Goal: Task Accomplishment & Management: Use online tool/utility

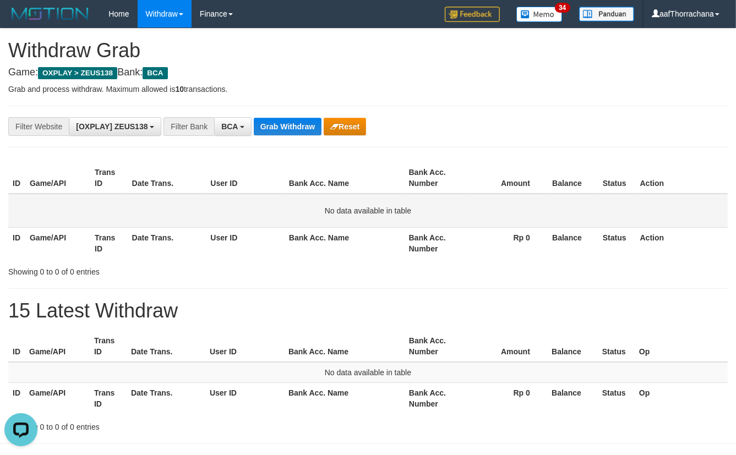
drag, startPoint x: 652, startPoint y: 198, endPoint x: 650, endPoint y: 193, distance: 5.7
click at [652, 198] on td "No data available in table" at bounding box center [368, 211] width 720 height 34
drag, startPoint x: 253, startPoint y: 110, endPoint x: 280, endPoint y: 119, distance: 28.6
click at [257, 112] on div "**********" at bounding box center [368, 127] width 720 height 42
click at [280, 119] on button "Grab Withdraw" at bounding box center [288, 127] width 68 height 18
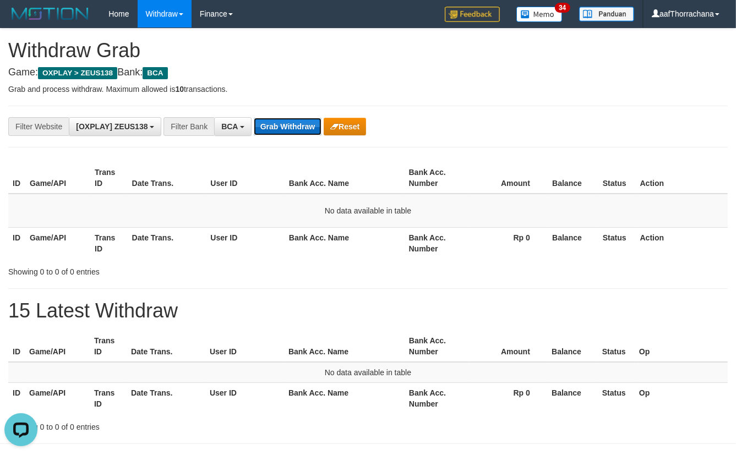
click at [280, 119] on button "Grab Withdraw" at bounding box center [288, 127] width 68 height 18
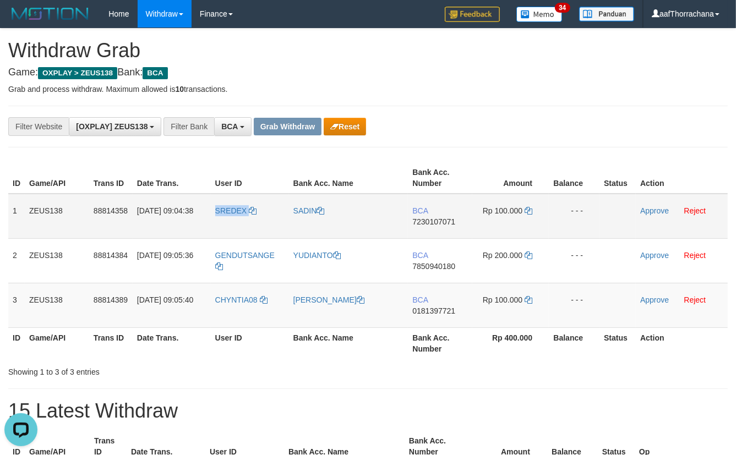
copy link "SREDEX"
drag, startPoint x: 264, startPoint y: 194, endPoint x: 214, endPoint y: 210, distance: 52.8
click at [214, 210] on td "SREDEX" at bounding box center [250, 216] width 78 height 45
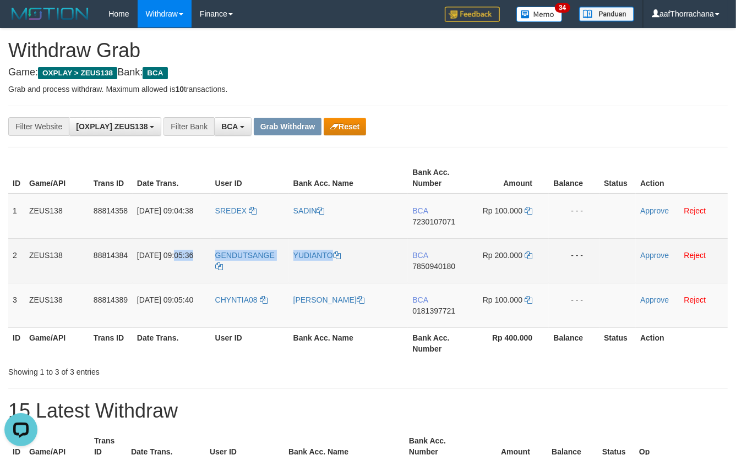
drag, startPoint x: 292, startPoint y: 243, endPoint x: 246, endPoint y: 272, distance: 53.9
click at [202, 252] on tr "2 ZEUS138 88814384 30/09/2025 09:05:36 GENDUTSANGE YUDIANTO BCA 7850940180 Rp 2…" at bounding box center [368, 260] width 720 height 45
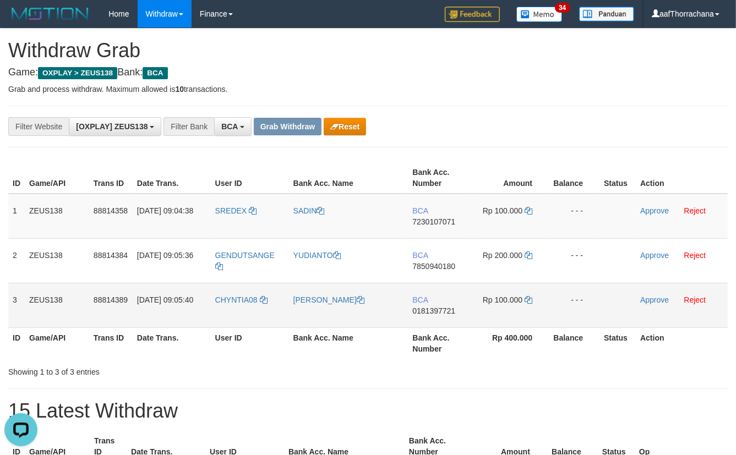
drag, startPoint x: 268, startPoint y: 300, endPoint x: 272, endPoint y: 295, distance: 6.6
click at [269, 300] on td "CHYNTIA08" at bounding box center [250, 305] width 78 height 45
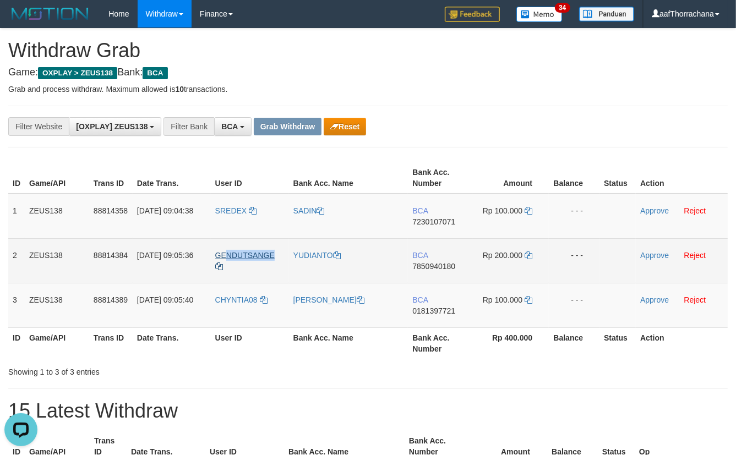
copy span "NDUTSANGE"
copy span "ENDUTSANGE"
copy span "GENDUTSANGE"
drag, startPoint x: 275, startPoint y: 246, endPoint x: 217, endPoint y: 254, distance: 57.9
click at [217, 254] on td "GENDUTSANGE" at bounding box center [250, 260] width 78 height 45
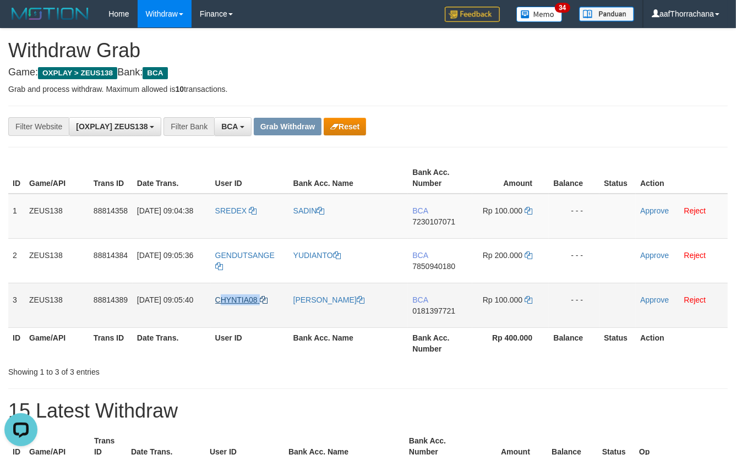
copy link "HYNTIA08"
copy link "CHYNTIA08"
drag, startPoint x: 285, startPoint y: 289, endPoint x: 217, endPoint y: 300, distance: 69.2
click at [217, 300] on td "CHYNTIA08" at bounding box center [250, 305] width 78 height 45
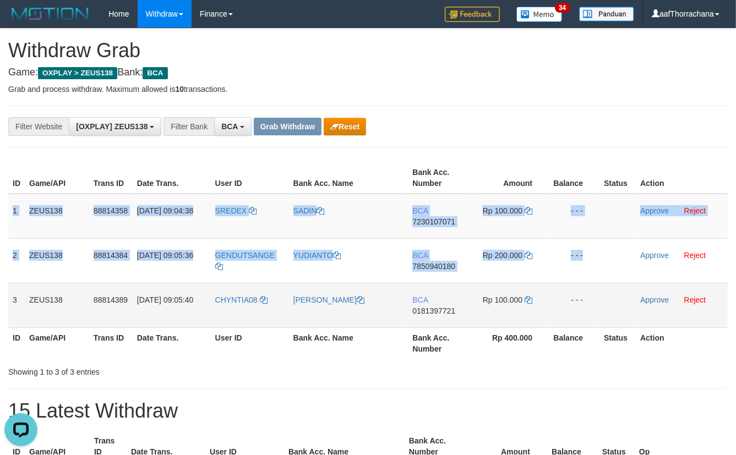
copy tbody "1 ZEUS138 88814358 30/09/2025 09:04:38 SREDEX SADIN BCA 7230107071 Rp 100.000 -…"
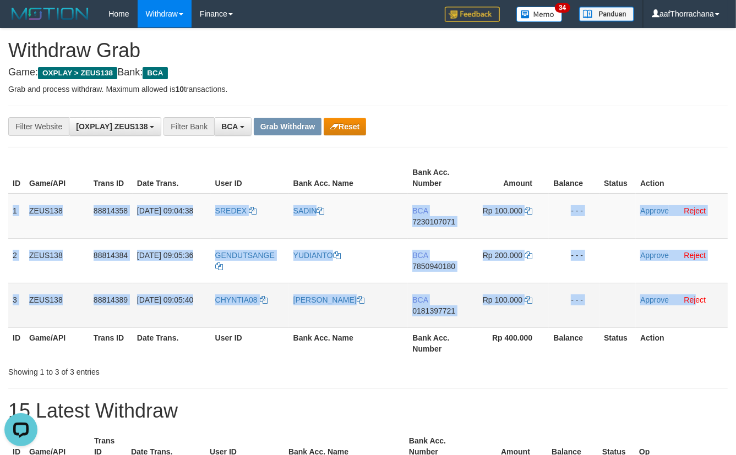
copy tbody "1 ZEUS138 88814358 30/09/2025 09:04:38 SREDEX SADIN BCA 7230107071 Rp 100.000 -…"
drag, startPoint x: 10, startPoint y: 207, endPoint x: 741, endPoint y: 257, distance: 731.8
click at [696, 286] on tbody "1 ZEUS138 88814358 30/09/2025 09:04:38 SREDEX SADIN BCA 7230107071 Rp 100.000 -…" at bounding box center [368, 261] width 720 height 134
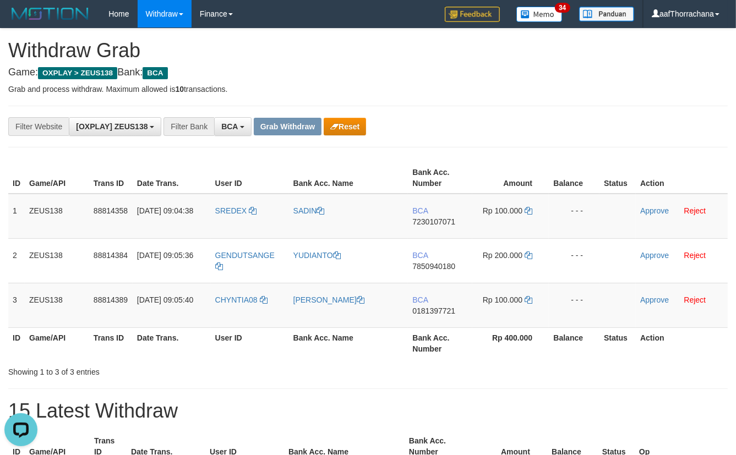
drag, startPoint x: 469, startPoint y: 83, endPoint x: 429, endPoint y: 146, distance: 74.9
click at [466, 90] on div "**********" at bounding box center [368, 281] width 736 height 504
click at [426, 214] on td "BCA 7230107071" at bounding box center [440, 216] width 64 height 45
click at [426, 215] on td "BCA 7230107071" at bounding box center [440, 216] width 64 height 45
click at [426, 219] on span "7230107071" at bounding box center [433, 221] width 43 height 9
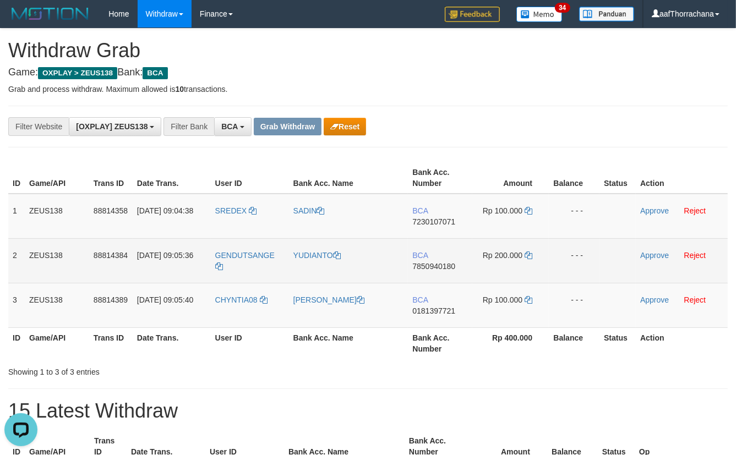
click at [429, 268] on span "7850940180" at bounding box center [433, 266] width 43 height 9
click at [429, 267] on span "7850940180" at bounding box center [433, 266] width 43 height 9
click at [431, 265] on span "7850940180" at bounding box center [433, 266] width 43 height 9
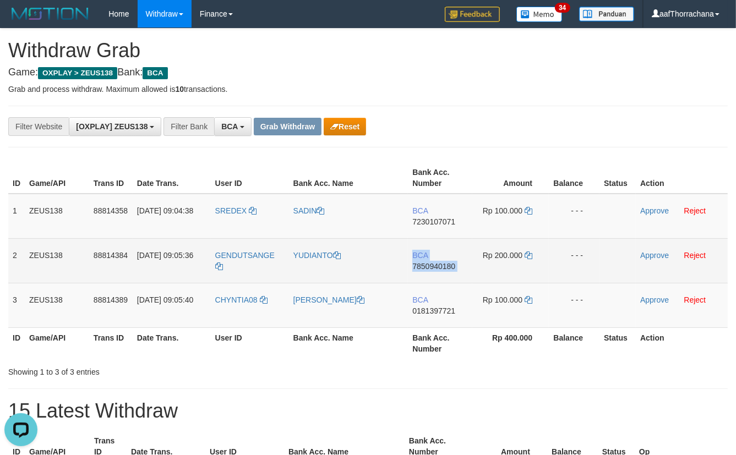
click at [431, 265] on span "7850940180" at bounding box center [433, 266] width 43 height 9
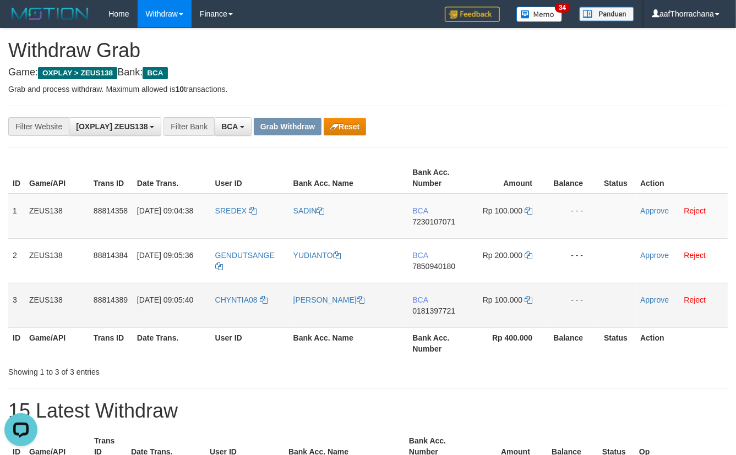
click at [420, 316] on td "BCA 0181397721" at bounding box center [440, 305] width 64 height 45
click at [424, 314] on td "BCA 0181397721" at bounding box center [440, 305] width 64 height 45
click at [427, 311] on span "0181397721" at bounding box center [433, 311] width 43 height 9
copy span "0181397721"
click at [427, 311] on span "0181397721" at bounding box center [433, 311] width 43 height 9
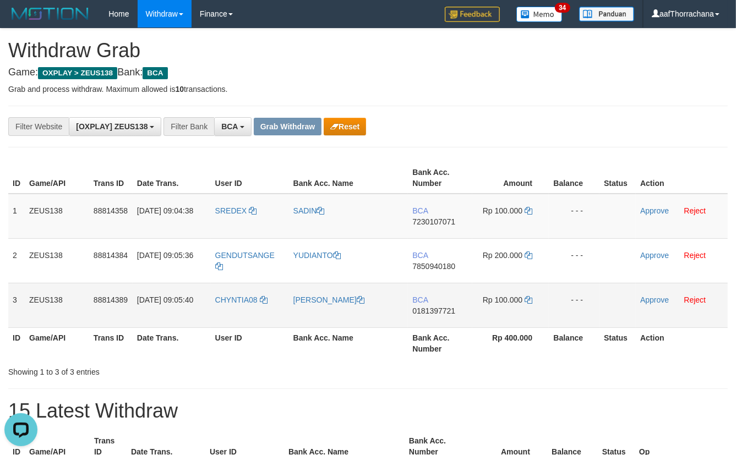
click at [428, 311] on span "0181397721" at bounding box center [433, 311] width 43 height 9
drag, startPoint x: 428, startPoint y: 311, endPoint x: 410, endPoint y: 320, distance: 20.0
click at [424, 313] on span "0181397721" at bounding box center [433, 311] width 43 height 9
click at [410, 320] on td "BCA 0181397721" at bounding box center [440, 305] width 64 height 45
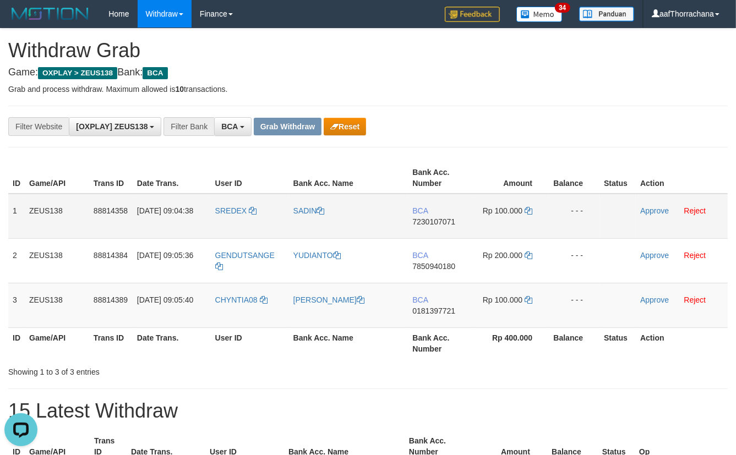
click at [424, 220] on span "7230107071" at bounding box center [433, 221] width 43 height 9
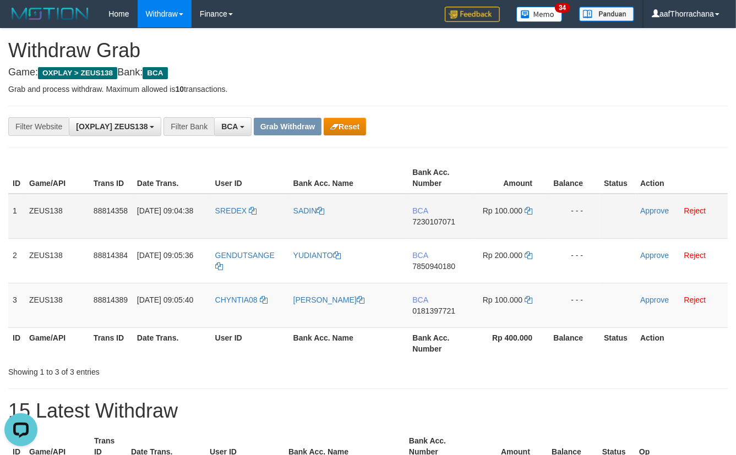
click at [524, 205] on td "Rp 100.000" at bounding box center [510, 216] width 77 height 45
click at [528, 211] on icon at bounding box center [529, 211] width 8 height 8
click at [563, 118] on div "**********" at bounding box center [306, 126] width 613 height 19
click at [554, 112] on div "**********" at bounding box center [368, 127] width 720 height 42
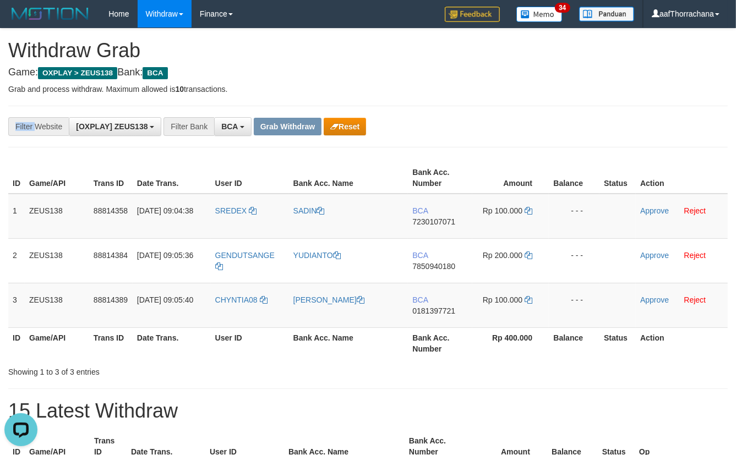
click at [554, 112] on div "**********" at bounding box center [368, 127] width 720 height 42
click at [652, 206] on link "Approve" at bounding box center [654, 210] width 29 height 9
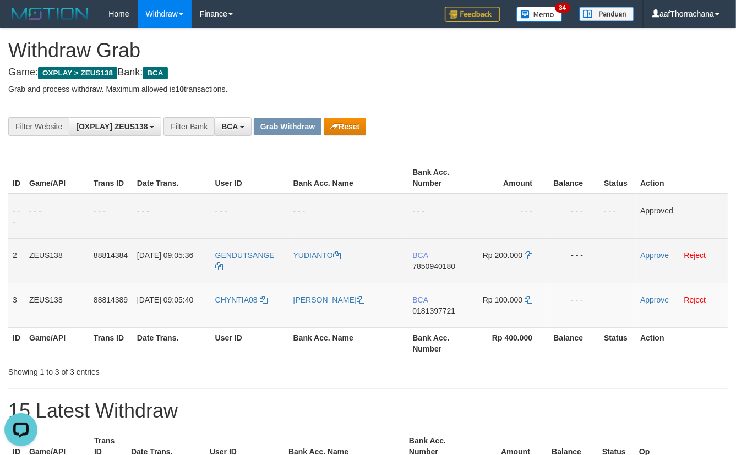
drag, startPoint x: 421, startPoint y: 258, endPoint x: 451, endPoint y: 280, distance: 37.0
click at [424, 262] on td "BCA 7850940180" at bounding box center [440, 260] width 64 height 45
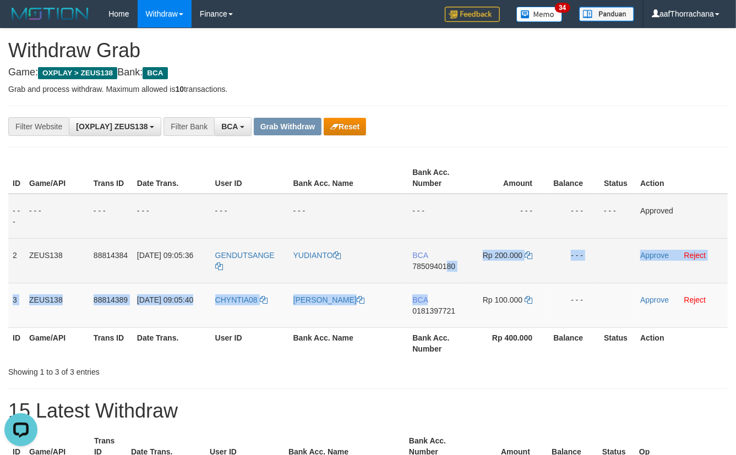
drag, startPoint x: 451, startPoint y: 280, endPoint x: 442, endPoint y: 260, distance: 22.4
click at [448, 273] on tbody "- - - - - - - - - - - - - - - - - - - - - - - - - - - - - - Approved 2 ZEUS138 …" at bounding box center [368, 261] width 720 height 134
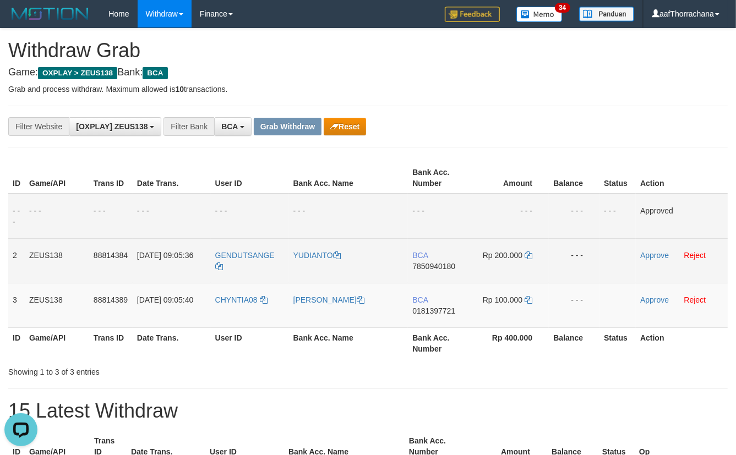
click at [442, 260] on td "BCA 7850940180" at bounding box center [440, 260] width 64 height 45
click at [446, 276] on td "BCA 7850940180" at bounding box center [440, 260] width 64 height 45
click at [446, 266] on span "7850940180" at bounding box center [433, 266] width 43 height 9
click at [531, 252] on td "Rp 200.000" at bounding box center [510, 260] width 77 height 45
click at [531, 252] on icon at bounding box center [529, 256] width 8 height 8
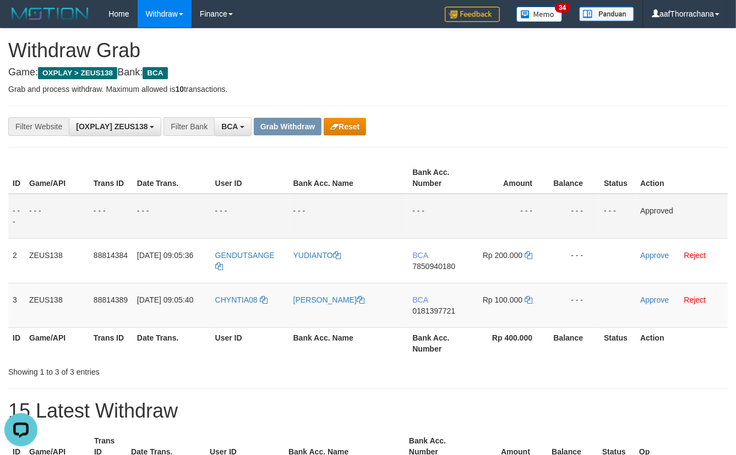
click at [512, 142] on div "**********" at bounding box center [368, 127] width 720 height 42
click at [552, 135] on div "**********" at bounding box center [306, 126] width 613 height 19
click at [554, 126] on div "**********" at bounding box center [306, 126] width 613 height 19
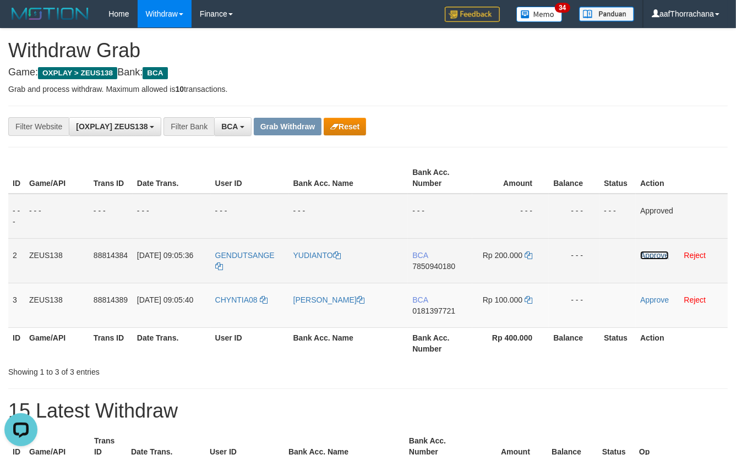
click at [653, 255] on link "Approve" at bounding box center [654, 255] width 29 height 9
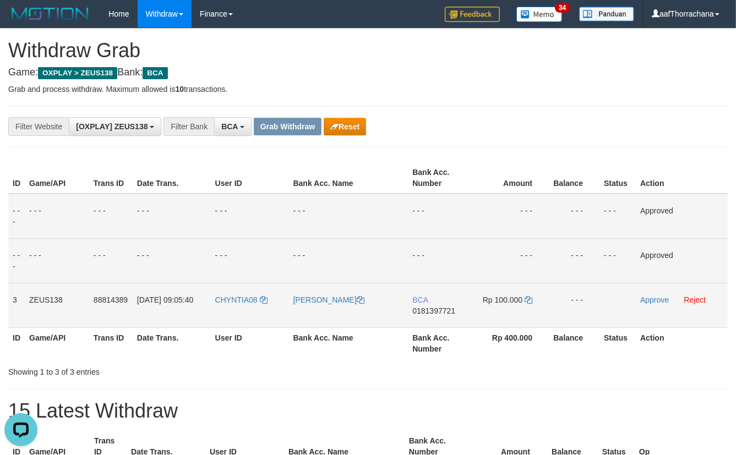
click at [411, 308] on td "BCA 0181397721" at bounding box center [440, 305] width 64 height 45
click at [417, 307] on span "0181397721" at bounding box center [433, 311] width 43 height 9
click at [532, 302] on icon at bounding box center [529, 300] width 8 height 8
click at [407, 171] on th "Bank Acc. Name" at bounding box center [348, 177] width 119 height 31
click at [525, 110] on div "**********" at bounding box center [368, 127] width 720 height 42
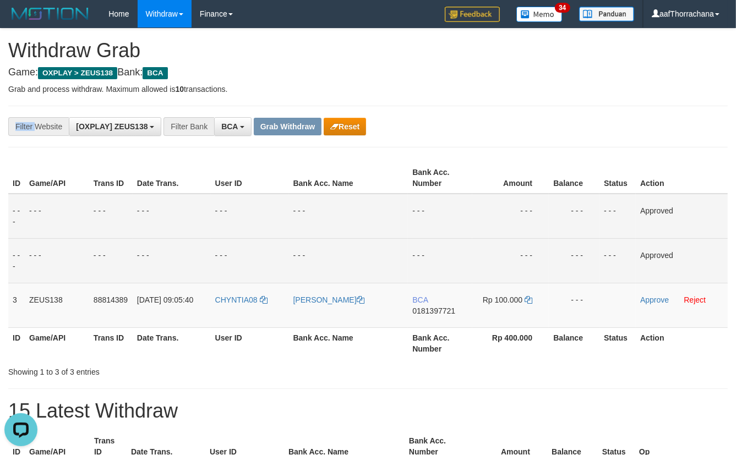
click at [525, 110] on div "**********" at bounding box center [368, 127] width 720 height 42
drag, startPoint x: 655, startPoint y: 300, endPoint x: 548, endPoint y: 241, distance: 122.5
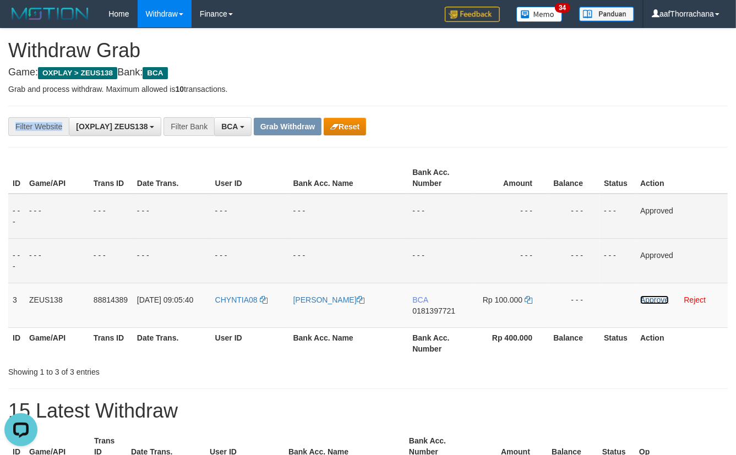
click at [655, 300] on link "Approve" at bounding box center [654, 300] width 29 height 9
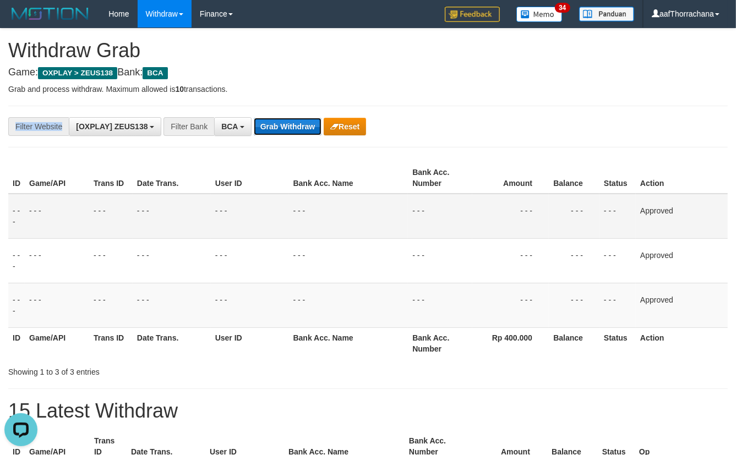
click at [273, 126] on button "Grab Withdraw" at bounding box center [288, 127] width 68 height 18
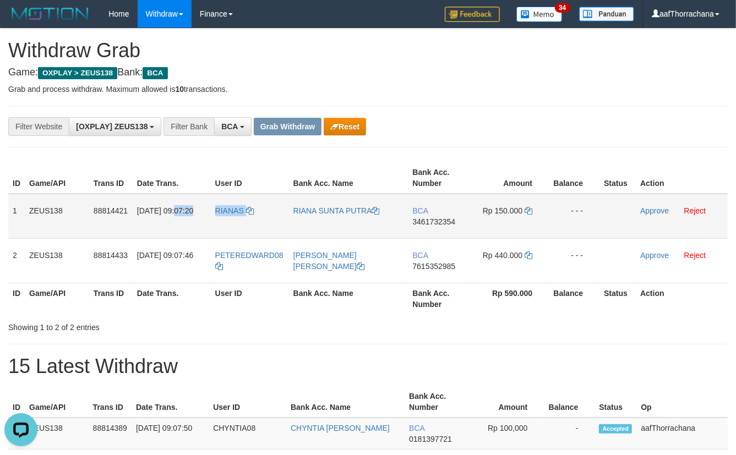
copy tr "09:07:20 RIANAS"
copy link "RIANAS"
drag, startPoint x: 264, startPoint y: 204, endPoint x: 211, endPoint y: 213, distance: 53.6
click at [211, 213] on td "RIANAS" at bounding box center [250, 216] width 78 height 45
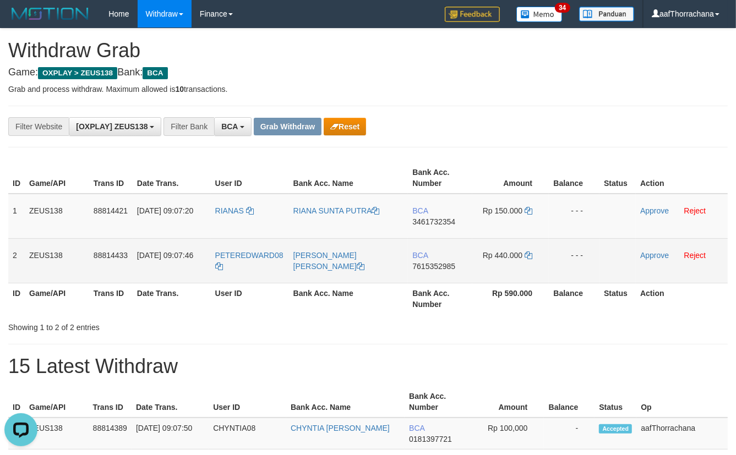
copy tr
copy tr "ETEREDWARD08"
copy tr "PETEREDWARD08"
drag, startPoint x: 286, startPoint y: 253, endPoint x: 243, endPoint y: 251, distance: 43.5
click at [217, 257] on tr "2 ZEUS138 88814433 30/09/2025 09:07:46 PETEREDWARD08 PETER EDWARD BCA 761535298…" at bounding box center [368, 260] width 720 height 45
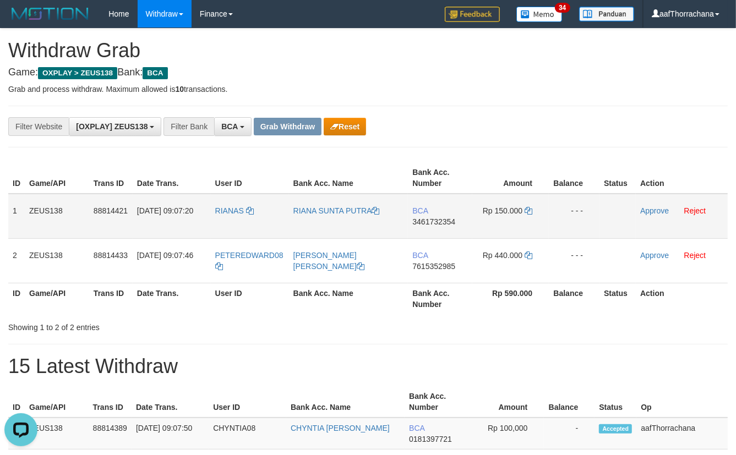
click at [436, 215] on td "BCA 3461732354" at bounding box center [440, 216] width 64 height 45
click at [437, 217] on span "3461732354" at bounding box center [433, 221] width 43 height 9
copy tr "BCA 3461732354"
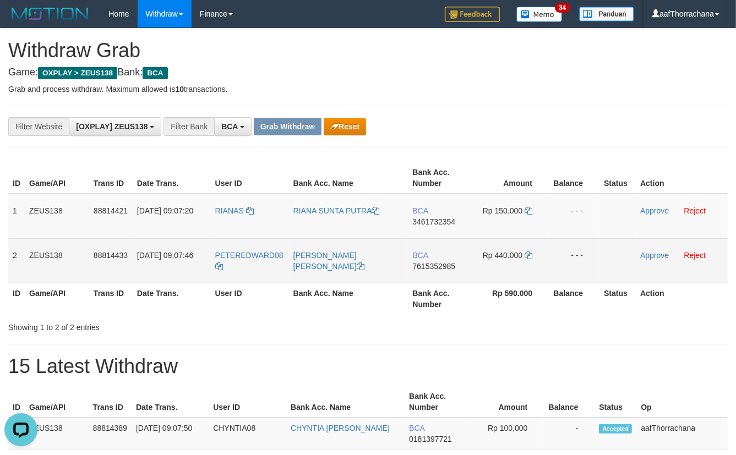
drag, startPoint x: 430, startPoint y: 269, endPoint x: 432, endPoint y: 263, distance: 6.4
click at [431, 267] on span "7615352985" at bounding box center [433, 266] width 43 height 9
click at [433, 262] on span "7615352985" at bounding box center [433, 266] width 43 height 9
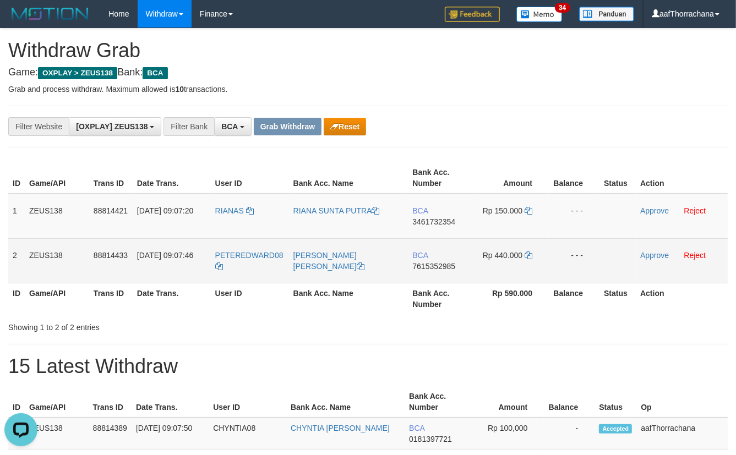
click at [433, 262] on span "7615352985" at bounding box center [433, 266] width 43 height 9
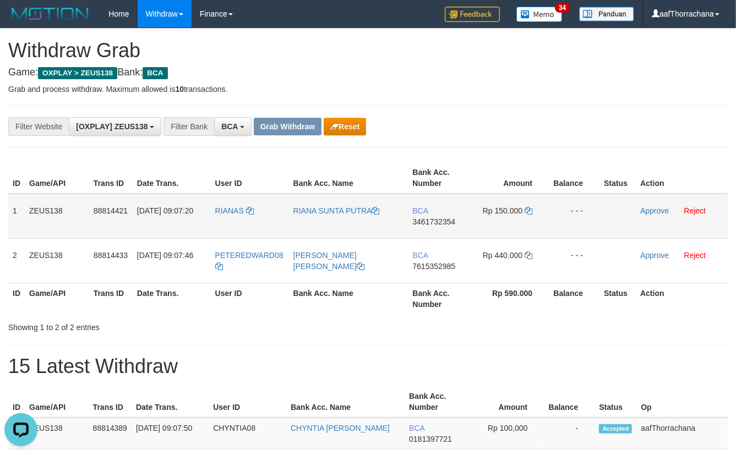
click at [449, 219] on span "3461732354" at bounding box center [433, 221] width 43 height 9
click at [529, 207] on icon at bounding box center [529, 211] width 8 height 8
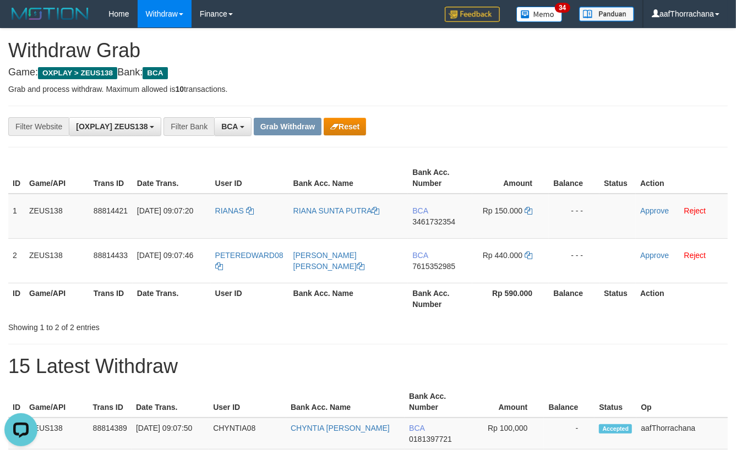
click at [516, 105] on div "**********" at bounding box center [368, 296] width 736 height 534
click at [515, 102] on div "**********" at bounding box center [368, 296] width 736 height 534
click at [520, 104] on div "**********" at bounding box center [368, 296] width 736 height 534
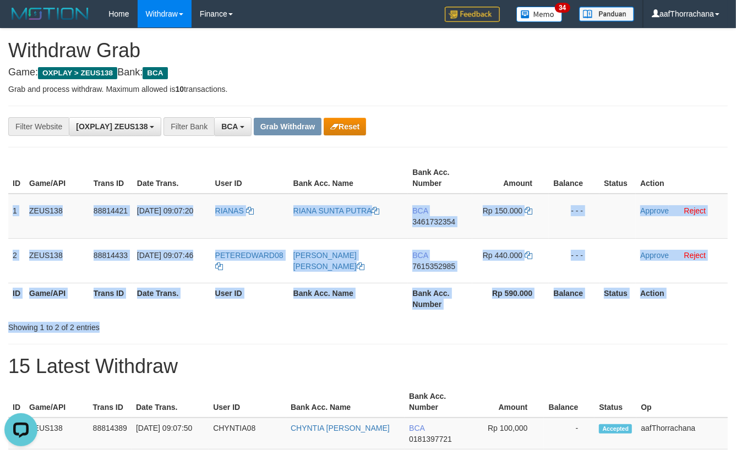
copy div "1 ZEUS138 88814421 30/09/2025 09:07:20 RIANAS RIANA SUNTA PUTRA BCA 3461732354 …"
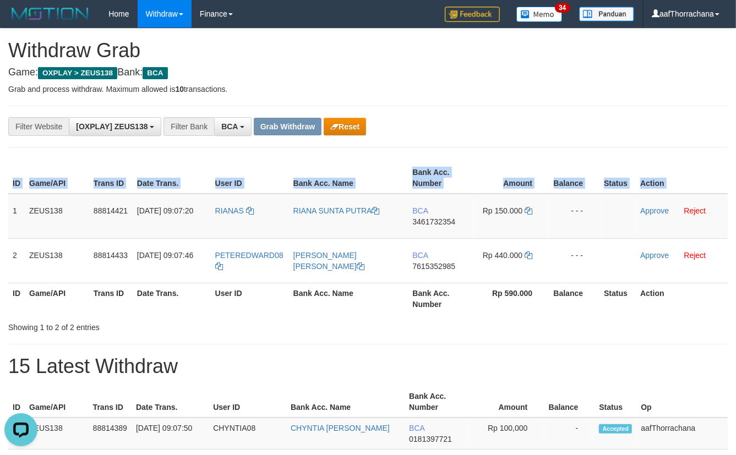
copy table "ID Game/API Trans ID Date Trans. User ID Bank Acc. Name Bank Acc. Number Amount…"
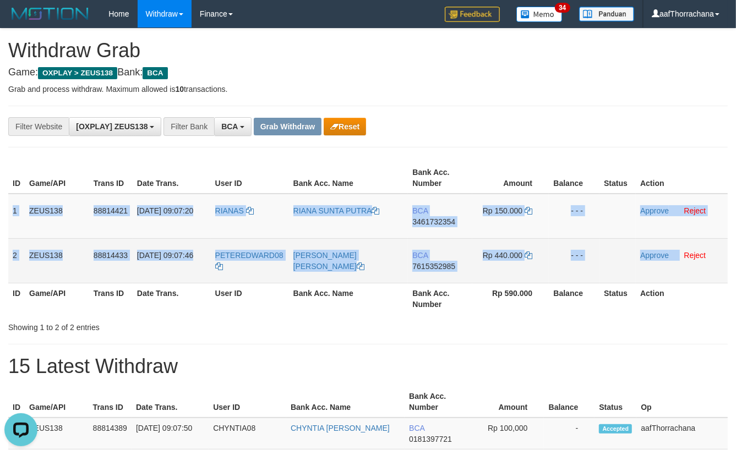
copy tbody "1 ZEUS138 88814421 30/09/2025 09:07:20 RIANAS RIANA SUNTA PUTRA BCA 3461732354 …"
drag, startPoint x: 12, startPoint y: 204, endPoint x: 682, endPoint y: 252, distance: 671.8
click at [682, 252] on tbody "1 ZEUS138 88814421 30/09/2025 09:07:20 RIANAS RIANA SUNTA PUTRA BCA 3461732354 …" at bounding box center [368, 239] width 720 height 90
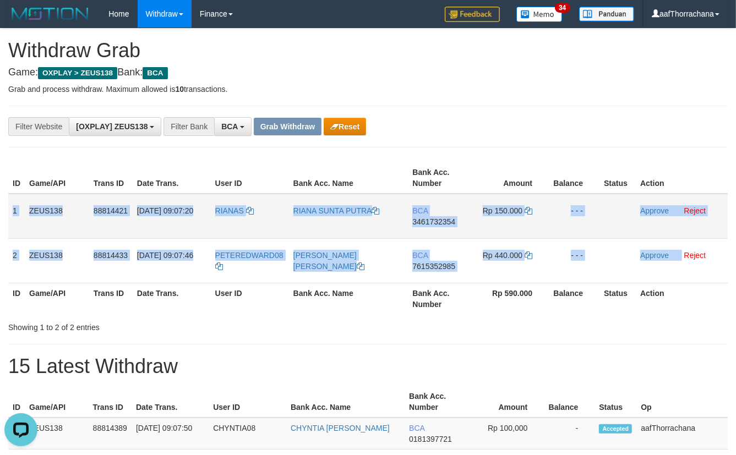
copy tbody "1 ZEUS138 88814421 30/09/2025 09:07:20 RIANAS RIANA SUNTA PUTRA BCA 3461732354 …"
click at [663, 213] on link "Approve" at bounding box center [654, 210] width 29 height 9
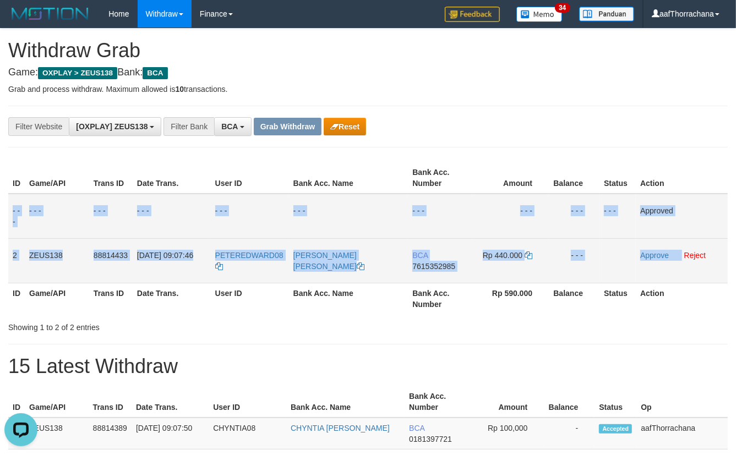
click at [424, 253] on span "BCA" at bounding box center [419, 255] width 15 height 9
click at [422, 254] on span "BCA" at bounding box center [419, 255] width 15 height 9
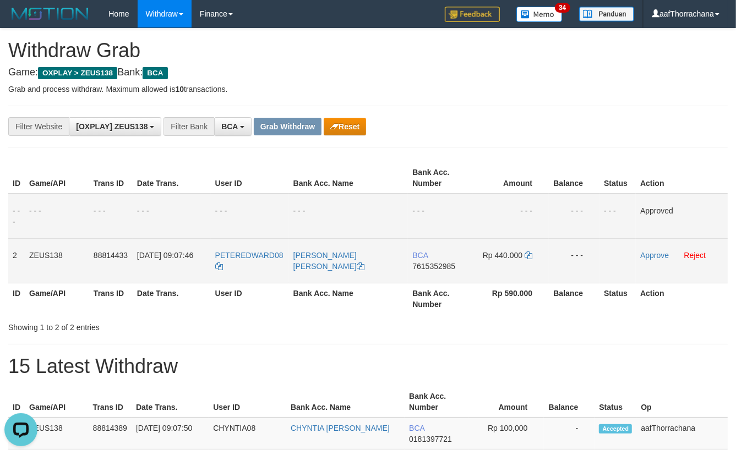
click at [426, 264] on span "7615352985" at bounding box center [433, 266] width 43 height 9
click at [528, 252] on icon at bounding box center [529, 256] width 8 height 8
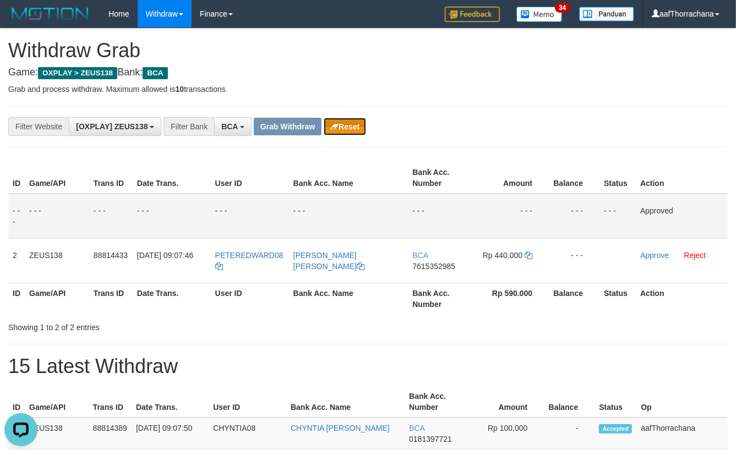
click at [358, 122] on button "Reset" at bounding box center [345, 127] width 42 height 18
drag, startPoint x: 547, startPoint y: 110, endPoint x: 541, endPoint y: 112, distance: 6.8
click at [548, 110] on div "**********" at bounding box center [368, 127] width 720 height 42
click at [540, 111] on div "**********" at bounding box center [368, 127] width 720 height 42
click at [541, 108] on div "**********" at bounding box center [368, 127] width 720 height 42
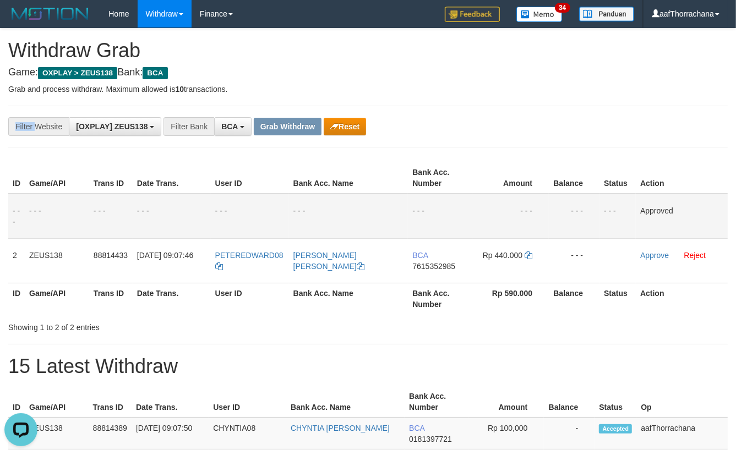
click at [541, 108] on div "**********" at bounding box center [368, 127] width 720 height 42
drag, startPoint x: 543, startPoint y: 113, endPoint x: 560, endPoint y: 135, distance: 27.5
click at [543, 113] on div "**********" at bounding box center [368, 127] width 720 height 42
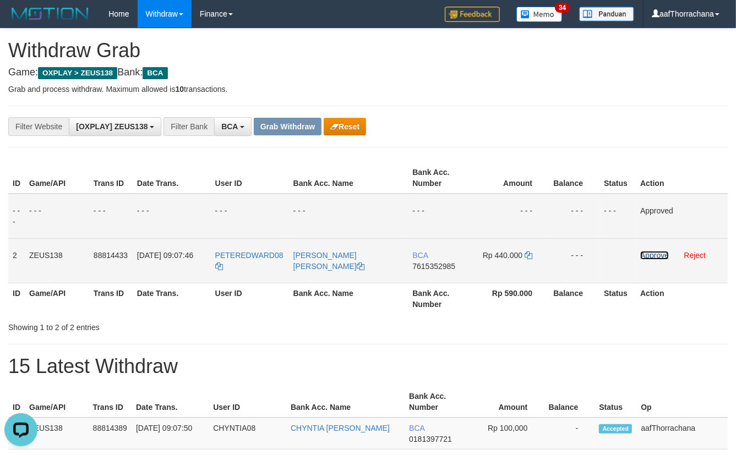
click at [656, 258] on link "Approve" at bounding box center [654, 255] width 29 height 9
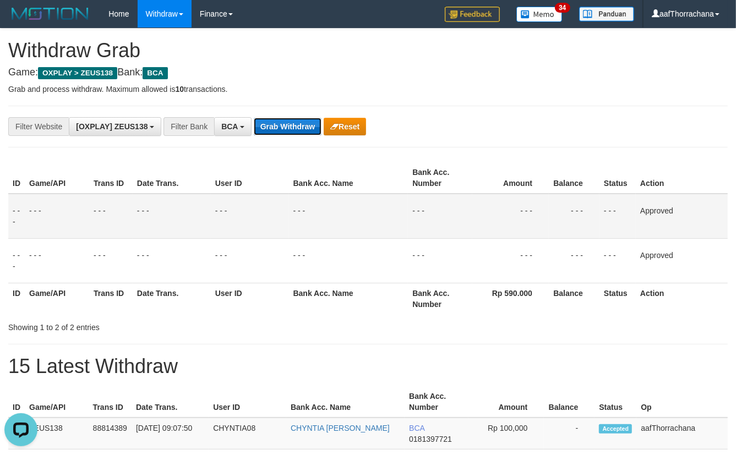
click at [296, 124] on button "Grab Withdraw" at bounding box center [288, 127] width 68 height 18
drag, startPoint x: 296, startPoint y: 124, endPoint x: 303, endPoint y: 134, distance: 11.9
click at [299, 131] on button "Grab Withdraw" at bounding box center [288, 127] width 68 height 18
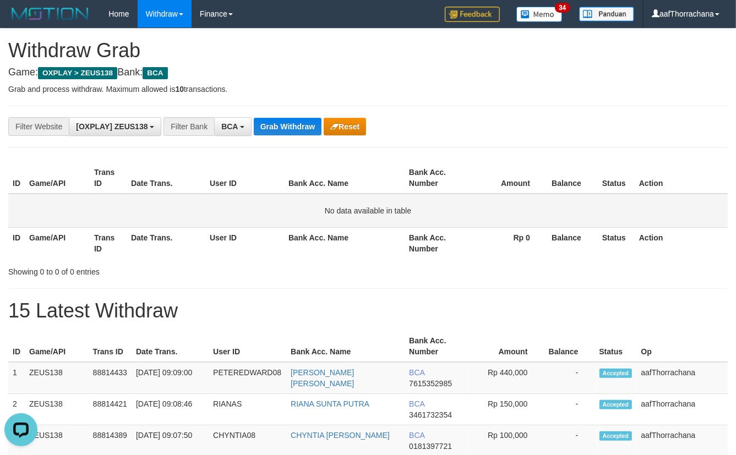
click at [501, 212] on td "No data available in table" at bounding box center [368, 211] width 720 height 34
click at [499, 215] on td "No data available in table" at bounding box center [368, 211] width 720 height 34
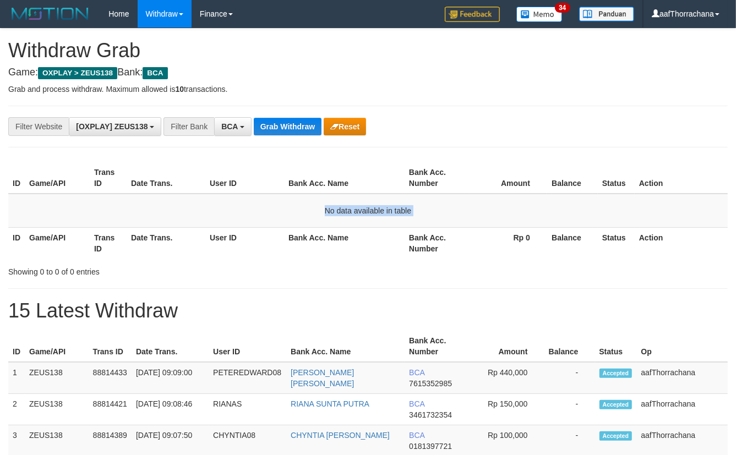
click at [499, 215] on td "No data available in table" at bounding box center [368, 211] width 720 height 34
click at [562, 217] on td "No data available in table" at bounding box center [368, 211] width 720 height 34
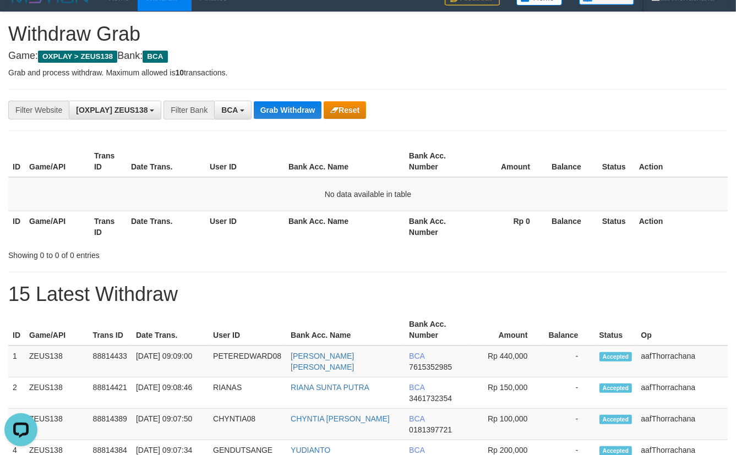
scroll to position [33, 0]
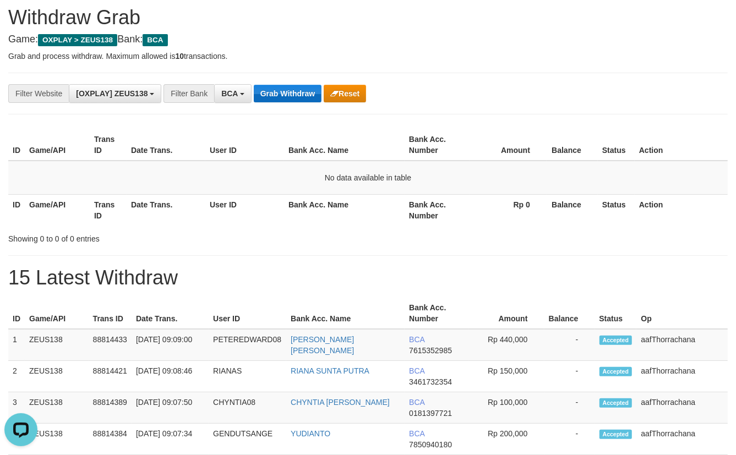
drag, startPoint x: 279, startPoint y: 106, endPoint x: 282, endPoint y: 100, distance: 6.9
click at [279, 105] on div "**********" at bounding box center [368, 94] width 720 height 42
click at [282, 97] on button "Grab Withdraw" at bounding box center [288, 94] width 68 height 18
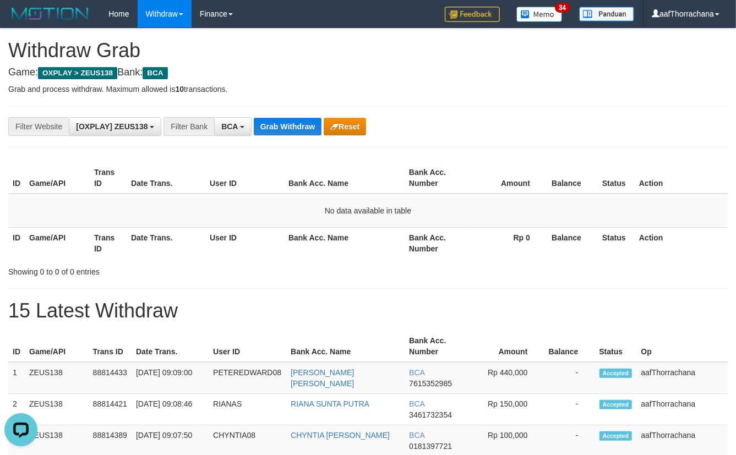
drag, startPoint x: 623, startPoint y: 180, endPoint x: 621, endPoint y: 187, distance: 7.3
click at [623, 180] on th "Status" at bounding box center [616, 177] width 37 height 31
click at [545, 200] on td "No data available in table" at bounding box center [368, 211] width 720 height 34
click at [546, 200] on td "No data available in table" at bounding box center [368, 211] width 720 height 34
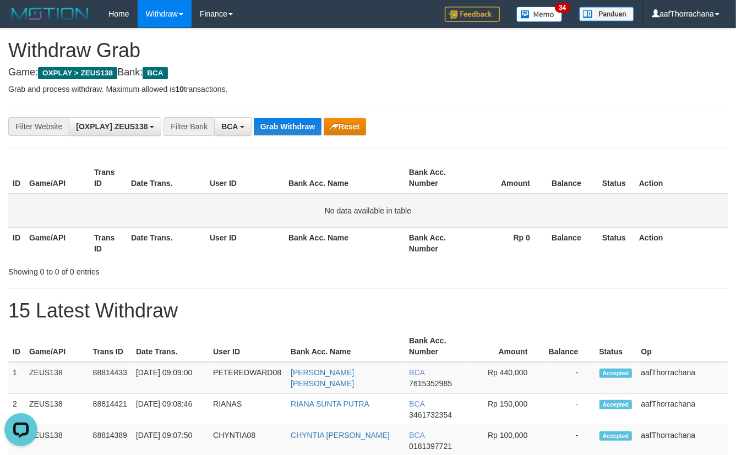
click at [546, 200] on td "No data available in table" at bounding box center [368, 211] width 720 height 34
click at [543, 188] on th "Amount" at bounding box center [508, 177] width 77 height 31
click at [284, 124] on button "Grab Withdraw" at bounding box center [288, 127] width 68 height 18
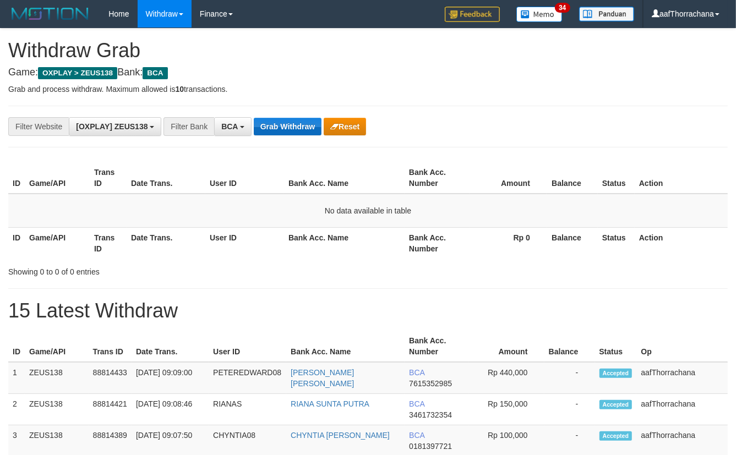
drag, startPoint x: 0, startPoint y: 0, endPoint x: 284, endPoint y: 122, distance: 308.8
click at [284, 122] on button "Grab Withdraw" at bounding box center [288, 127] width 68 height 18
click at [416, 83] on div "**********" at bounding box center [368, 299] width 736 height 541
click at [619, 221] on td "No data available in table" at bounding box center [368, 211] width 720 height 34
click at [287, 130] on button "Grab Withdraw" at bounding box center [288, 127] width 68 height 18
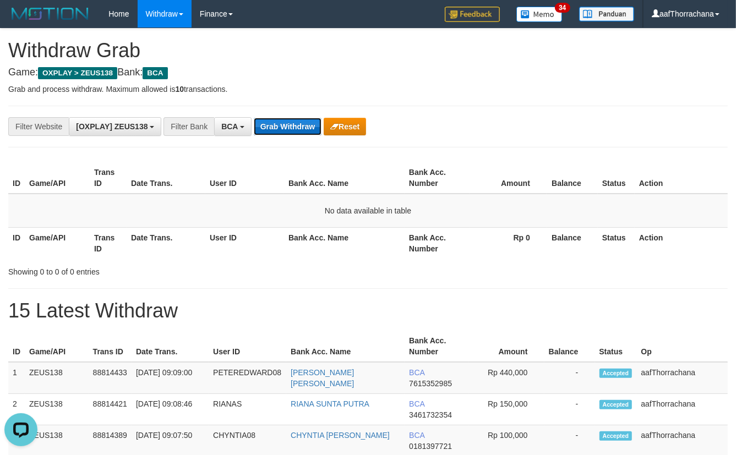
click at [292, 132] on button "Grab Withdraw" at bounding box center [288, 127] width 68 height 18
click at [441, 99] on div "**********" at bounding box center [368, 299] width 736 height 541
click at [443, 102] on div "**********" at bounding box center [368, 299] width 736 height 541
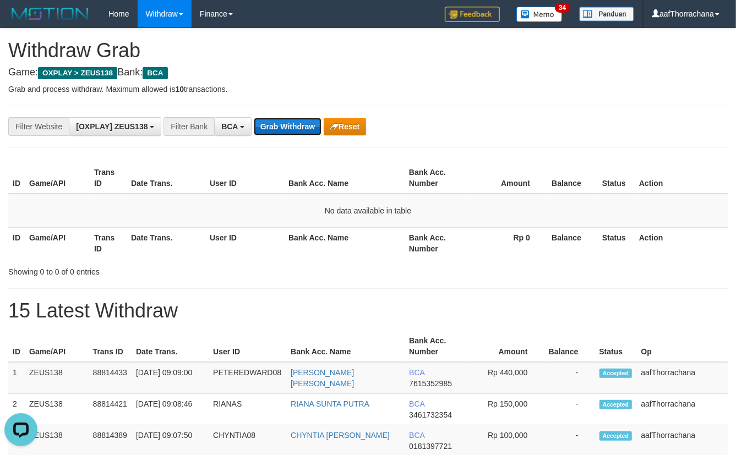
click at [271, 122] on button "Grab Withdraw" at bounding box center [288, 127] width 68 height 18
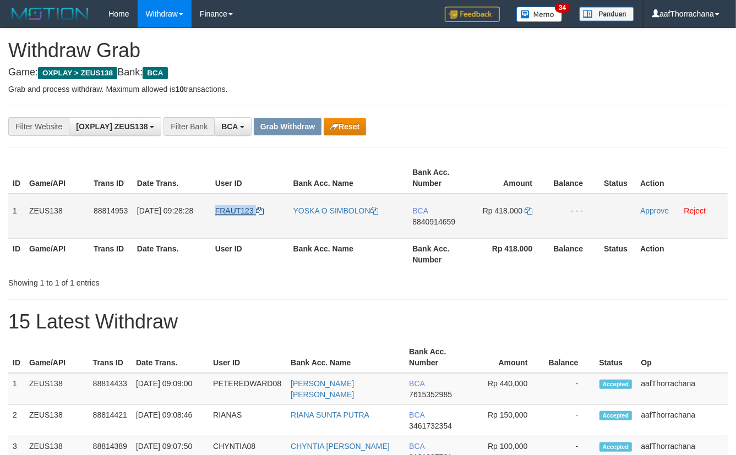
copy link "FRAUT123"
click at [216, 208] on td "FRAUT123" at bounding box center [250, 216] width 78 height 45
click at [426, 215] on td "BCA 8840914659" at bounding box center [440, 216] width 64 height 45
drag, startPoint x: 426, startPoint y: 215, endPoint x: 431, endPoint y: 216, distance: 5.7
click at [429, 215] on td "BCA 8840914659" at bounding box center [440, 216] width 64 height 45
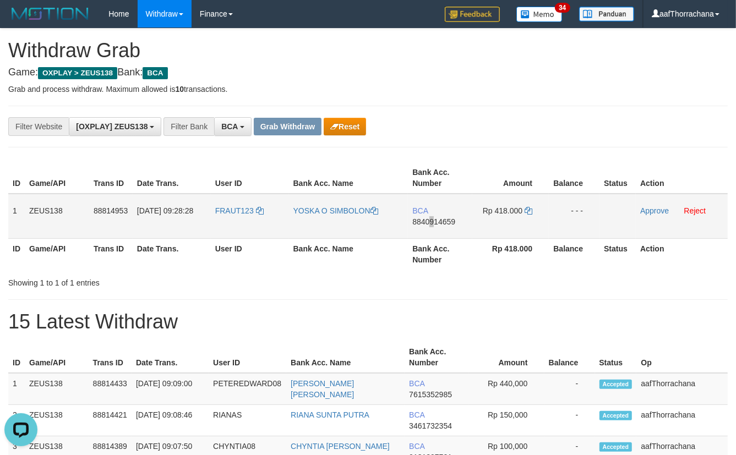
click at [432, 217] on span "8840914659" at bounding box center [433, 221] width 43 height 9
copy span "9"
click at [426, 217] on span "8840914659" at bounding box center [433, 221] width 43 height 9
click at [427, 218] on span "8840914659" at bounding box center [433, 221] width 43 height 9
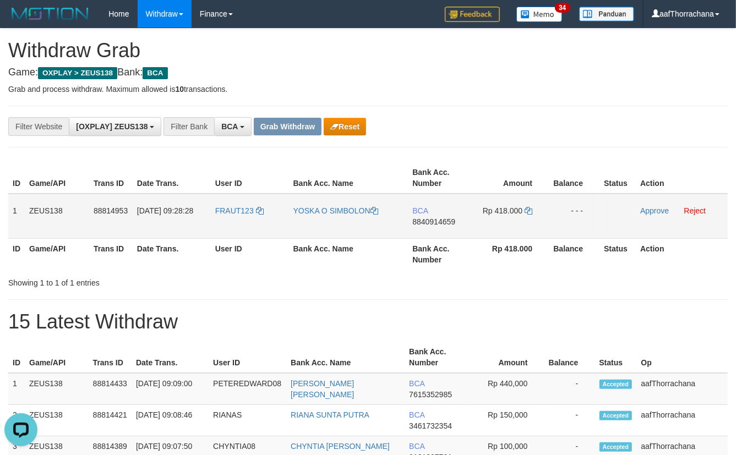
click at [427, 218] on span "8840914659" at bounding box center [433, 221] width 43 height 9
click at [528, 207] on icon at bounding box center [529, 211] width 8 height 8
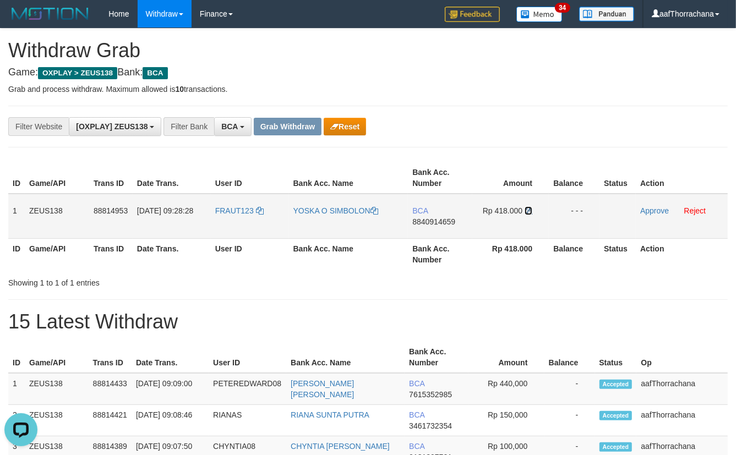
click at [528, 207] on icon at bounding box center [529, 211] width 8 height 8
click at [575, 85] on p "Grab and process withdraw. Maximum allowed is 10 transactions." at bounding box center [368, 89] width 720 height 11
click at [567, 61] on h1 "Withdraw Grab" at bounding box center [368, 51] width 720 height 22
drag, startPoint x: 561, startPoint y: 59, endPoint x: 557, endPoint y: 75, distance: 16.0
click at [561, 59] on h1 "Withdraw Grab" at bounding box center [368, 51] width 720 height 22
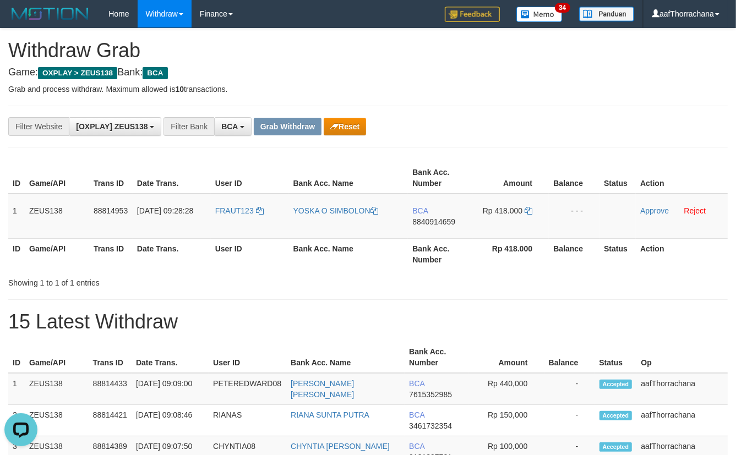
click at [558, 94] on p "Grab and process withdraw. Maximum allowed is 10 transactions." at bounding box center [368, 89] width 720 height 11
click at [484, 88] on p "Grab and process withdraw. Maximum allowed is 10 transactions." at bounding box center [368, 89] width 720 height 11
drag, startPoint x: 484, startPoint y: 88, endPoint x: 474, endPoint y: 86, distance: 10.2
click at [477, 86] on p "Grab and process withdraw. Maximum allowed is 10 transactions." at bounding box center [368, 89] width 720 height 11
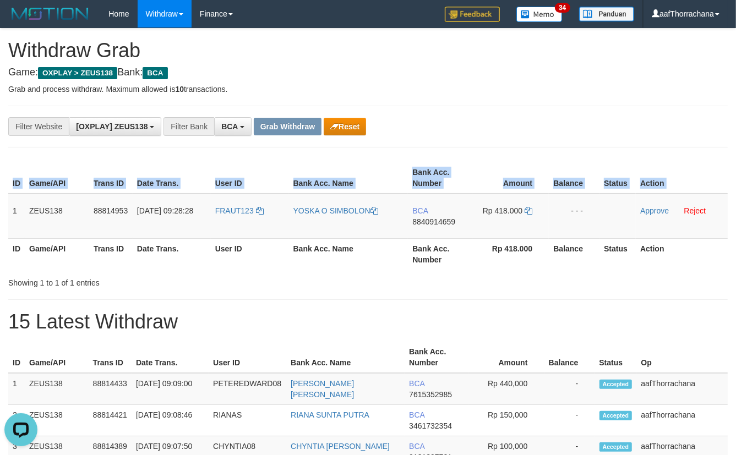
copy table "ID Game/API Trans ID Date Trans. User ID Bank Acc. Name Bank Acc. Number Amount…"
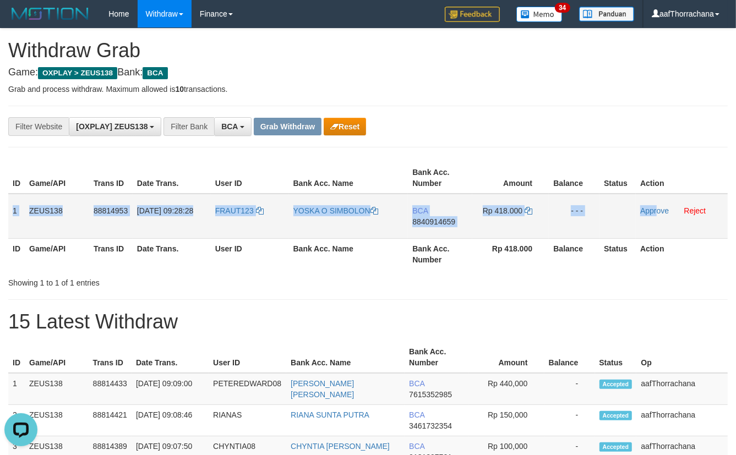
copy tr "1 ZEUS138 88814953 30/09/2025 09:28:28 FRAUT123 YOSKA O SIMBOLON BCA 8840914659…"
drag, startPoint x: 11, startPoint y: 211, endPoint x: 661, endPoint y: 208, distance: 649.8
click at [659, 213] on tr "1 ZEUS138 88814953 30/09/2025 09:28:28 FRAUT123 YOSKA O SIMBOLON BCA 8840914659…" at bounding box center [368, 216] width 720 height 45
click at [661, 206] on link "Approve" at bounding box center [654, 210] width 29 height 9
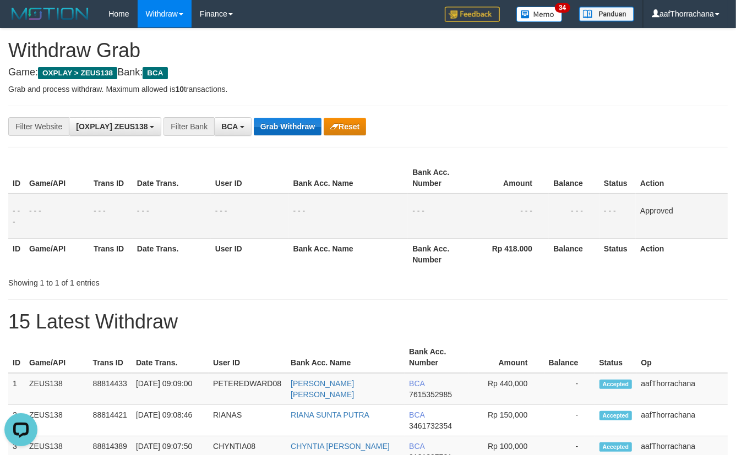
click at [276, 112] on div "**********" at bounding box center [368, 127] width 720 height 42
click at [284, 121] on button "Grab Withdraw" at bounding box center [288, 127] width 68 height 18
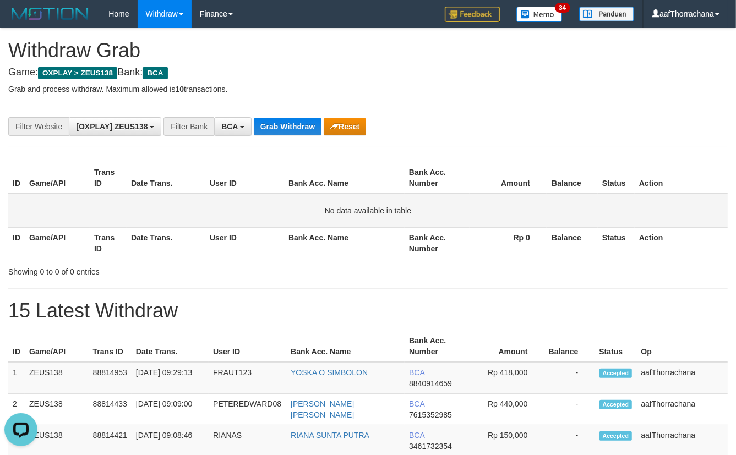
drag, startPoint x: 580, startPoint y: 215, endPoint x: 589, endPoint y: 209, distance: 10.6
click at [580, 215] on td "No data available in table" at bounding box center [368, 211] width 720 height 34
click at [591, 200] on td "No data available in table" at bounding box center [368, 211] width 720 height 34
drag, startPoint x: 281, startPoint y: 111, endPoint x: 279, endPoint y: 121, distance: 9.5
click at [281, 113] on div "**********" at bounding box center [368, 127] width 720 height 42
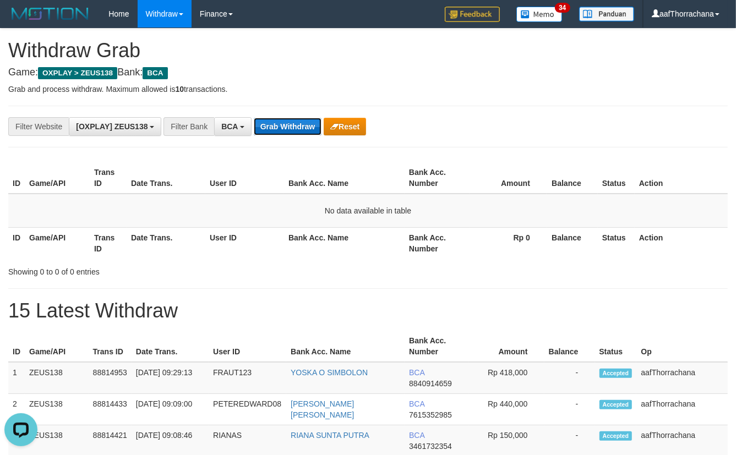
click at [279, 126] on button "Grab Withdraw" at bounding box center [288, 127] width 68 height 18
drag, startPoint x: 279, startPoint y: 126, endPoint x: 452, endPoint y: 143, distance: 173.7
click at [279, 126] on button "Grab Withdraw" at bounding box center [288, 127] width 68 height 18
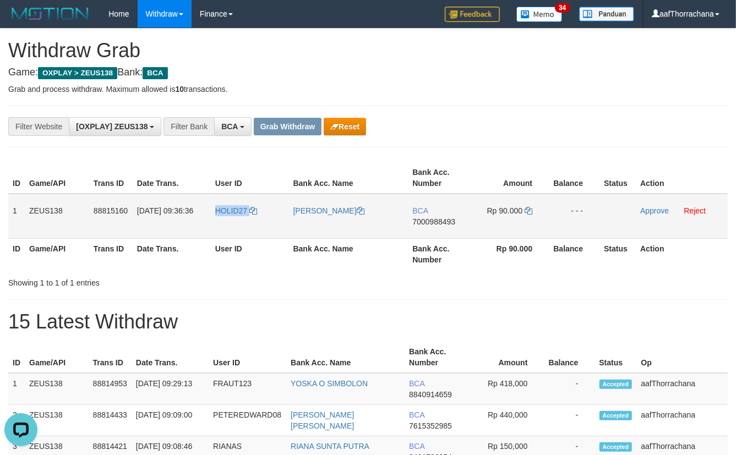
drag, startPoint x: 264, startPoint y: 208, endPoint x: 212, endPoint y: 205, distance: 52.4
click at [212, 205] on td "HOLID27" at bounding box center [250, 216] width 78 height 45
copy link "HOLID27"
drag, startPoint x: 427, startPoint y: 210, endPoint x: 428, endPoint y: 227, distance: 17.7
click at [426, 211] on span "BCA" at bounding box center [419, 210] width 15 height 9
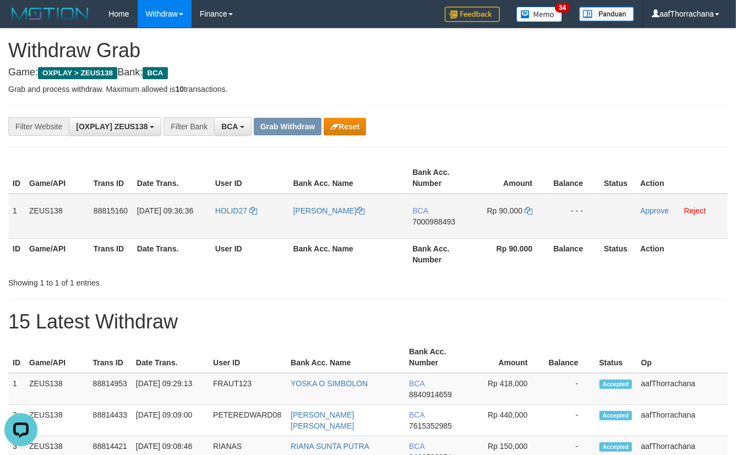
click at [427, 229] on td "BCA 7000988493" at bounding box center [440, 216] width 64 height 45
click at [427, 225] on span "7000988493" at bounding box center [433, 221] width 43 height 9
drag, startPoint x: 446, startPoint y: 206, endPoint x: 444, endPoint y: 211, distance: 5.7
click at [446, 206] on td "BCA 7000988493" at bounding box center [440, 216] width 64 height 45
click at [444, 217] on span "7000988493" at bounding box center [433, 221] width 43 height 9
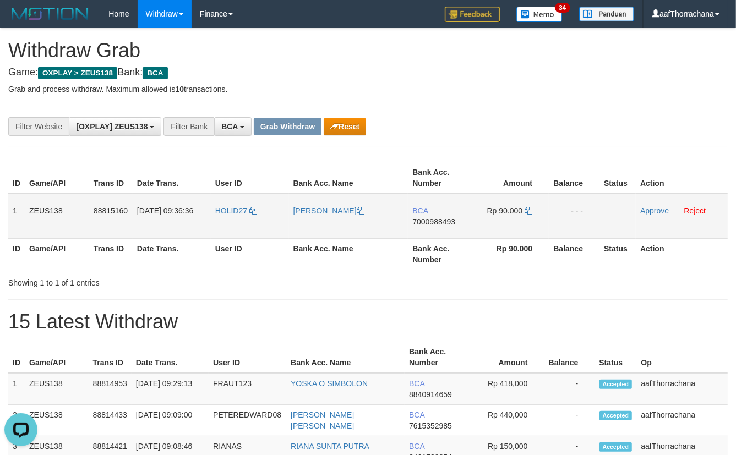
click at [444, 217] on span "7000988493" at bounding box center [433, 221] width 43 height 9
click at [530, 203] on td "Rp 90.000" at bounding box center [510, 216] width 77 height 45
click at [528, 204] on td "Rp 90.000" at bounding box center [510, 216] width 77 height 45
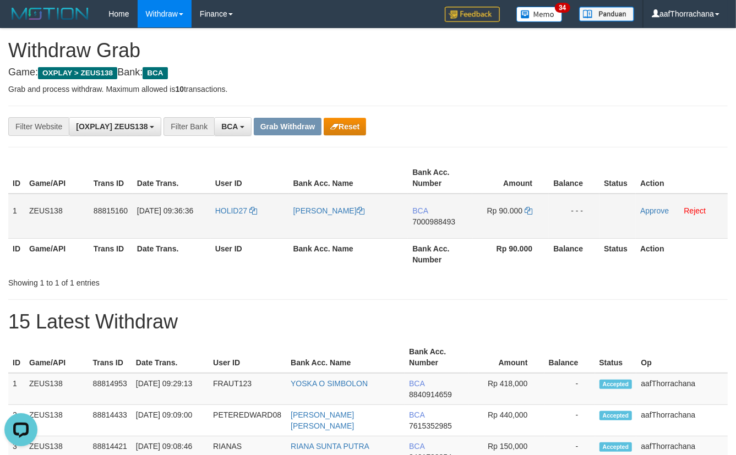
drag, startPoint x: 528, startPoint y: 205, endPoint x: 531, endPoint y: 215, distance: 10.3
click at [528, 210] on td "Rp 90.000" at bounding box center [510, 216] width 77 height 45
click at [531, 214] on td "Rp 90.000" at bounding box center [510, 216] width 77 height 45
click at [529, 210] on icon at bounding box center [529, 211] width 8 height 8
click at [488, 149] on div "**********" at bounding box center [368, 320] width 736 height 583
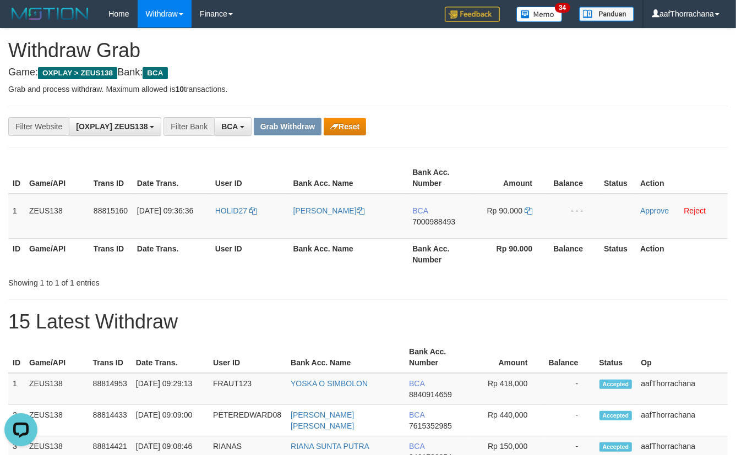
click at [501, 134] on div "**********" at bounding box center [306, 126] width 613 height 19
click at [501, 133] on div "**********" at bounding box center [306, 126] width 613 height 19
drag, startPoint x: 268, startPoint y: 208, endPoint x: 211, endPoint y: 214, distance: 56.5
click at [211, 214] on td "HOLID27" at bounding box center [250, 216] width 78 height 45
copy link "HOLID27"
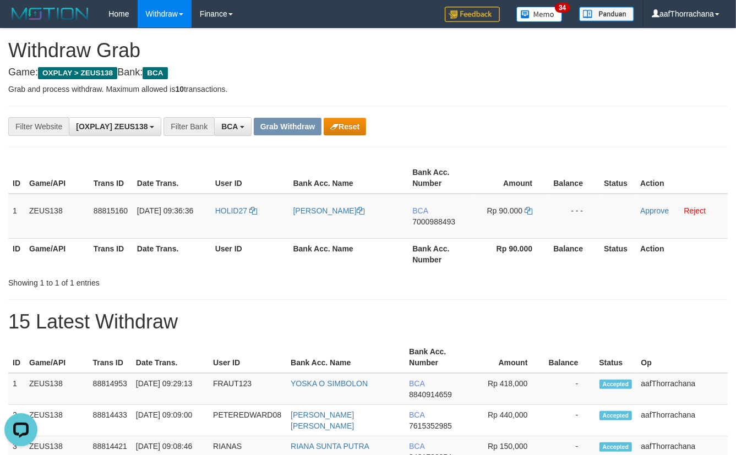
click at [326, 286] on div "Showing 1 to 1 of 1 entries" at bounding box center [368, 280] width 736 height 15
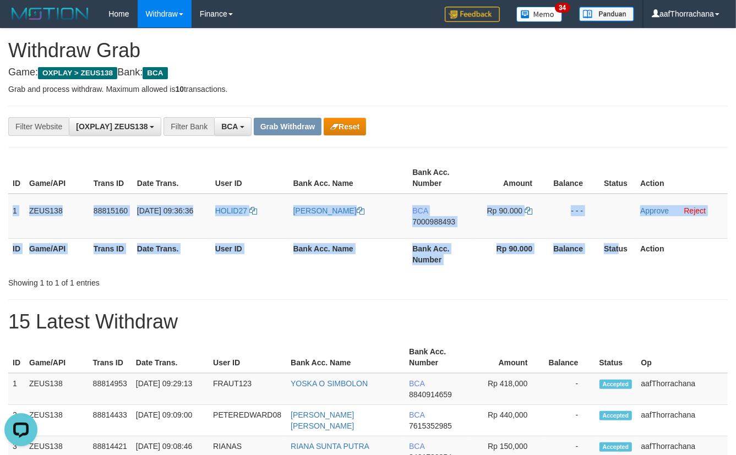
copy table "1 ZEUS138 88815160 30/09/2025 09:36:36 HOLID27 MOHAMAD HOLID BCA 7000988493 Rp …"
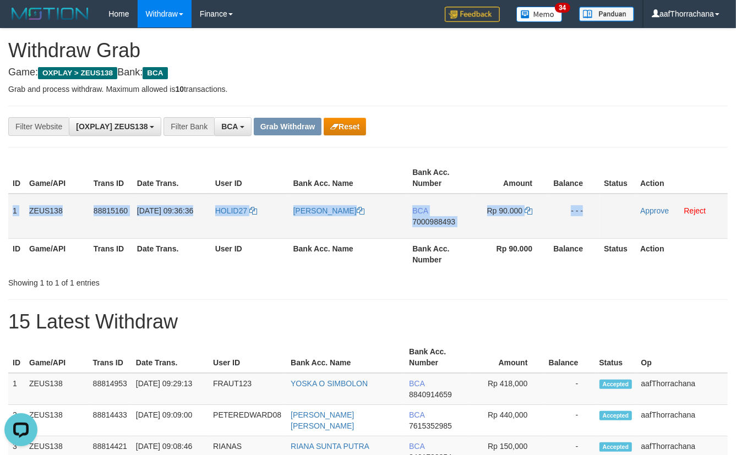
copy tr "1 ZEUS138 88815160 30/09/2025 09:36:36 HOLID27 MOHAMAD HOLID BCA 7000988493 Rp …"
drag, startPoint x: 10, startPoint y: 204, endPoint x: 632, endPoint y: 216, distance: 622.3
click at [621, 226] on tr "1 ZEUS138 88815160 30/09/2025 09:36:36 HOLID27 MOHAMAD HOLID BCA 7000988493 Rp …" at bounding box center [368, 216] width 720 height 45
click at [650, 207] on link "Approve" at bounding box center [654, 210] width 29 height 9
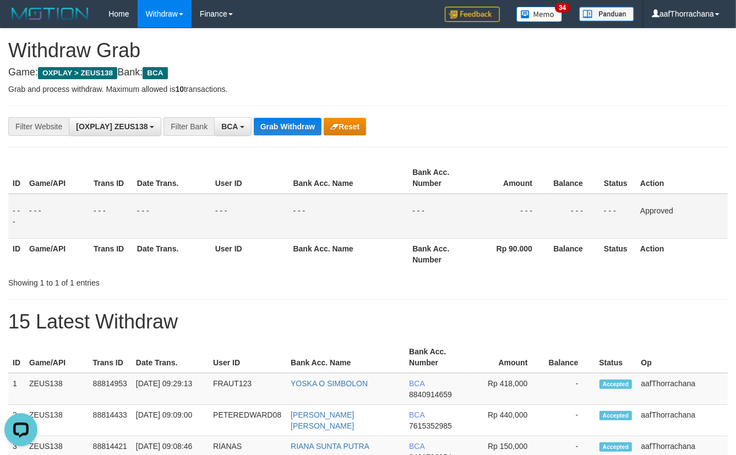
drag, startPoint x: 644, startPoint y: 145, endPoint x: 742, endPoint y: 105, distance: 105.9
click at [646, 140] on div "**********" at bounding box center [368, 320] width 736 height 583
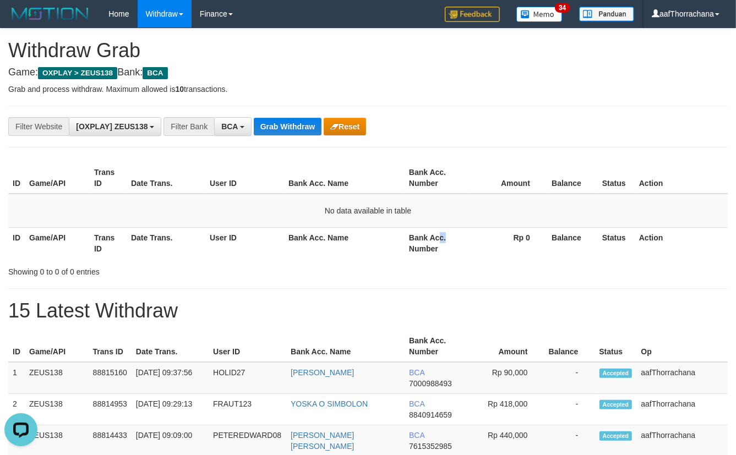
click at [438, 236] on th "Bank Acc. Number" at bounding box center [437, 242] width 65 height 31
click at [435, 236] on th "Bank Acc. Number" at bounding box center [437, 242] width 65 height 31
click at [435, 235] on th "Bank Acc. Number" at bounding box center [437, 242] width 65 height 31
click at [298, 123] on button "Grab Withdraw" at bounding box center [288, 127] width 68 height 18
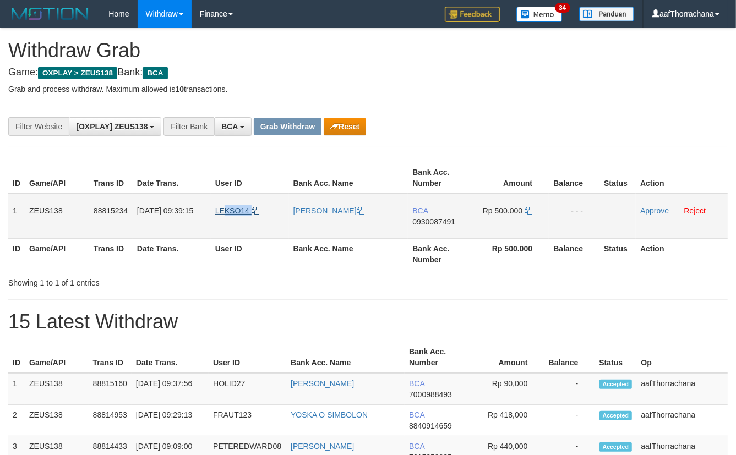
copy link "KSO14"
copy link "LEKSO14"
drag, startPoint x: 273, startPoint y: 209, endPoint x: 214, endPoint y: 206, distance: 58.5
click at [214, 206] on td "LEKSO14" at bounding box center [250, 216] width 78 height 45
click at [441, 220] on span "0930087491" at bounding box center [433, 221] width 43 height 9
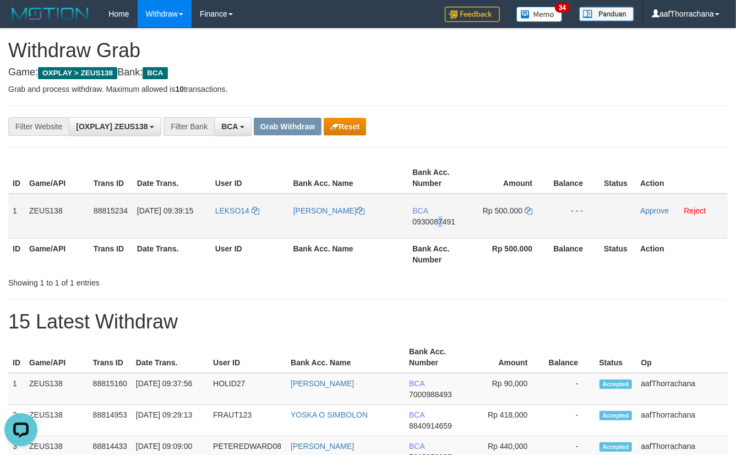
copy span "7"
drag, startPoint x: 476, startPoint y: 202, endPoint x: 441, endPoint y: 213, distance: 37.4
click at [468, 204] on tr "1 ZEUS138 88815234 30/09/2025 09:39:15 LEKSO14 ADE AGUNG LEKSONO BCA 0930087491…" at bounding box center [368, 216] width 720 height 45
click at [425, 220] on span "0930087491" at bounding box center [433, 221] width 43 height 9
copy tr "0930087491"
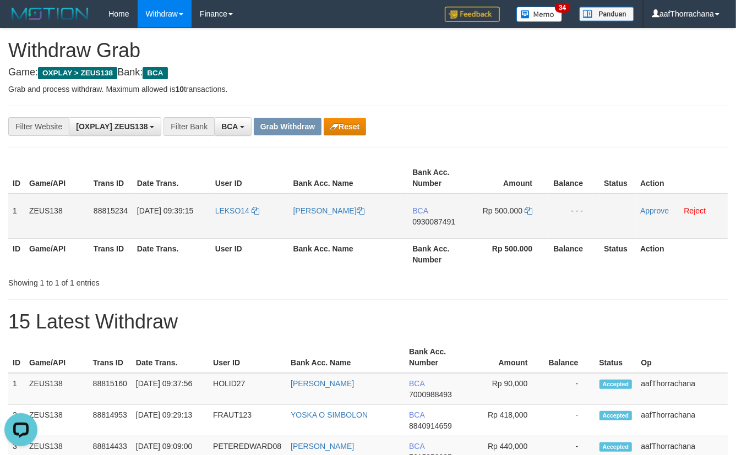
click at [425, 220] on span "0930087491" at bounding box center [433, 221] width 43 height 9
click at [528, 210] on icon at bounding box center [529, 211] width 8 height 8
click at [484, 130] on div "**********" at bounding box center [306, 126] width 613 height 19
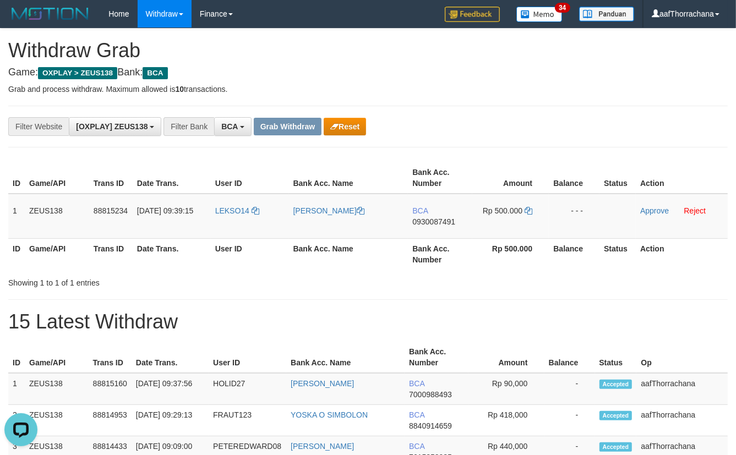
click at [482, 128] on div "**********" at bounding box center [306, 126] width 613 height 19
click at [482, 124] on div "**********" at bounding box center [306, 126] width 613 height 19
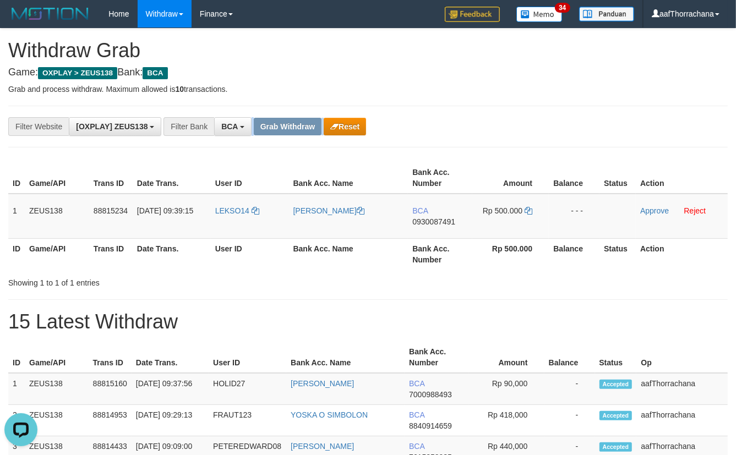
click at [482, 124] on div "**********" at bounding box center [306, 126] width 613 height 19
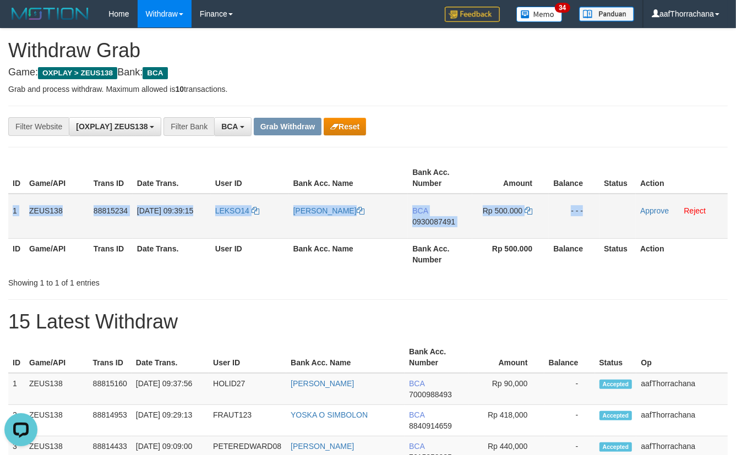
copy tr "1 ZEUS138 88815234 30/09/2025 09:39:15 LEKSO14 ADE AGUNG LEKSONO BCA 0930087491…"
drag, startPoint x: 13, startPoint y: 209, endPoint x: 611, endPoint y: 220, distance: 598.1
click at [605, 221] on tr "1 ZEUS138 88815234 30/09/2025 09:39:15 LEKSO14 ADE AGUNG LEKSONO BCA 0930087491…" at bounding box center [368, 216] width 720 height 45
click at [654, 209] on link "Approve" at bounding box center [654, 210] width 29 height 9
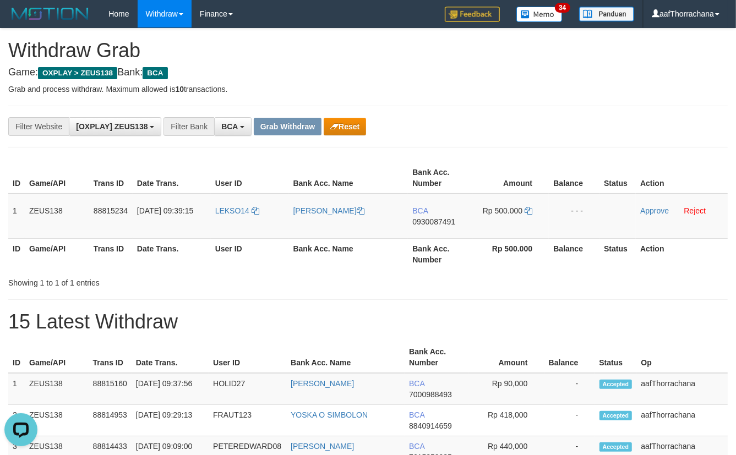
drag, startPoint x: 656, startPoint y: 143, endPoint x: 655, endPoint y: 134, distance: 9.4
click at [656, 143] on div "**********" at bounding box center [368, 127] width 720 height 42
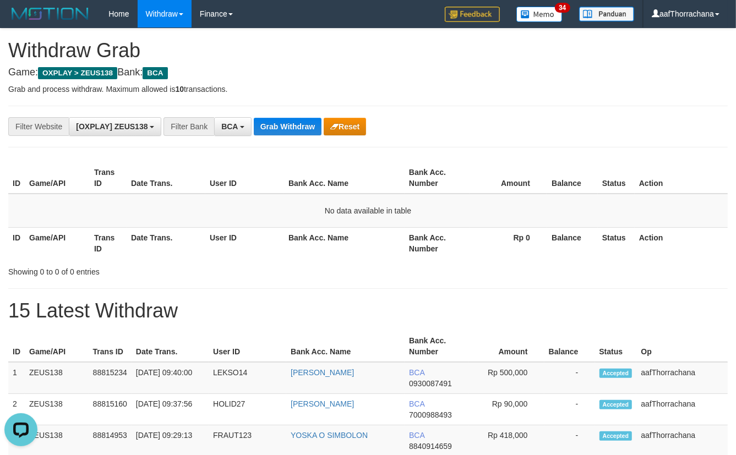
drag, startPoint x: 630, startPoint y: 207, endPoint x: 632, endPoint y: 192, distance: 15.5
click at [630, 206] on td "No data available in table" at bounding box center [368, 211] width 720 height 34
drag, startPoint x: 632, startPoint y: 192, endPoint x: 627, endPoint y: 194, distance: 5.7
click at [630, 191] on th "Status" at bounding box center [616, 177] width 37 height 31
click at [286, 132] on button "Grab Withdraw" at bounding box center [288, 127] width 68 height 18
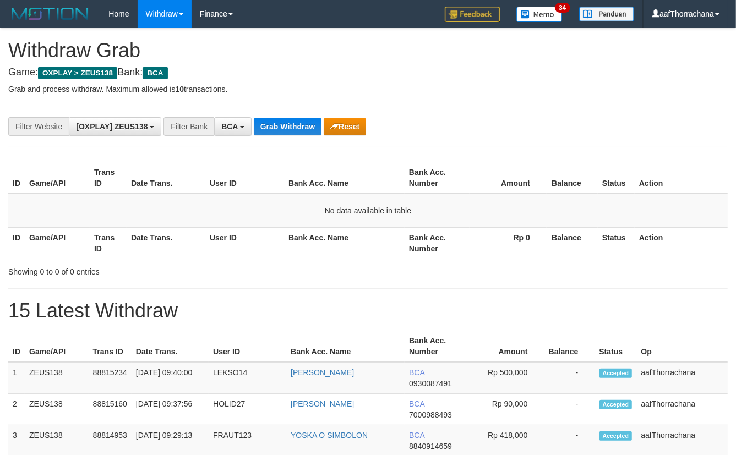
click at [286, 132] on button "Grab Withdraw" at bounding box center [288, 127] width 68 height 18
click at [289, 133] on button "Grab Withdraw" at bounding box center [288, 127] width 68 height 18
click at [622, 199] on td "No data available in table" at bounding box center [368, 211] width 720 height 34
click at [291, 128] on button "Grab Withdraw" at bounding box center [288, 127] width 68 height 18
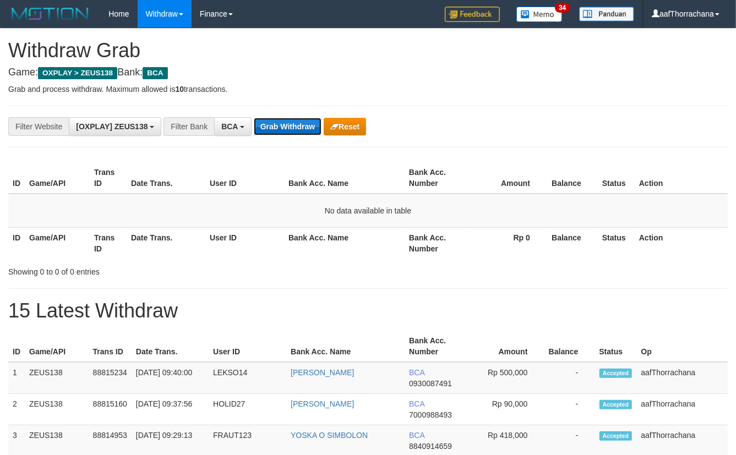
click at [291, 128] on button "Grab Withdraw" at bounding box center [288, 127] width 68 height 18
click at [299, 131] on button "Grab Withdraw" at bounding box center [288, 127] width 68 height 18
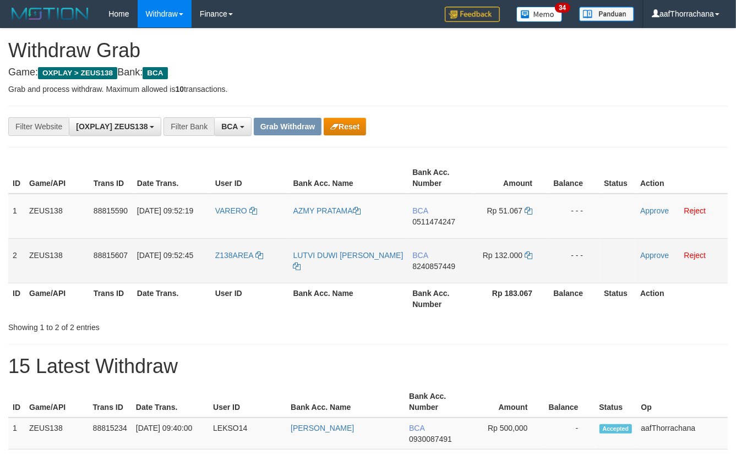
copy tbody "1 ZEUS138 88815590 [DATE] 09:52:19 VARERO AZMY PRATAMA BCA 0511474247 Rp 51.067…"
drag, startPoint x: 12, startPoint y: 211, endPoint x: 591, endPoint y: 248, distance: 581.0
click at [591, 248] on tbody "1 ZEUS138 88815590 [DATE] 09:52:19 VARERO AZMY PRATAMA BCA 0511474247 Rp 51.067…" at bounding box center [368, 239] width 720 height 90
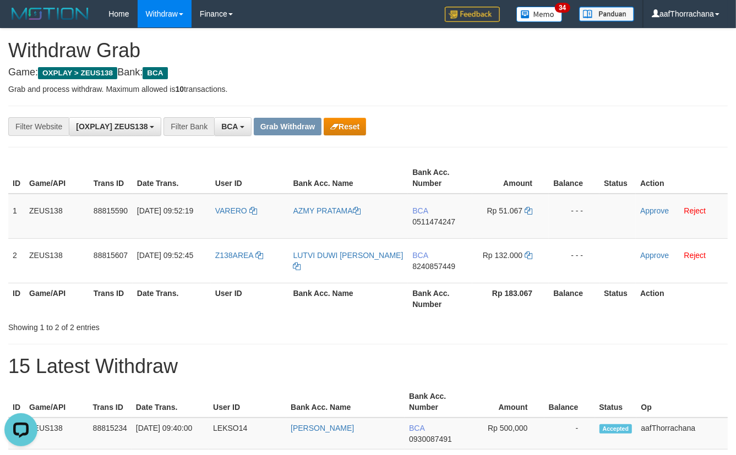
drag, startPoint x: 508, startPoint y: 106, endPoint x: 412, endPoint y: 150, distance: 104.7
click at [508, 110] on div "**********" at bounding box center [368, 127] width 720 height 42
copy link "ARERO"
copy link "VARERO"
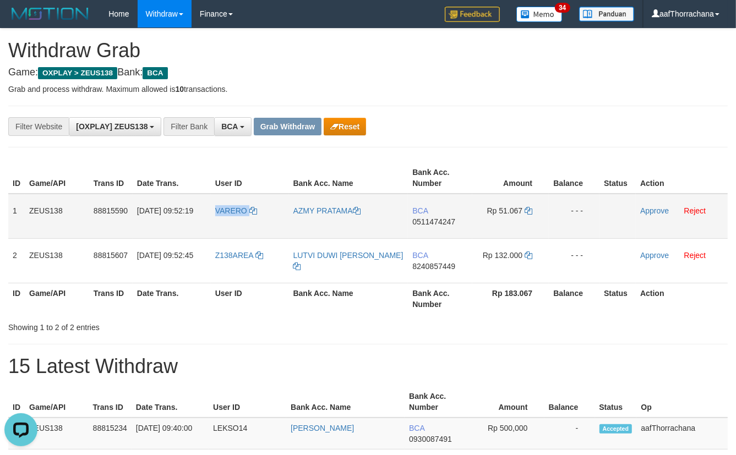
drag, startPoint x: 230, startPoint y: 215, endPoint x: 214, endPoint y: 208, distance: 17.5
click at [214, 208] on td "VARERO" at bounding box center [250, 216] width 78 height 45
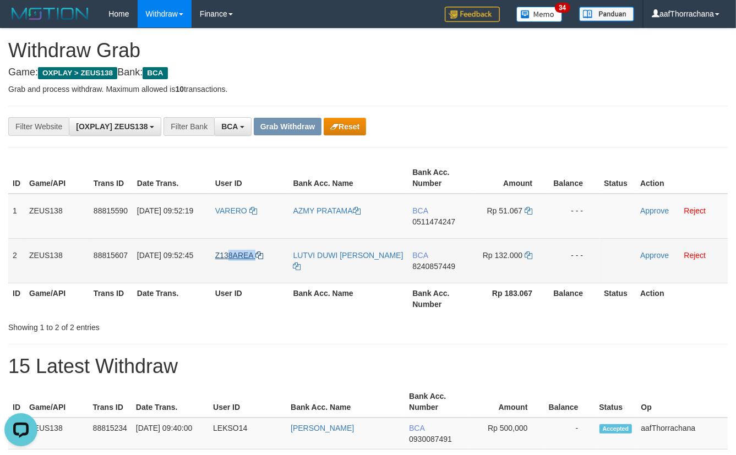
copy link "8AREA"
copy link "138AREA"
copy link "Z138AREA"
drag, startPoint x: 253, startPoint y: 252, endPoint x: 215, endPoint y: 255, distance: 37.5
click at [215, 255] on td "Z138AREA" at bounding box center [250, 260] width 78 height 45
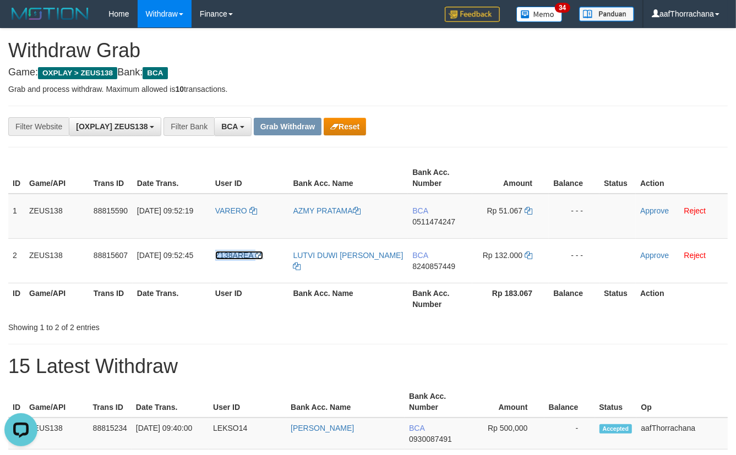
copy link "Z138AREA"
drag, startPoint x: 410, startPoint y: 213, endPoint x: 436, endPoint y: 215, distance: 26.0
click at [430, 214] on td "BCA 0511474247" at bounding box center [440, 216] width 64 height 45
click at [442, 220] on span "0511474247" at bounding box center [433, 221] width 43 height 9
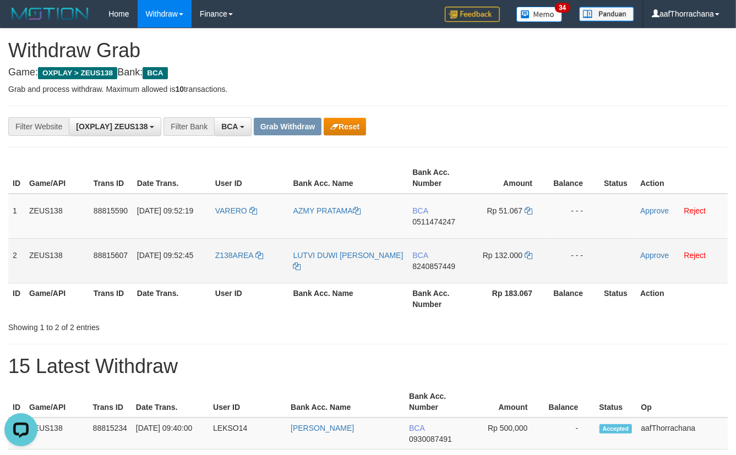
drag, startPoint x: 456, startPoint y: 259, endPoint x: 450, endPoint y: 263, distance: 7.2
click at [450, 262] on td "BCA 8240857449" at bounding box center [440, 260] width 64 height 45
click at [450, 263] on span "8240857449" at bounding box center [433, 266] width 43 height 9
copy td "824085744"
click at [450, 263] on span "8240857449" at bounding box center [433, 266] width 43 height 9
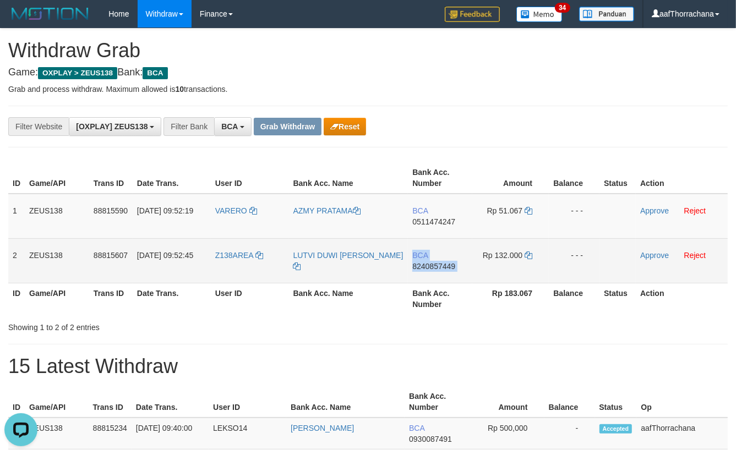
click at [450, 263] on span "8240857449" at bounding box center [433, 266] width 43 height 9
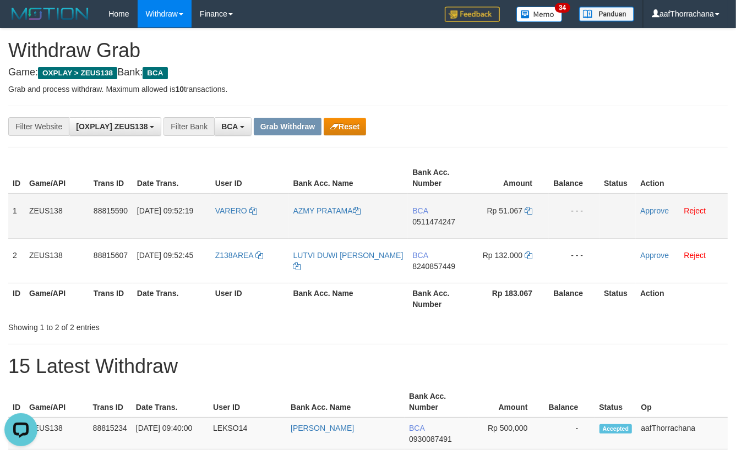
click at [452, 220] on span "0511474247" at bounding box center [433, 221] width 43 height 9
click at [528, 209] on icon at bounding box center [529, 211] width 8 height 8
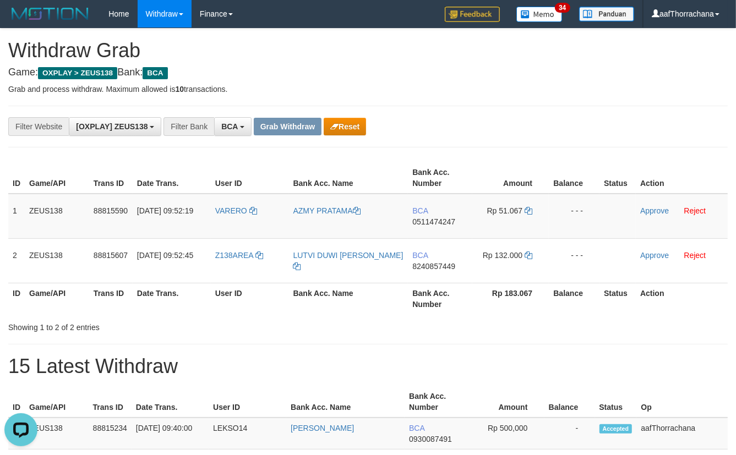
drag, startPoint x: 578, startPoint y: 137, endPoint x: 553, endPoint y: 169, distance: 40.8
click at [578, 139] on div "**********" at bounding box center [368, 127] width 720 height 42
click at [534, 132] on div "**********" at bounding box center [306, 126] width 613 height 19
click at [534, 130] on div "**********" at bounding box center [306, 126] width 613 height 19
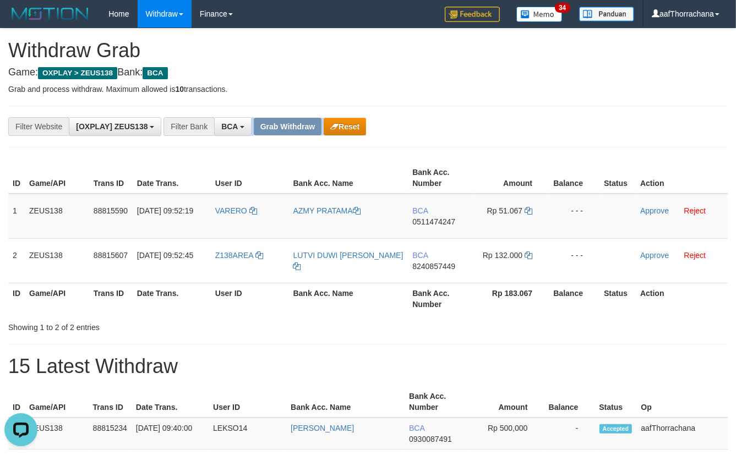
click at [534, 130] on div "**********" at bounding box center [306, 126] width 613 height 19
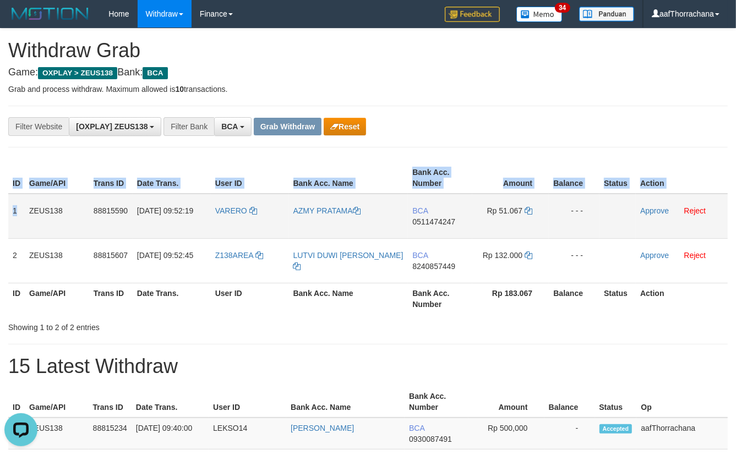
drag, startPoint x: 6, startPoint y: 205, endPoint x: 16, endPoint y: 203, distance: 10.7
click at [16, 203] on div "ID Game/API Trans ID Date Trans. User ID Bank Acc. Name Bank Acc. Number Amount…" at bounding box center [368, 238] width 736 height 159
click at [9, 211] on td "1" at bounding box center [16, 216] width 17 height 45
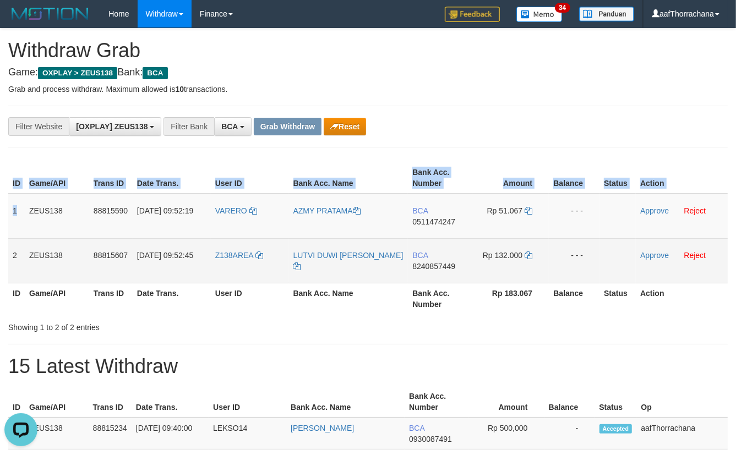
copy tbody "1 ZEUS138 88815590 30/09/2025 09:52:19 VARERO AZMY PRATAMA BCA 0511474247 Rp 51…"
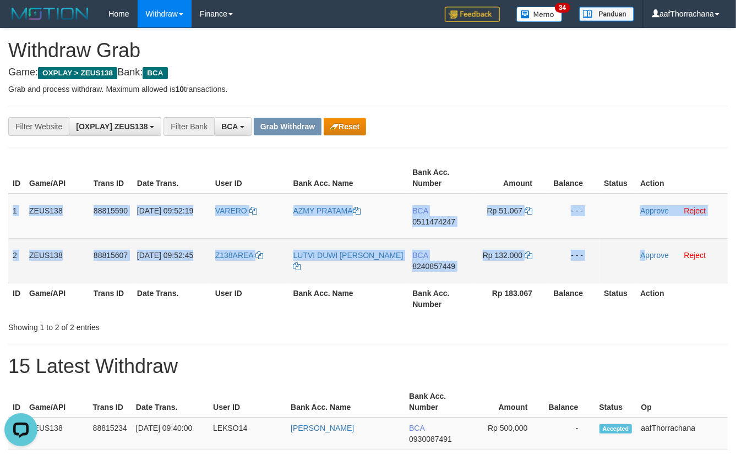
drag, startPoint x: 11, startPoint y: 206, endPoint x: 648, endPoint y: 247, distance: 638.4
click at [643, 259] on tbody "1 ZEUS138 88815590 30/09/2025 09:52:19 VARERO AZMY PRATAMA BCA 0511474247 Rp 51…" at bounding box center [368, 239] width 720 height 90
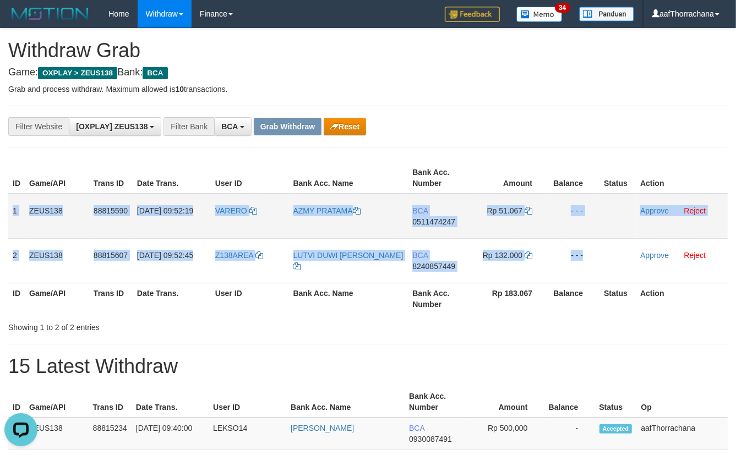
click at [657, 205] on td "Approve Reject" at bounding box center [682, 216] width 92 height 45
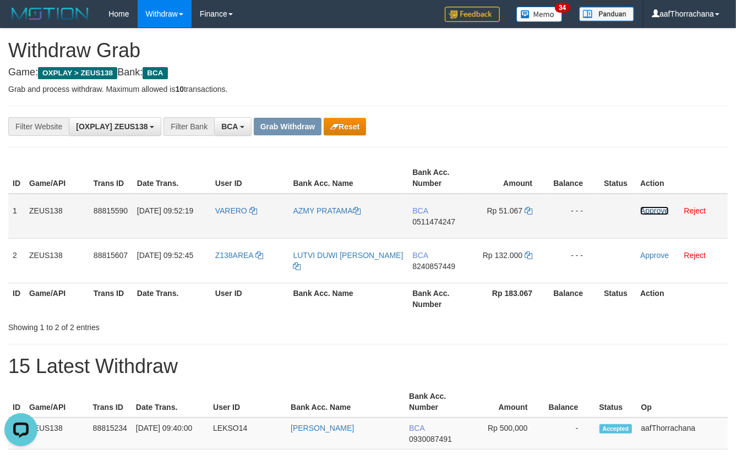
click at [657, 210] on link "Approve" at bounding box center [654, 210] width 29 height 9
click at [654, 121] on div "**********" at bounding box center [368, 126] width 736 height 19
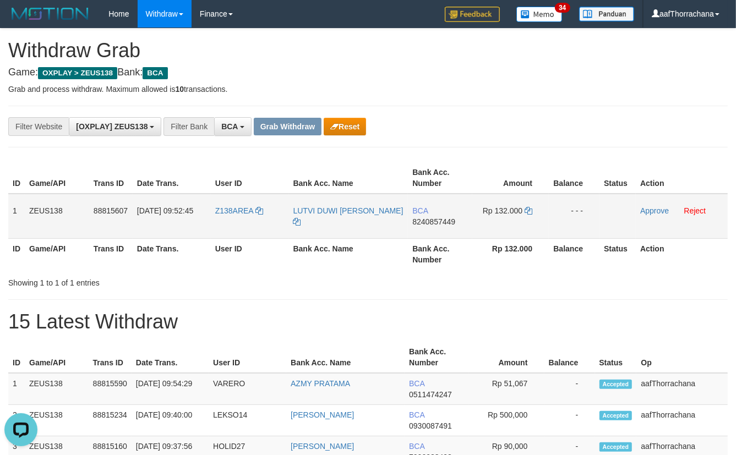
click at [436, 219] on span "8240857449" at bounding box center [433, 221] width 43 height 9
click at [528, 213] on td "Rp 132.000" at bounding box center [510, 216] width 77 height 45
click at [528, 211] on icon at bounding box center [529, 211] width 8 height 8
click at [517, 122] on div "**********" at bounding box center [306, 126] width 613 height 19
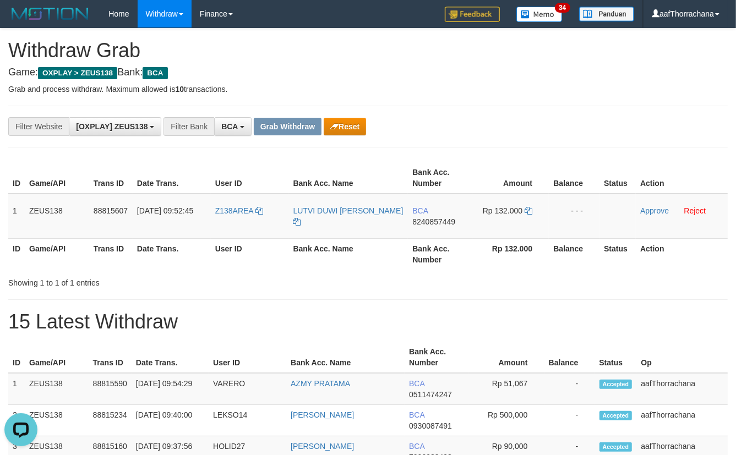
click at [494, 152] on div "**********" at bounding box center [368, 367] width 736 height 677
click at [511, 111] on div "**********" at bounding box center [368, 127] width 720 height 42
click at [510, 111] on div "**********" at bounding box center [368, 127] width 720 height 42
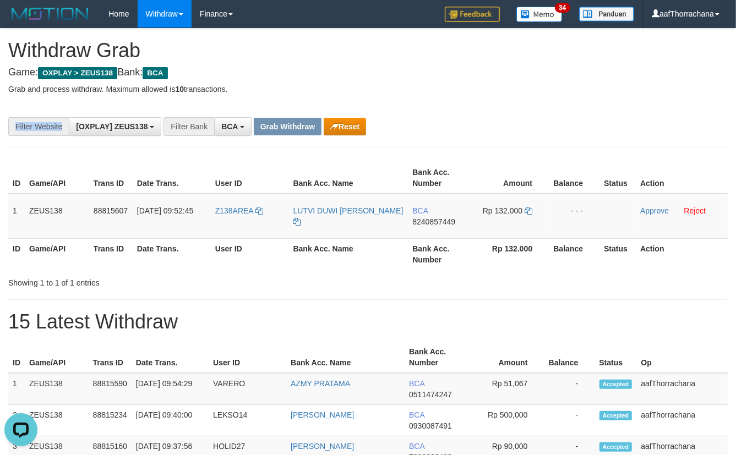
click at [510, 111] on div "**********" at bounding box center [368, 127] width 720 height 42
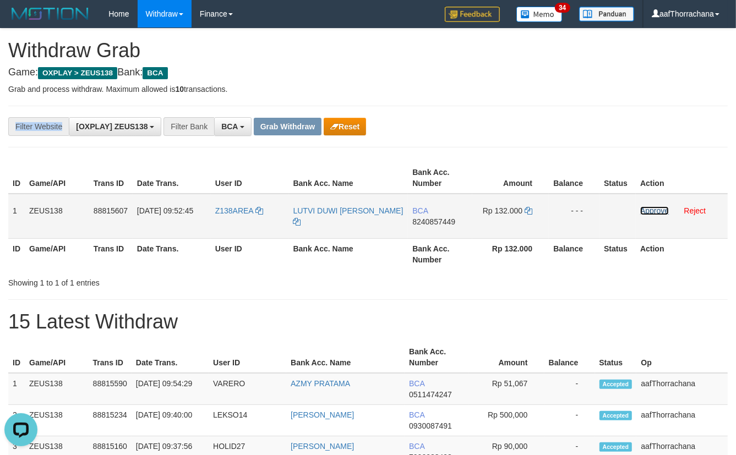
click at [653, 211] on link "Approve" at bounding box center [654, 210] width 29 height 9
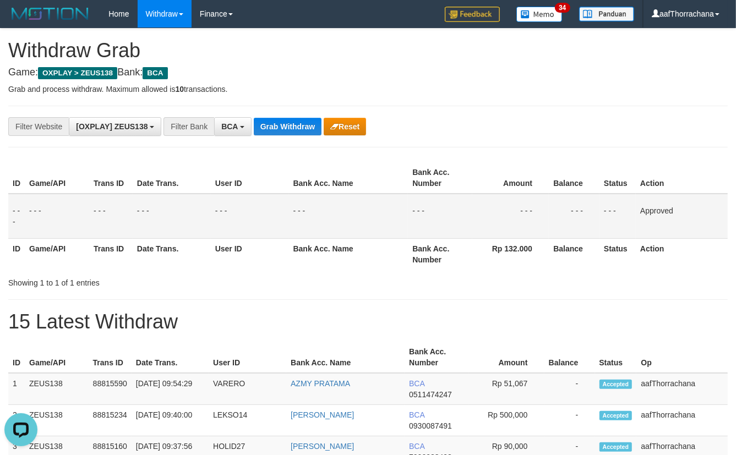
drag, startPoint x: 468, startPoint y: 111, endPoint x: 481, endPoint y: 120, distance: 15.7
click at [468, 111] on div "**********" at bounding box center [368, 127] width 720 height 42
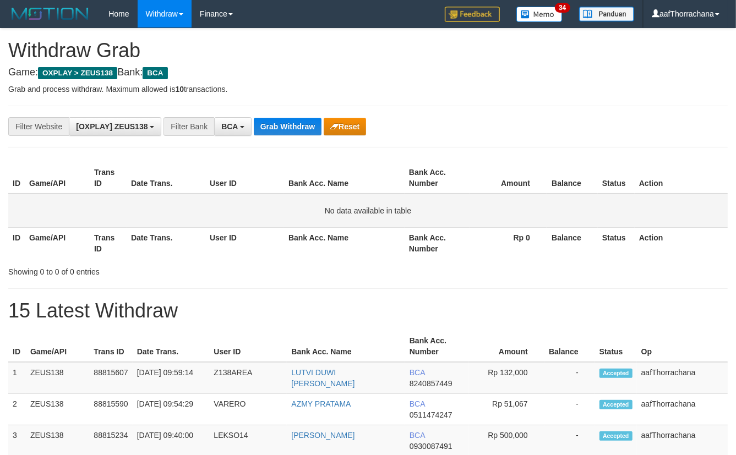
click at [570, 200] on td "No data available in table" at bounding box center [368, 211] width 720 height 34
click at [655, 270] on div "Showing 0 to 0 of 0 entries" at bounding box center [368, 269] width 736 height 15
drag, startPoint x: 358, startPoint y: 130, endPoint x: 460, endPoint y: 32, distance: 141.0
click at [358, 130] on button "Reset" at bounding box center [345, 127] width 42 height 18
drag, startPoint x: 483, startPoint y: 91, endPoint x: 467, endPoint y: 98, distance: 17.3
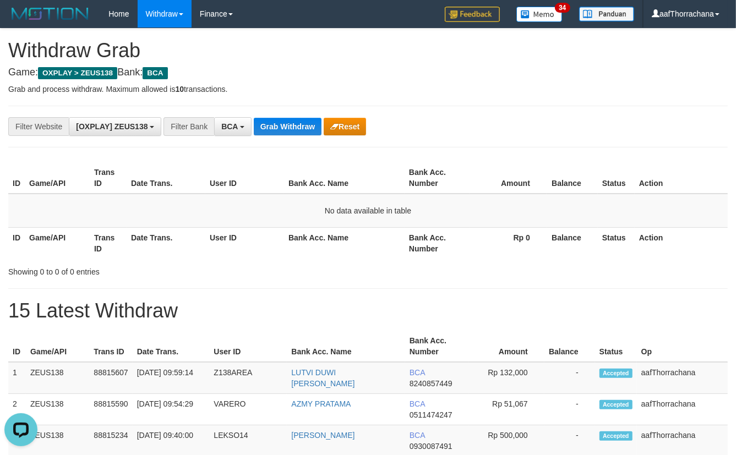
click at [483, 91] on div "**********" at bounding box center [368, 378] width 736 height 698
click at [526, 160] on div "ID Game/API Trans ID Date Trans. User ID Bank Acc. Name Bank Acc. Number Amount…" at bounding box center [368, 210] width 736 height 103
click at [530, 153] on div "**********" at bounding box center [368, 378] width 736 height 698
click at [535, 149] on div "**********" at bounding box center [368, 378] width 736 height 698
click at [539, 145] on div "**********" at bounding box center [368, 127] width 720 height 42
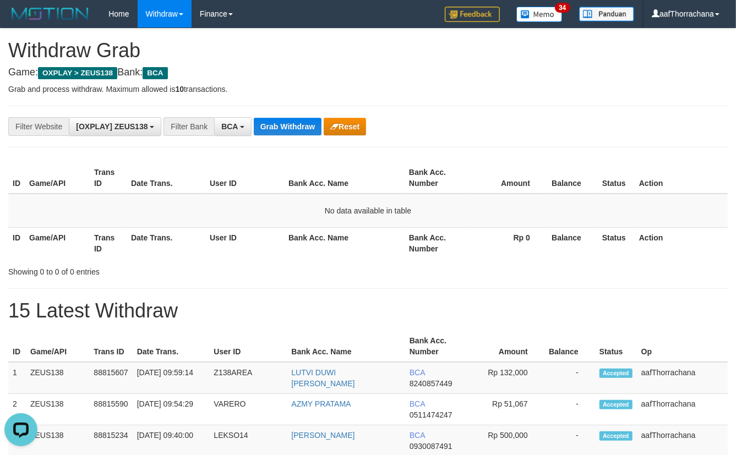
click at [539, 145] on div "**********" at bounding box center [368, 127] width 720 height 42
drag, startPoint x: 539, startPoint y: 144, endPoint x: 534, endPoint y: 146, distance: 6.2
click at [538, 144] on div "**********" at bounding box center [368, 127] width 720 height 42
click at [534, 147] on hr at bounding box center [368, 147] width 720 height 1
click at [296, 116] on div "**********" at bounding box center [368, 127] width 720 height 42
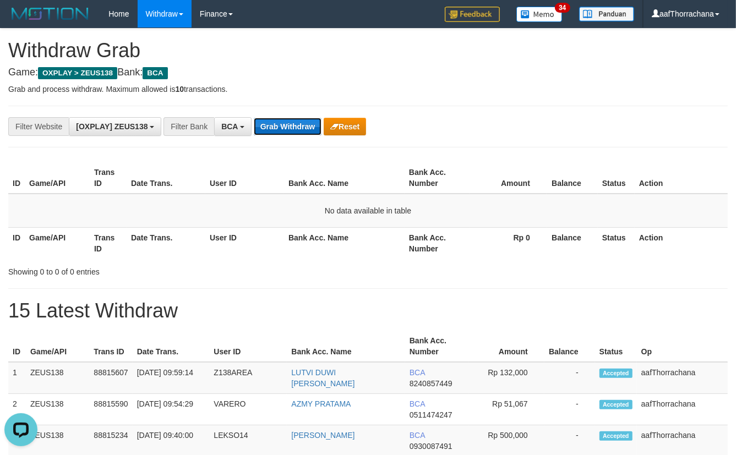
click at [293, 123] on button "Grab Withdraw" at bounding box center [288, 127] width 68 height 18
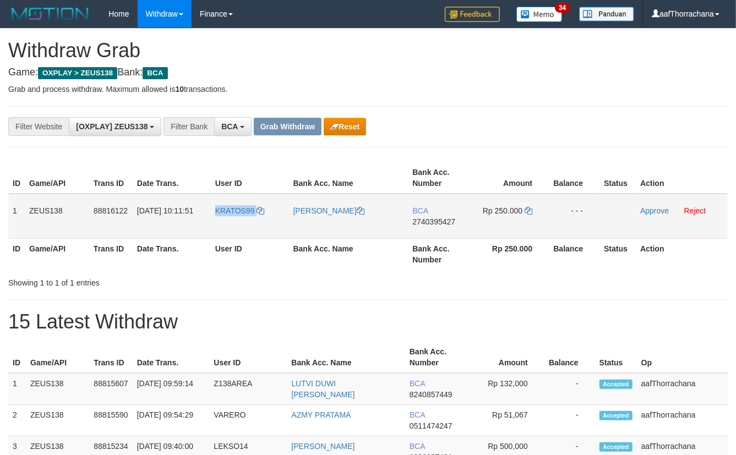
copy link "KRATOS99"
drag, startPoint x: 230, startPoint y: 209, endPoint x: 210, endPoint y: 206, distance: 20.0
click at [211, 206] on td "KRATOS99" at bounding box center [250, 216] width 78 height 45
drag, startPoint x: 442, startPoint y: 225, endPoint x: 443, endPoint y: 219, distance: 5.5
click at [442, 221] on span "2740395427" at bounding box center [433, 221] width 43 height 9
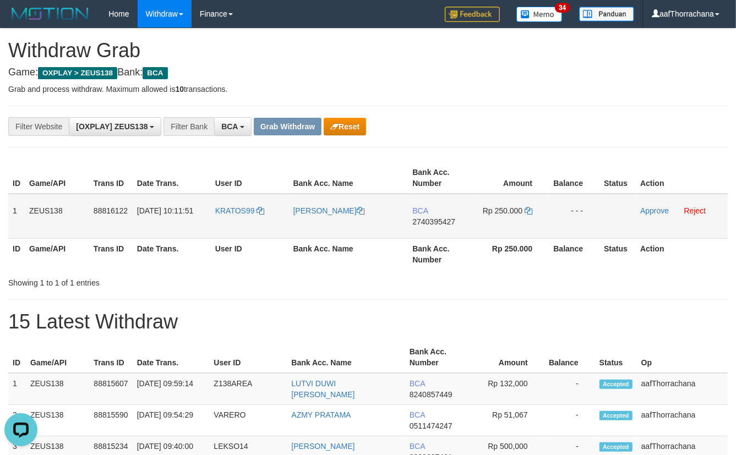
drag, startPoint x: 417, startPoint y: 211, endPoint x: 433, endPoint y: 219, distance: 17.7
click at [418, 213] on span "BCA" at bounding box center [419, 210] width 15 height 9
click at [433, 219] on span "2740395427" at bounding box center [433, 221] width 43 height 9
click at [433, 218] on span "2740395427" at bounding box center [433, 221] width 43 height 9
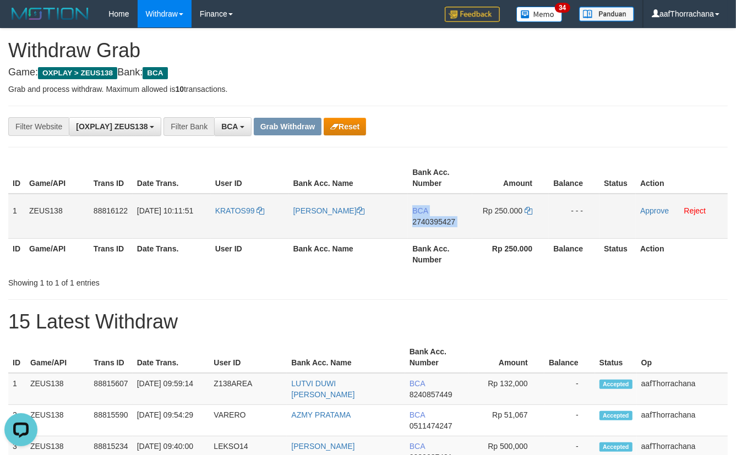
click at [433, 218] on span "2740395427" at bounding box center [433, 221] width 43 height 9
click at [527, 206] on link at bounding box center [529, 210] width 8 height 9
click at [528, 207] on icon at bounding box center [529, 211] width 8 height 8
click at [529, 209] on icon at bounding box center [529, 211] width 8 height 8
click at [383, 84] on p "Grab and process withdraw. Maximum allowed is 10 transactions." at bounding box center [368, 89] width 720 height 11
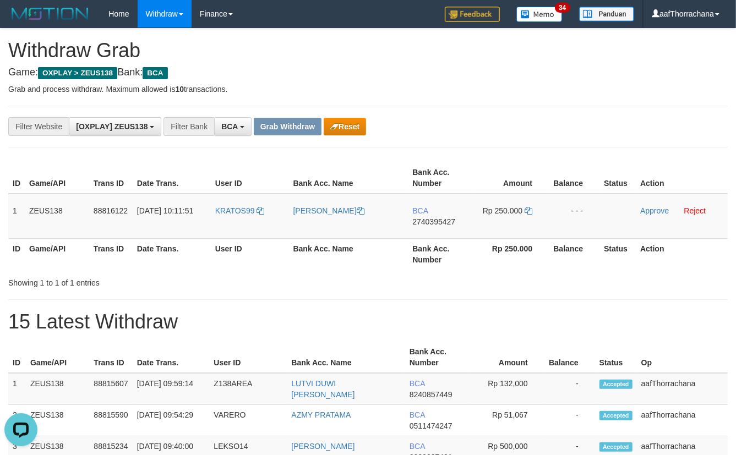
drag, startPoint x: 580, startPoint y: 88, endPoint x: 554, endPoint y: 107, distance: 32.3
click at [580, 88] on p "Grab and process withdraw. Maximum allowed is 10 transactions." at bounding box center [368, 89] width 720 height 11
click at [563, 101] on div "**********" at bounding box center [368, 383] width 736 height 709
click at [558, 103] on div "**********" at bounding box center [368, 383] width 736 height 709
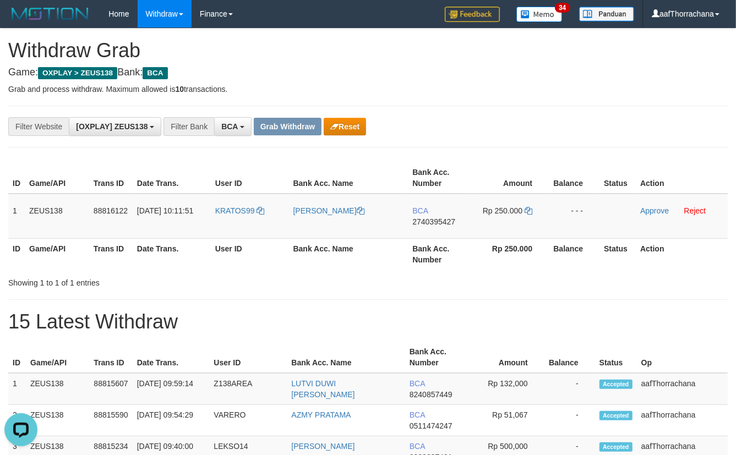
click at [558, 103] on div "**********" at bounding box center [368, 383] width 736 height 709
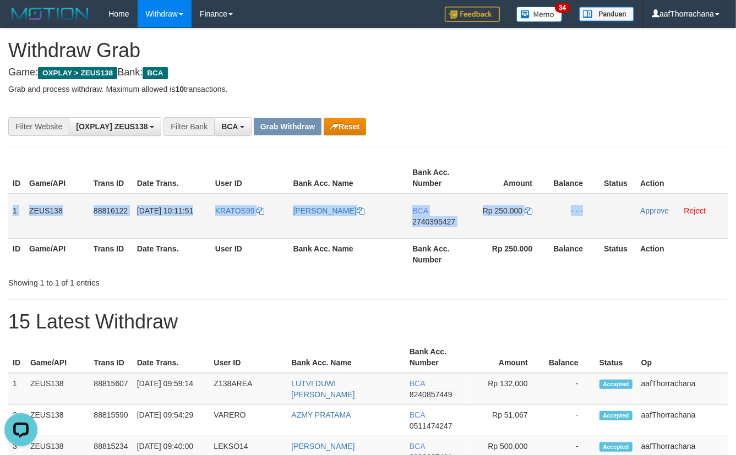
copy tr "1 ZEUS138 88816122 30/09/2025 10:11:51 KRATOS99 MUHAMMAD ILHAM BAS BCA 27403954…"
drag, startPoint x: 10, startPoint y: 204, endPoint x: 617, endPoint y: 214, distance: 606.9
click at [612, 222] on tr "1 ZEUS138 88816122 30/09/2025 10:11:51 KRATOS99 MUHAMMAD ILHAM BAS BCA 27403954…" at bounding box center [368, 216] width 720 height 45
click at [641, 211] on link "Approve" at bounding box center [654, 210] width 29 height 9
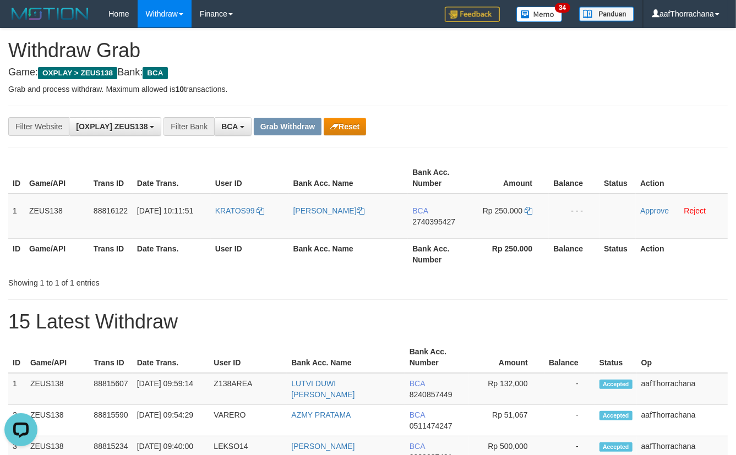
click at [617, 128] on div "**********" at bounding box center [368, 126] width 736 height 19
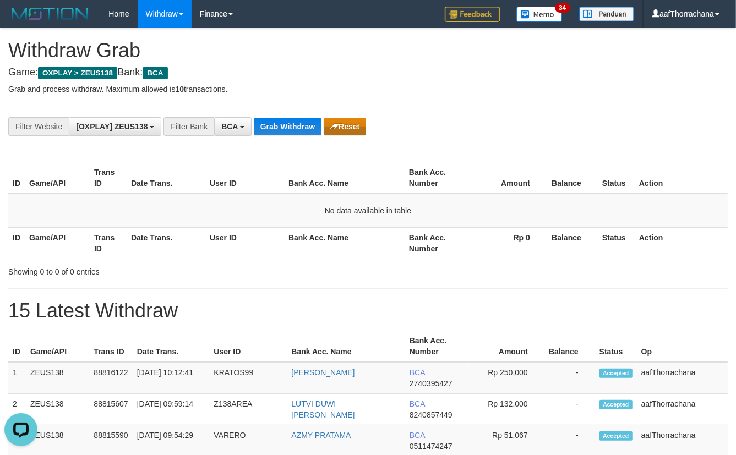
drag, startPoint x: 342, startPoint y: 101, endPoint x: 334, endPoint y: 118, distance: 18.2
click at [340, 104] on div "**********" at bounding box center [368, 393] width 736 height 729
click at [318, 124] on div "Grab Withdraw Reset" at bounding box center [310, 127] width 112 height 18
click at [318, 122] on button "Grab Withdraw" at bounding box center [288, 127] width 68 height 18
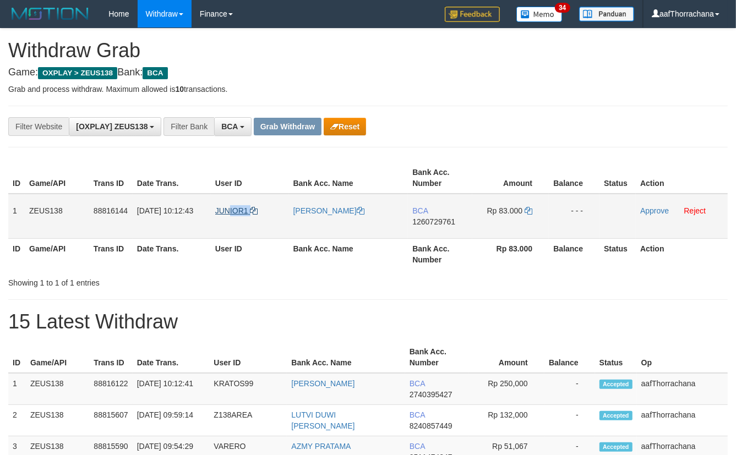
copy link "IOR1"
copy link "UNIOR1"
copy tr "10:12:43 JUNIOR1"
copy link "UNIOR1"
copy link "JUNIOR1"
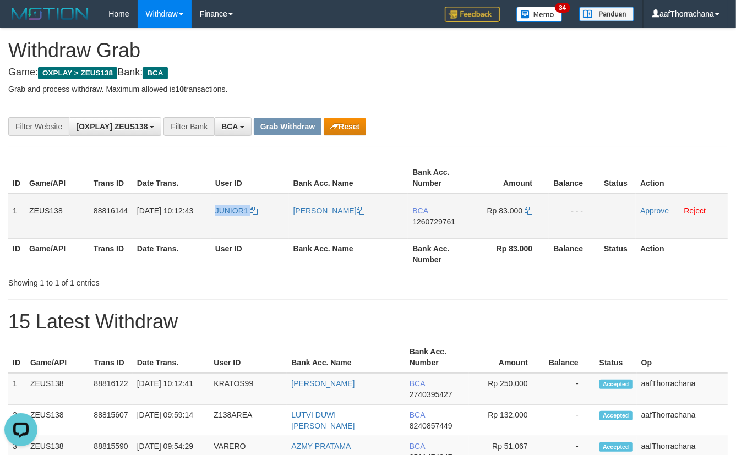
drag, startPoint x: 264, startPoint y: 199, endPoint x: 213, endPoint y: 211, distance: 52.8
click at [213, 211] on td "JUNIOR1" at bounding box center [250, 216] width 78 height 45
drag, startPoint x: 433, startPoint y: 227, endPoint x: 432, endPoint y: 221, distance: 6.3
click at [433, 224] on td "BCA 1260729761" at bounding box center [440, 216] width 64 height 45
click at [432, 220] on span "1260729761" at bounding box center [433, 221] width 43 height 9
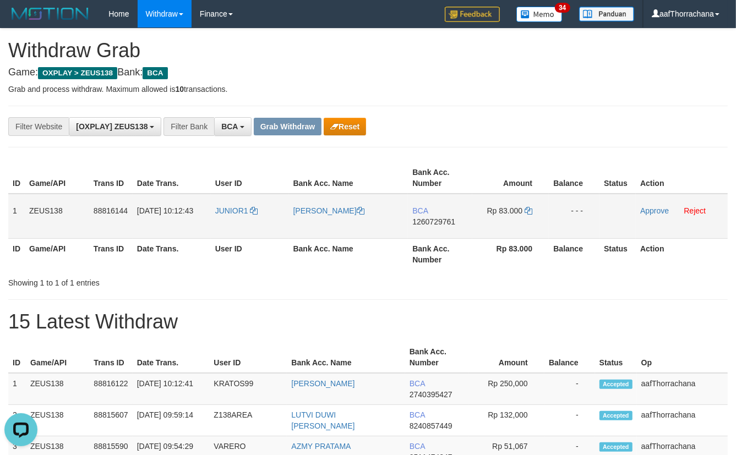
click at [405, 220] on td "[PERSON_NAME]" at bounding box center [348, 216] width 119 height 45
click at [428, 217] on span "1260729761" at bounding box center [433, 221] width 43 height 9
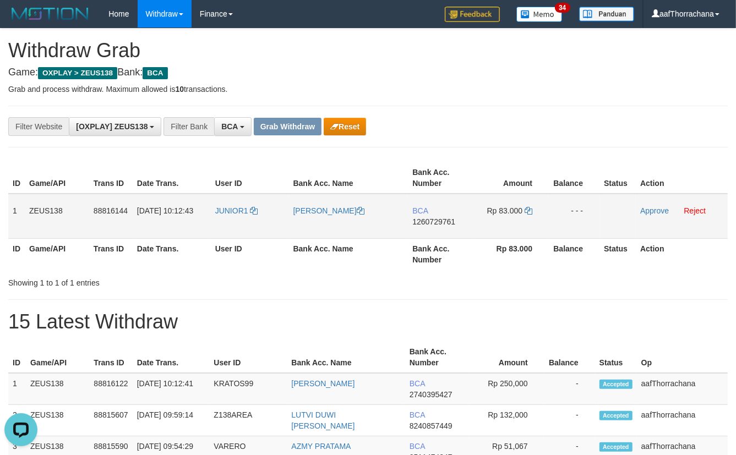
click at [535, 211] on td "Rp 83.000" at bounding box center [510, 216] width 77 height 45
click at [525, 209] on icon at bounding box center [529, 211] width 8 height 8
click at [574, 94] on p "Grab and process withdraw. Maximum allowed is 10 transactions." at bounding box center [368, 89] width 720 height 11
click at [574, 93] on p "Grab and process withdraw. Maximum allowed is 10 transactions." at bounding box center [368, 89] width 720 height 11
click at [573, 93] on p "Grab and process withdraw. Maximum allowed is 10 transactions." at bounding box center [368, 89] width 720 height 11
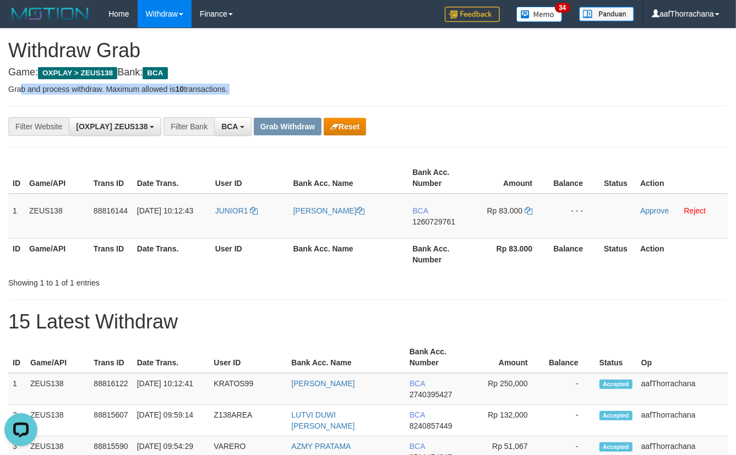
click at [582, 92] on p "Grab and process withdraw. Maximum allowed is 10 transactions." at bounding box center [368, 89] width 720 height 11
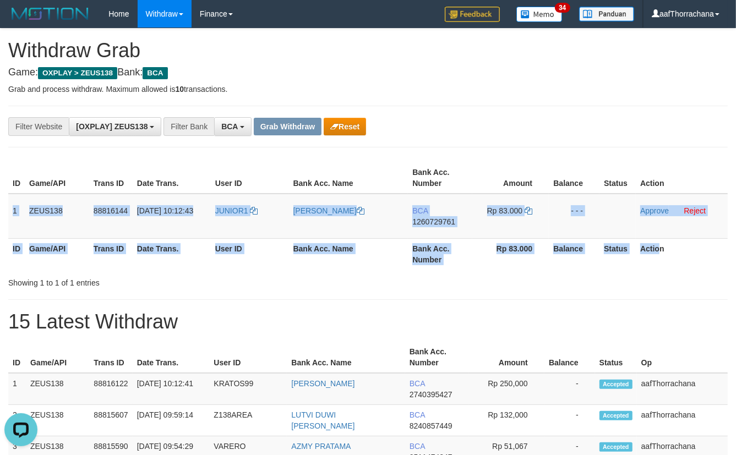
copy table "1 ZEUS138 88816144 30/09/2025 10:12:43 JUNIOR1 HUSNI SUSANTO BCA 1260729761 Rp …"
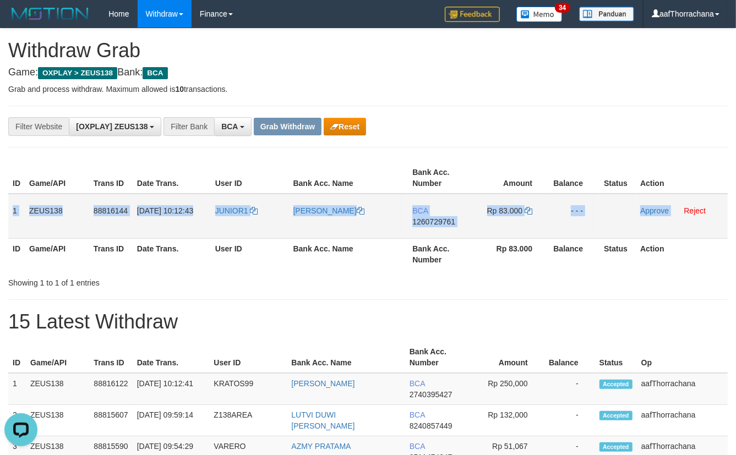
drag, startPoint x: 13, startPoint y: 206, endPoint x: 666, endPoint y: 217, distance: 653.7
click at [671, 220] on tr "1 ZEUS138 88816144 30/09/2025 10:12:43 JUNIOR1 HUSNI SUSANTO BCA 1260729761 Rp …" at bounding box center [368, 216] width 720 height 45
copy tr "1 ZEUS138 88816144 30/09/2025 10:12:43 JUNIOR1 HUSNI SUSANTO BCA 1260729761 Rp …"
click at [662, 215] on td "Approve Reject" at bounding box center [682, 216] width 92 height 45
click at [664, 209] on link "Approve" at bounding box center [654, 210] width 29 height 9
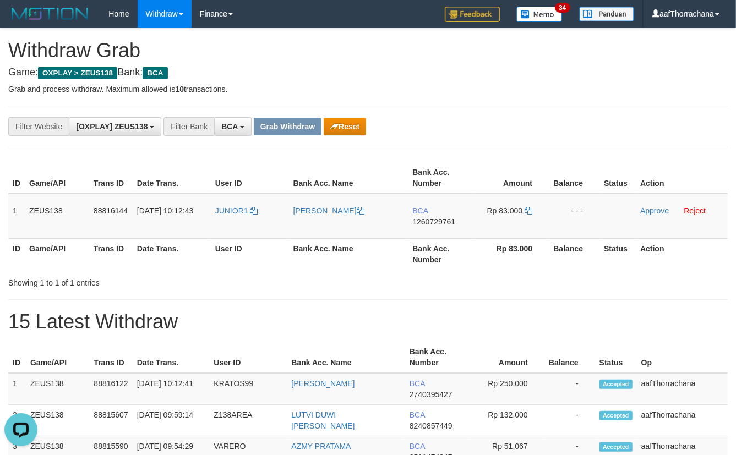
drag, startPoint x: 662, startPoint y: 120, endPoint x: 742, endPoint y: 62, distance: 98.5
click at [662, 117] on div "**********" at bounding box center [368, 126] width 736 height 19
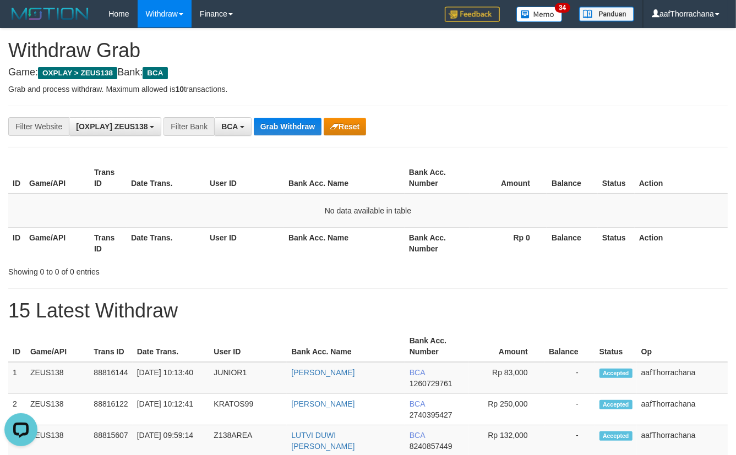
click at [298, 117] on div "**********" at bounding box center [306, 126] width 613 height 19
click at [297, 117] on div "**********" at bounding box center [306, 126] width 613 height 19
click at [297, 118] on button "Grab Withdraw" at bounding box center [288, 127] width 68 height 18
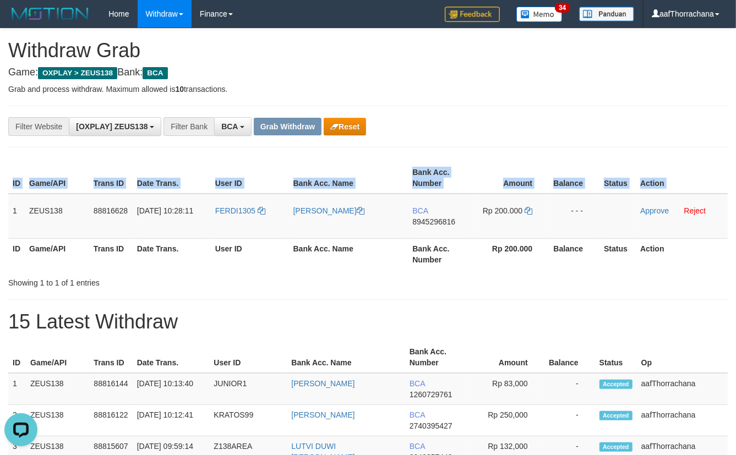
copy table "ID Game/API Trans ID Date Trans. User ID Bank Acc. Name Bank Acc. Number Amount…"
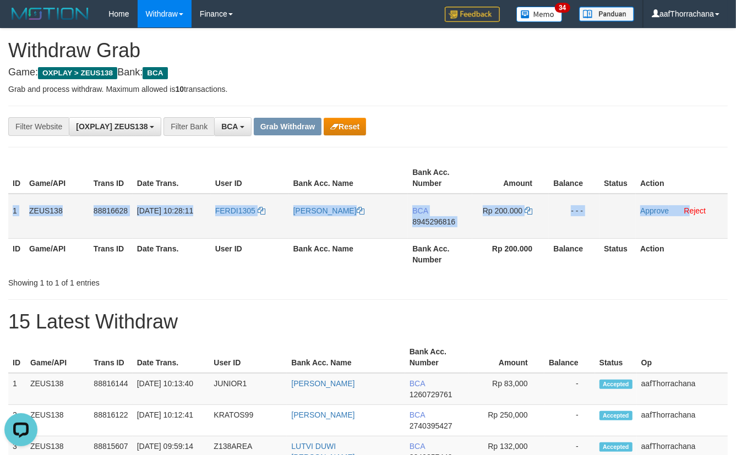
copy tr "1 ZEUS138 88816628 [DATE] 10:28:11 FERDI1305 [PERSON_NAME] H BCA 8945296816 Rp …"
drag, startPoint x: 11, startPoint y: 210, endPoint x: 688, endPoint y: 218, distance: 677.3
click at [688, 218] on tr "1 ZEUS138 88816628 [DATE] 10:28:11 FERDI1305 [PERSON_NAME] BCA 8945296816 Rp 20…" at bounding box center [368, 216] width 720 height 45
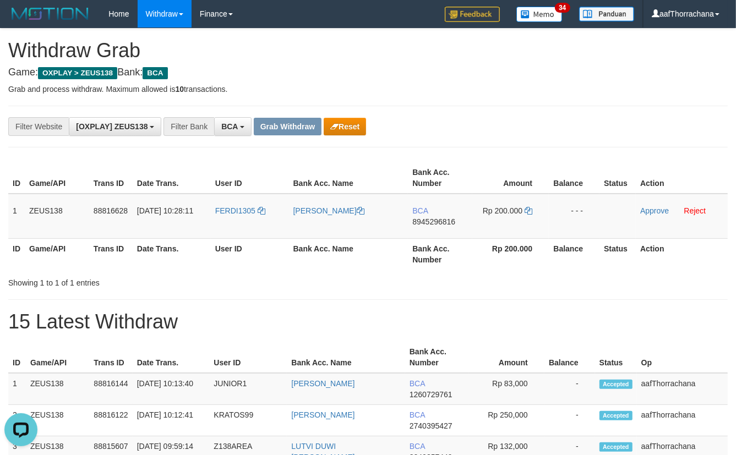
drag, startPoint x: 486, startPoint y: 142, endPoint x: 343, endPoint y: 180, distance: 148.3
click at [485, 143] on div "**********" at bounding box center [368, 127] width 720 height 42
click at [215, 209] on td "FERDI1305" at bounding box center [250, 216] width 78 height 45
copy link "FERDI1305"
click at [432, 219] on span "8945296816" at bounding box center [433, 221] width 43 height 9
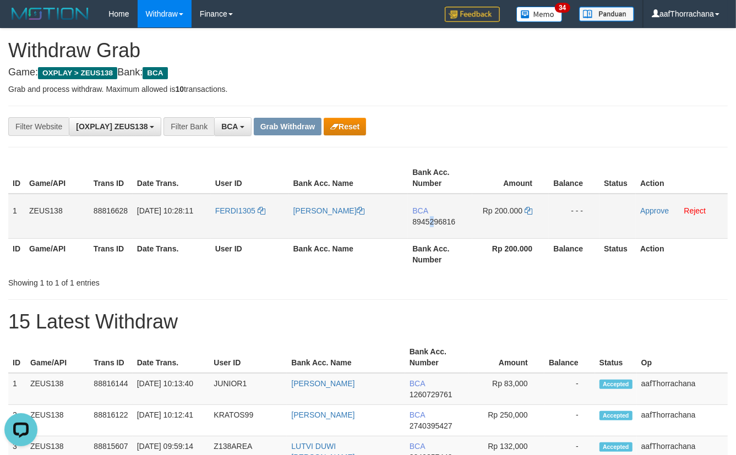
copy span "2"
click at [423, 220] on span "8945296816" at bounding box center [433, 221] width 43 height 9
copy span "4"
click at [423, 220] on span "8945296816" at bounding box center [433, 221] width 43 height 9
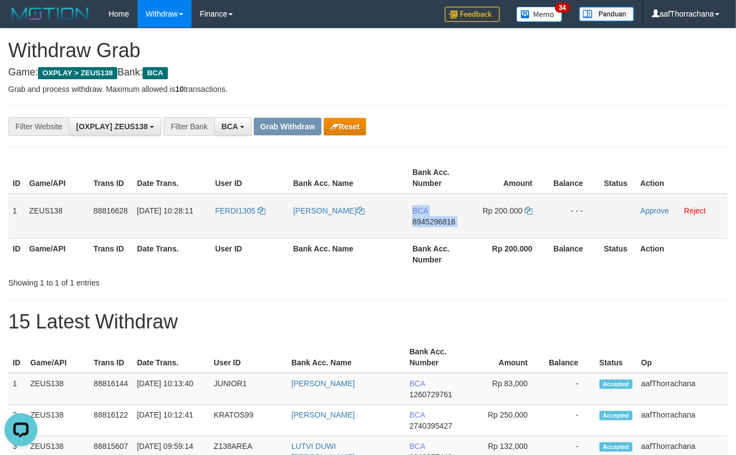
click at [423, 220] on span "8945296816" at bounding box center [433, 221] width 43 height 9
click at [524, 205] on td "Rp 200.000" at bounding box center [510, 216] width 77 height 45
click at [525, 208] on icon at bounding box center [529, 211] width 8 height 8
click at [526, 208] on icon at bounding box center [529, 211] width 8 height 8
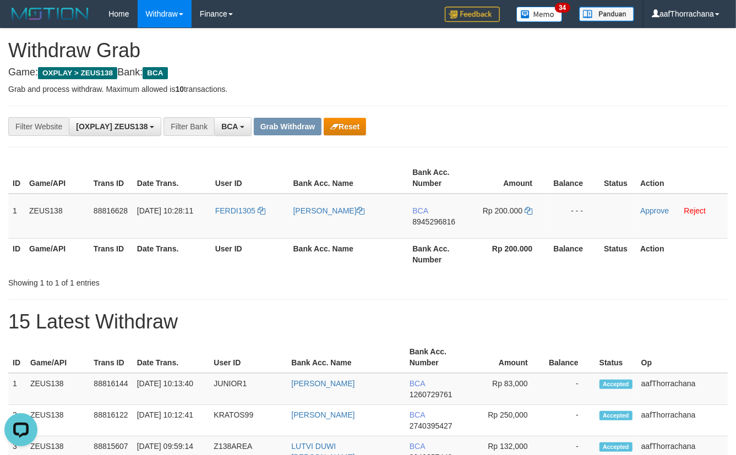
click at [442, 138] on div "**********" at bounding box center [368, 127] width 720 height 42
click at [537, 132] on div "**********" at bounding box center [306, 126] width 613 height 19
click at [534, 130] on div "**********" at bounding box center [306, 126] width 613 height 19
click at [534, 128] on div "**********" at bounding box center [306, 126] width 613 height 19
click at [645, 206] on link "Approve" at bounding box center [654, 210] width 29 height 9
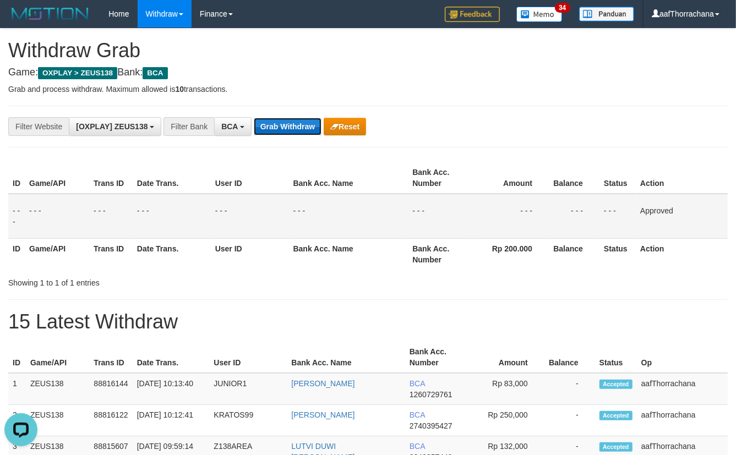
click at [267, 126] on button "Grab Withdraw" at bounding box center [288, 127] width 68 height 18
drag, startPoint x: 267, startPoint y: 126, endPoint x: 740, endPoint y: 89, distance: 474.4
click at [268, 126] on button "Grab Withdraw" at bounding box center [288, 127] width 68 height 18
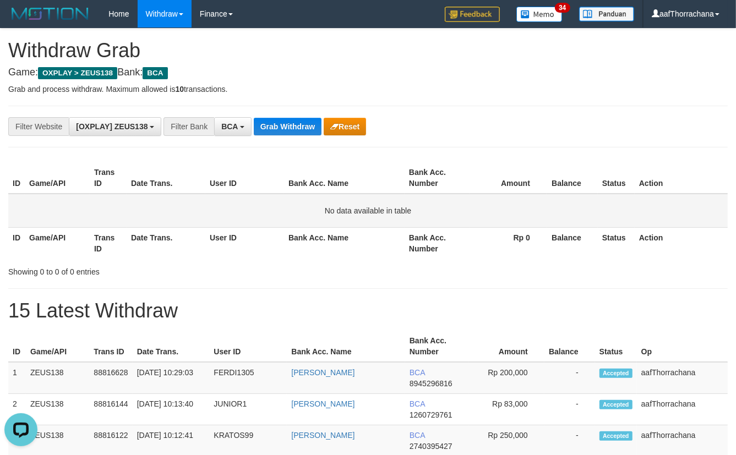
click at [521, 198] on td "No data available in table" at bounding box center [368, 211] width 720 height 34
click at [520, 195] on td "No data available in table" at bounding box center [368, 211] width 720 height 34
click at [525, 199] on td "No data available in table" at bounding box center [368, 211] width 720 height 34
drag, startPoint x: 438, startPoint y: 259, endPoint x: 412, endPoint y: 252, distance: 27.4
click at [438, 259] on div "ID Game/API Trans ID Date Trans. User ID Bank Acc. Name Bank Acc. Number Amount…" at bounding box center [368, 210] width 736 height 103
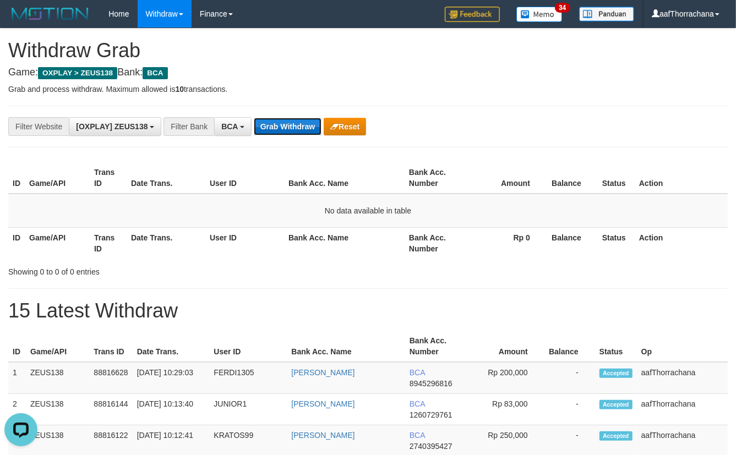
click at [303, 121] on button "Grab Withdraw" at bounding box center [288, 127] width 68 height 18
click at [525, 151] on div "**********" at bounding box center [368, 425] width 736 height 792
click at [527, 141] on div "**********" at bounding box center [368, 127] width 720 height 42
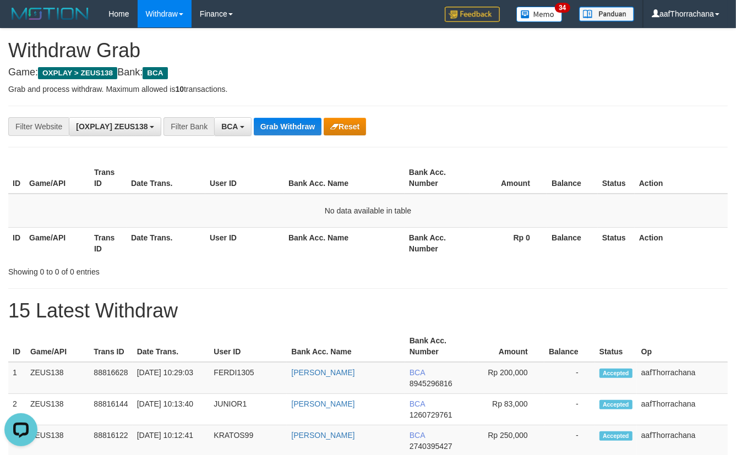
click at [527, 141] on div "**********" at bounding box center [368, 127] width 720 height 42
click at [550, 128] on div "**********" at bounding box center [306, 126] width 613 height 19
drag, startPoint x: 607, startPoint y: 202, endPoint x: 622, endPoint y: 202, distance: 14.9
click at [607, 202] on td "No data available in table" at bounding box center [368, 211] width 720 height 34
click at [493, 221] on td "No data available in table" at bounding box center [368, 211] width 720 height 34
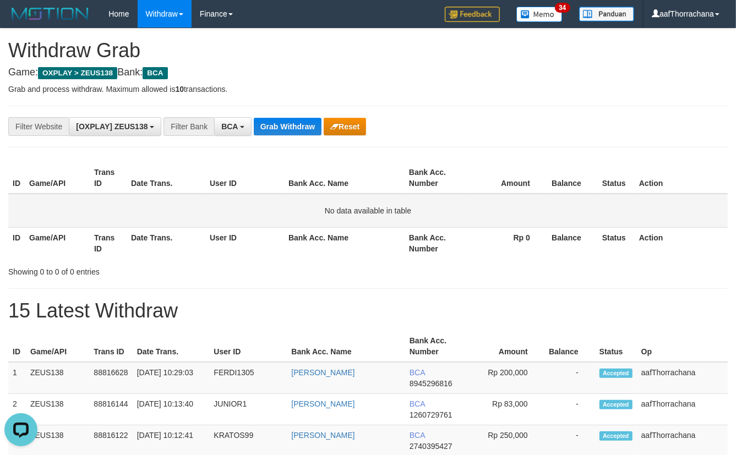
click at [434, 222] on td "No data available in table" at bounding box center [368, 211] width 720 height 34
click at [284, 128] on button "Grab Withdraw" at bounding box center [288, 127] width 68 height 18
click at [282, 127] on button "Grab Withdraw" at bounding box center [288, 127] width 68 height 18
click at [561, 167] on th "Balance" at bounding box center [572, 177] width 51 height 31
click at [552, 164] on th "Balance" at bounding box center [572, 177] width 51 height 31
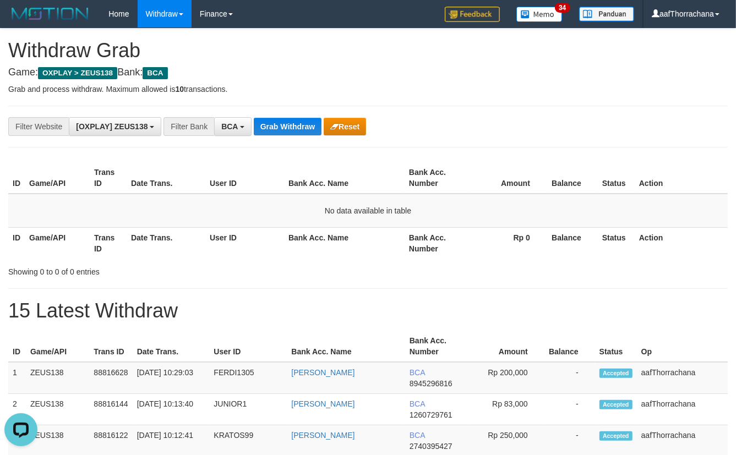
click at [548, 126] on div "**********" at bounding box center [306, 126] width 613 height 19
drag, startPoint x: 575, startPoint y: 292, endPoint x: 598, endPoint y: 306, distance: 26.9
click at [576, 292] on div "**********" at bounding box center [368, 425] width 736 height 792
drag, startPoint x: 580, startPoint y: 166, endPoint x: 587, endPoint y: 167, distance: 6.6
click at [580, 167] on th "Balance" at bounding box center [572, 177] width 51 height 31
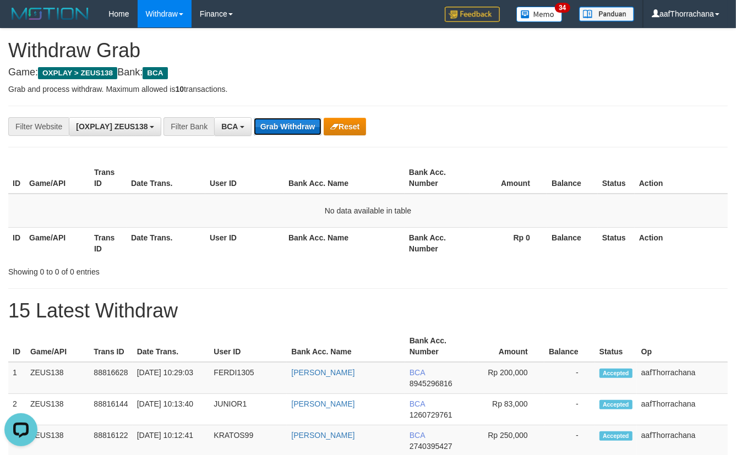
click at [278, 118] on button "Grab Withdraw" at bounding box center [288, 127] width 68 height 18
drag, startPoint x: 278, startPoint y: 117, endPoint x: 369, endPoint y: 122, distance: 91.5
click at [287, 119] on button "Grab Withdraw" at bounding box center [288, 127] width 68 height 18
click at [469, 106] on hr at bounding box center [368, 106] width 720 height 1
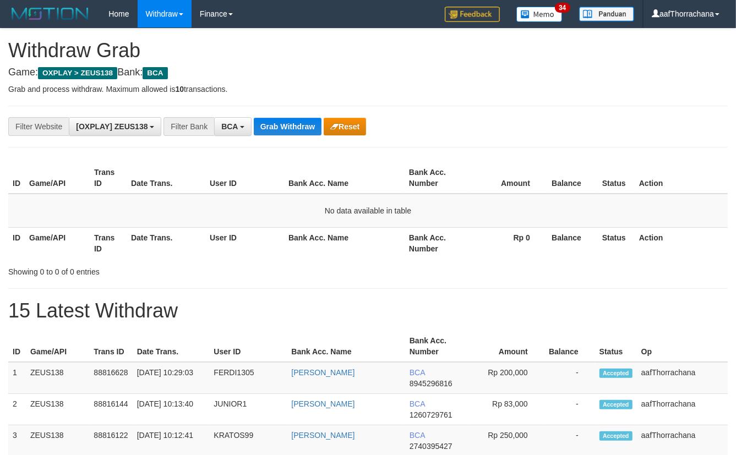
click at [478, 103] on div "**********" at bounding box center [368, 425] width 736 height 792
drag, startPoint x: 425, startPoint y: 225, endPoint x: 418, endPoint y: 222, distance: 7.5
click at [425, 225] on td "No data available in table" at bounding box center [368, 211] width 720 height 34
click at [284, 126] on button "Grab Withdraw" at bounding box center [288, 127] width 68 height 18
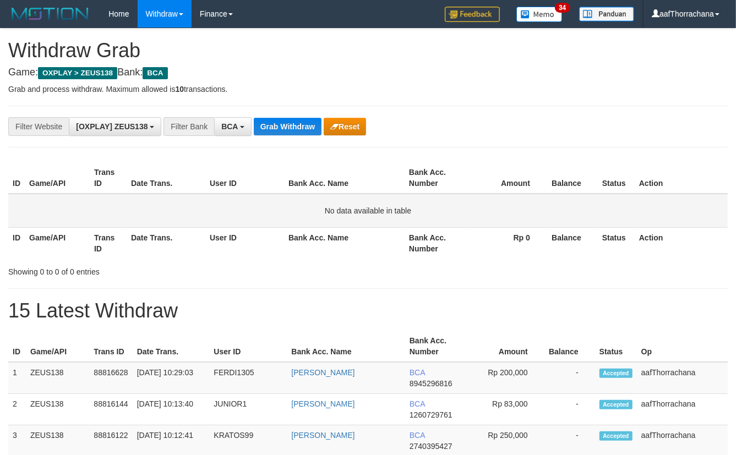
click at [618, 202] on td "No data available in table" at bounding box center [368, 211] width 720 height 34
click at [618, 203] on td "No data available in table" at bounding box center [368, 211] width 720 height 34
click at [607, 210] on td "No data available in table" at bounding box center [368, 211] width 720 height 34
click at [303, 134] on div "**********" at bounding box center [306, 126] width 613 height 19
click at [303, 134] on button "Grab Withdraw" at bounding box center [288, 127] width 68 height 18
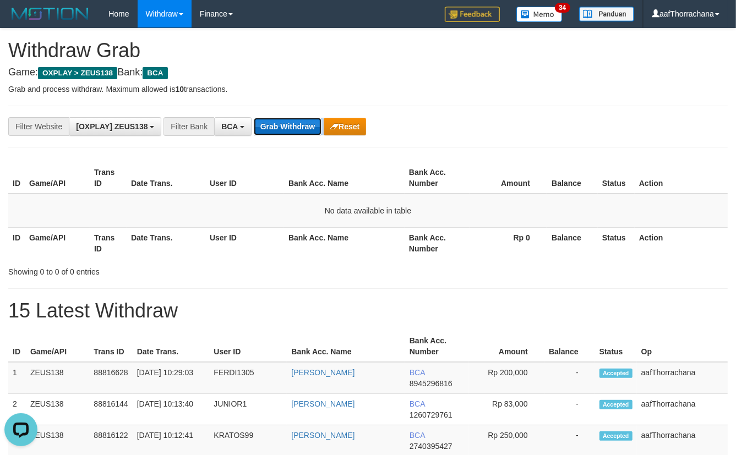
click at [303, 134] on button "Grab Withdraw" at bounding box center [288, 127] width 68 height 18
click at [302, 134] on button "Grab Withdraw" at bounding box center [288, 127] width 68 height 18
click at [281, 110] on div "**********" at bounding box center [368, 127] width 720 height 42
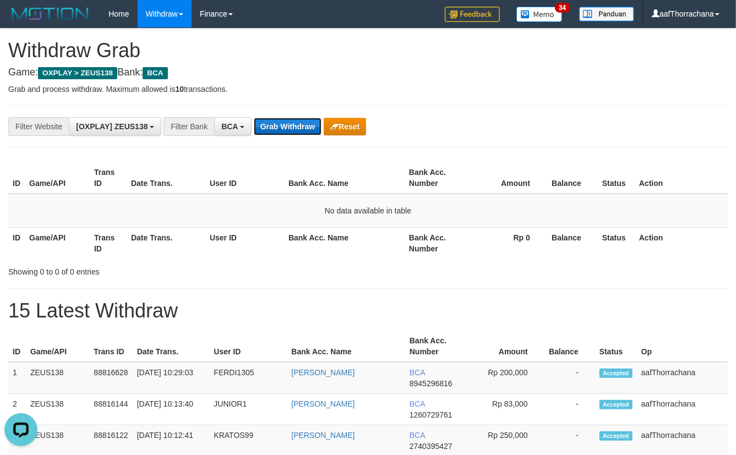
click at [278, 123] on button "Grab Withdraw" at bounding box center [288, 127] width 68 height 18
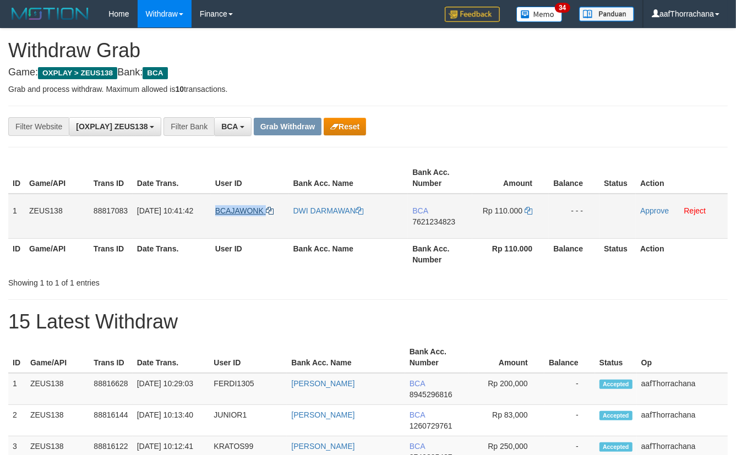
copy link "BCAJAWONK"
drag, startPoint x: 257, startPoint y: 208, endPoint x: 217, endPoint y: 210, distance: 39.2
click at [217, 210] on td "BCAJAWONK" at bounding box center [250, 216] width 78 height 45
drag, startPoint x: 435, startPoint y: 227, endPoint x: 434, endPoint y: 219, distance: 8.9
click at [434, 224] on td "BCA 7621234823" at bounding box center [440, 216] width 64 height 45
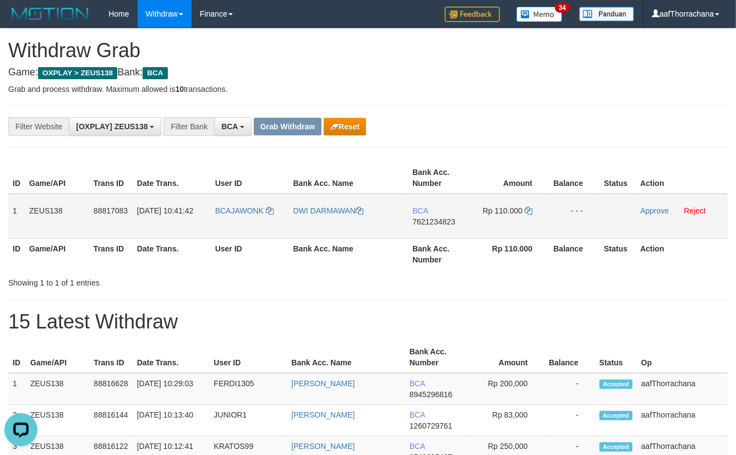
drag, startPoint x: 434, startPoint y: 218, endPoint x: 441, endPoint y: 215, distance: 7.2
click at [434, 217] on span "7621234823" at bounding box center [433, 221] width 43 height 9
click at [428, 211] on span "BCA" at bounding box center [419, 210] width 15 height 9
drag, startPoint x: 437, startPoint y: 214, endPoint x: 441, endPoint y: 219, distance: 6.6
click at [438, 215] on td "BCA 7621234823" at bounding box center [440, 216] width 64 height 45
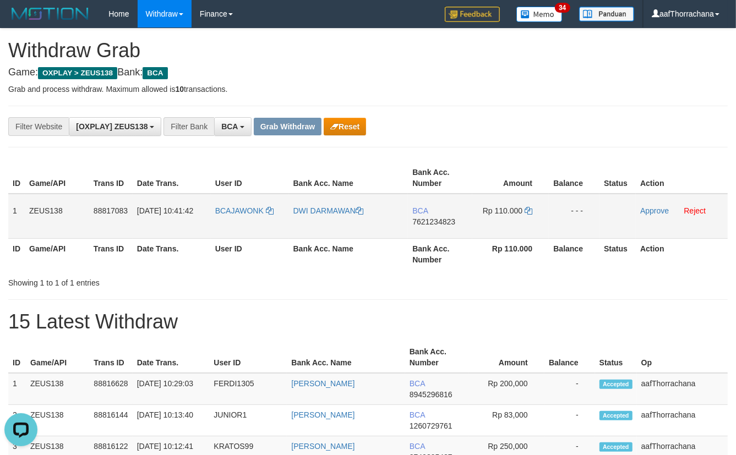
click at [442, 219] on span "7621234823" at bounding box center [433, 221] width 43 height 9
drag, startPoint x: 507, startPoint y: 215, endPoint x: 524, endPoint y: 211, distance: 17.4
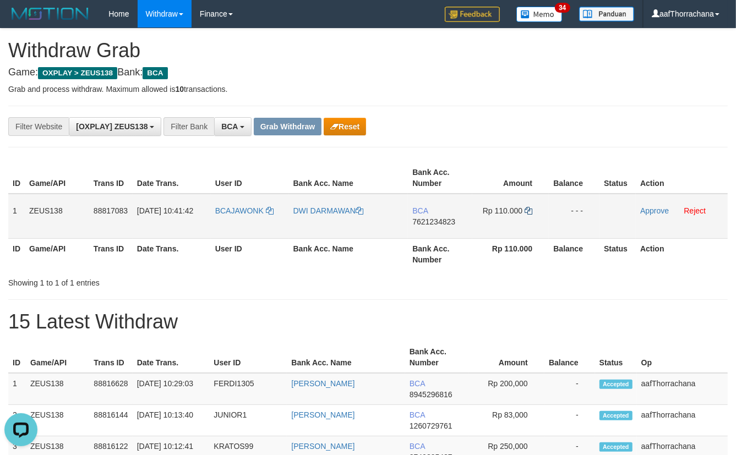
click at [515, 214] on td "Rp 110.000" at bounding box center [510, 216] width 77 height 45
click at [532, 209] on icon at bounding box center [529, 211] width 8 height 8
copy span ".0"
drag, startPoint x: 532, startPoint y: 209, endPoint x: 725, endPoint y: 159, distance: 198.6
click at [535, 209] on td "Rp 110.000" at bounding box center [510, 216] width 77 height 45
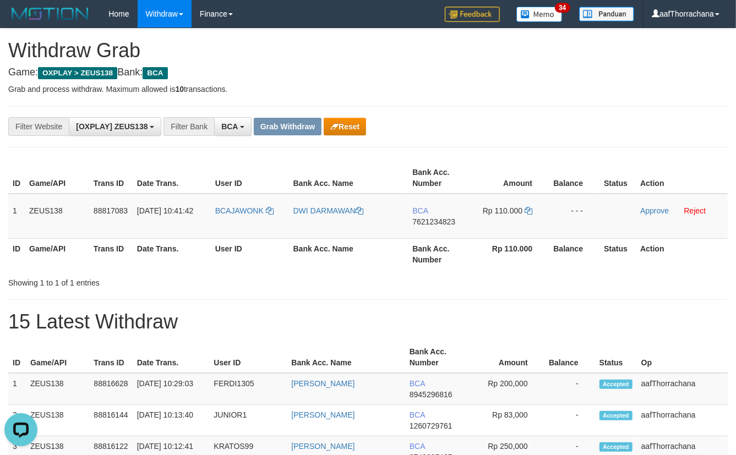
click at [496, 110] on div "**********" at bounding box center [368, 127] width 720 height 42
click at [491, 124] on div "**********" at bounding box center [306, 126] width 613 height 19
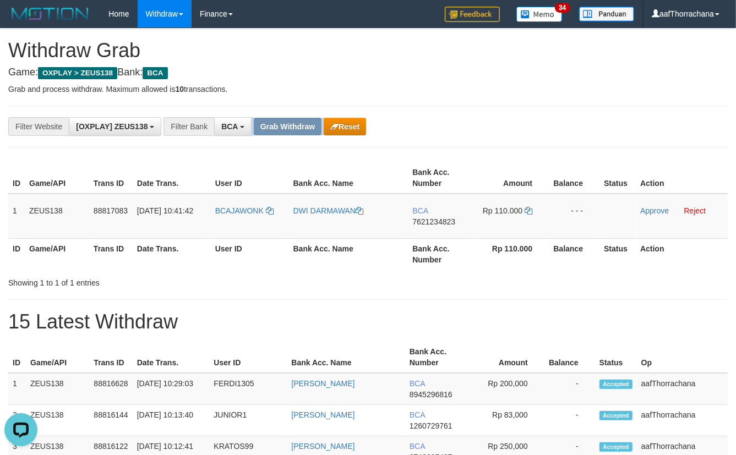
click at [491, 124] on div "**********" at bounding box center [306, 126] width 613 height 19
copy tr "1 ZEUS138 88817083 30/09/2025 10:41:42 BCAJAWONK DWI DARMAWAN BCA 7621234823 Rp…"
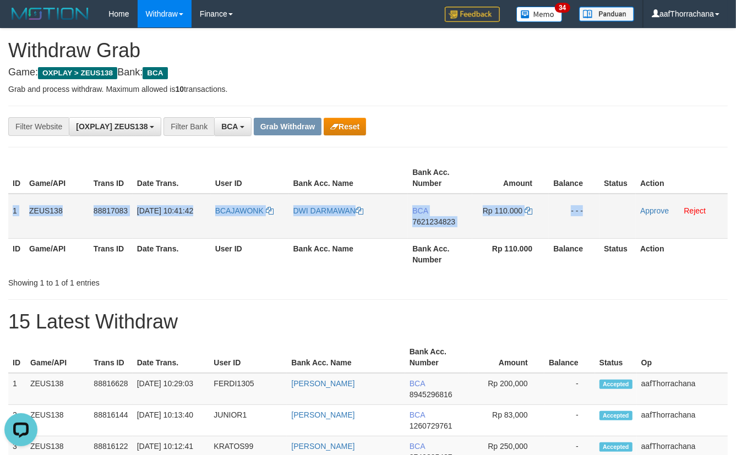
drag, startPoint x: 13, startPoint y: 209, endPoint x: 607, endPoint y: 215, distance: 593.6
click at [607, 215] on tr "1 ZEUS138 88817083 30/09/2025 10:41:42 BCAJAWONK DWI DARMAWAN BCA 7621234823 Rp…" at bounding box center [368, 216] width 720 height 45
copy tr "1 ZEUS138 88817083 30/09/2025 10:41:42 BCAJAWONK DWI DARMAWAN BCA 7621234823 Rp…"
click at [646, 210] on link "Approve" at bounding box center [654, 210] width 29 height 9
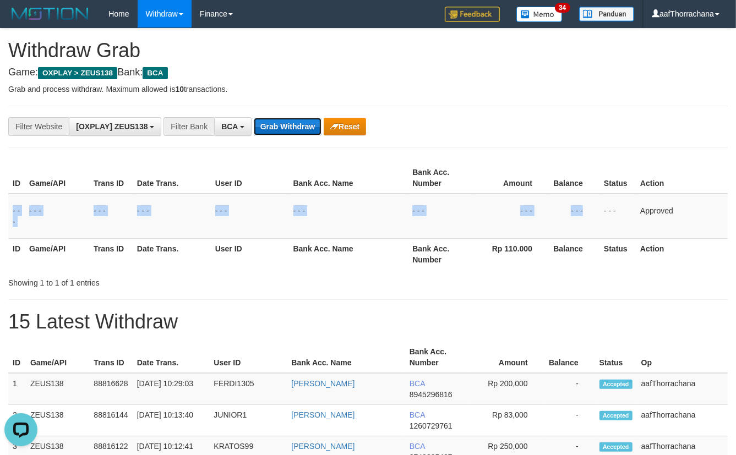
click at [296, 126] on button "Grab Withdraw" at bounding box center [288, 127] width 68 height 18
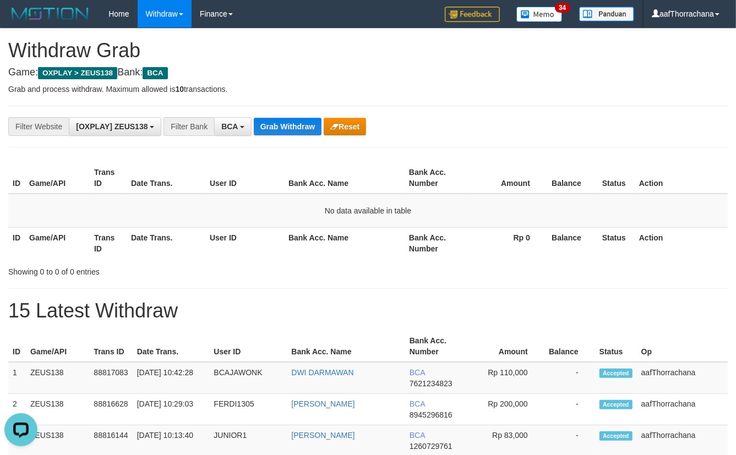
click at [547, 171] on th "Balance" at bounding box center [572, 177] width 51 height 31
click at [536, 173] on th "Amount" at bounding box center [508, 177] width 77 height 31
click at [535, 173] on th "Amount" at bounding box center [508, 177] width 77 height 31
click at [643, 241] on th "Action" at bounding box center [681, 242] width 93 height 31
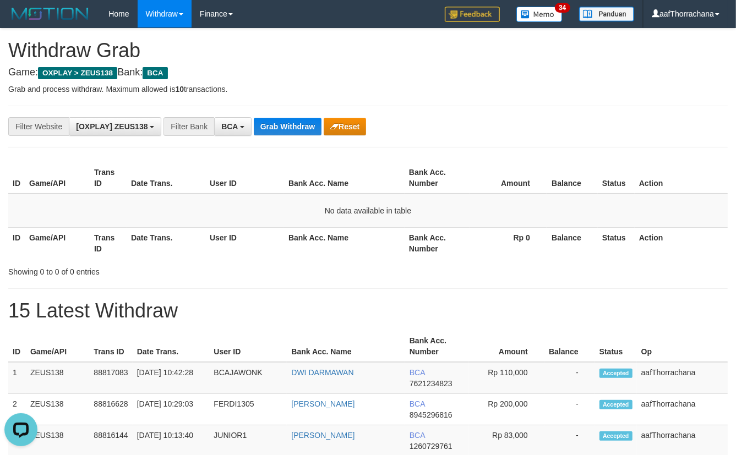
click at [292, 137] on div "**********" at bounding box center [368, 127] width 720 height 42
click at [291, 124] on button "Grab Withdraw" at bounding box center [288, 127] width 68 height 18
click at [278, 132] on button "Grab Withdraw" at bounding box center [288, 127] width 68 height 18
click at [258, 123] on button "Grab Withdraw" at bounding box center [288, 127] width 68 height 18
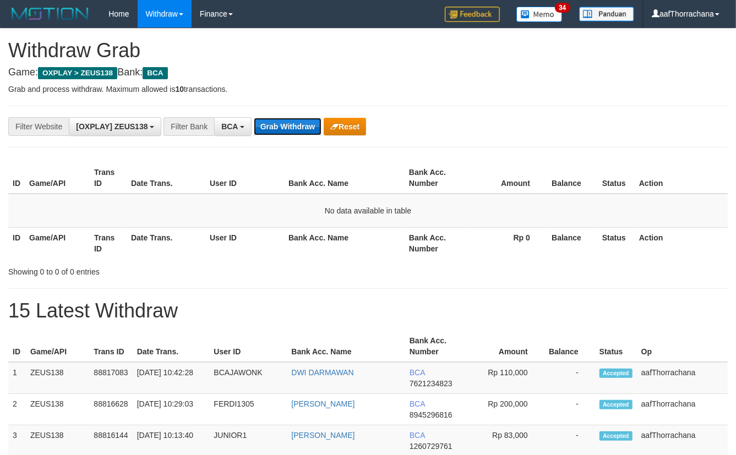
click at [293, 127] on button "Grab Withdraw" at bounding box center [288, 127] width 68 height 18
drag, startPoint x: 568, startPoint y: 239, endPoint x: 565, endPoint y: 231, distance: 8.7
click at [568, 238] on th "Balance" at bounding box center [572, 242] width 51 height 31
click at [295, 124] on button "Grab Withdraw" at bounding box center [288, 127] width 68 height 18
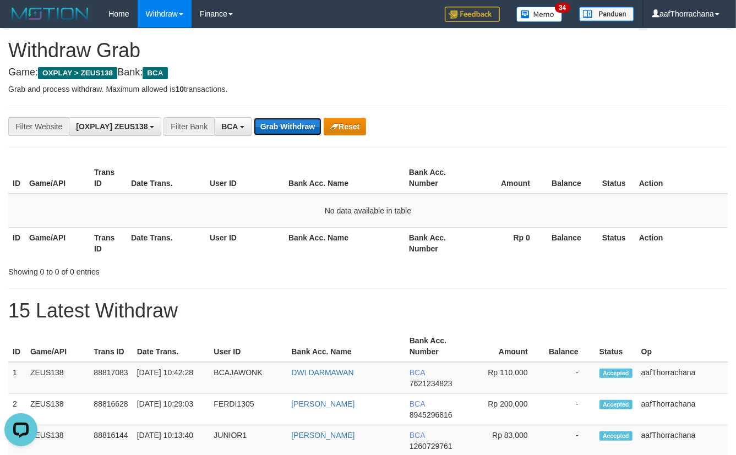
click at [295, 124] on button "Grab Withdraw" at bounding box center [288, 127] width 68 height 18
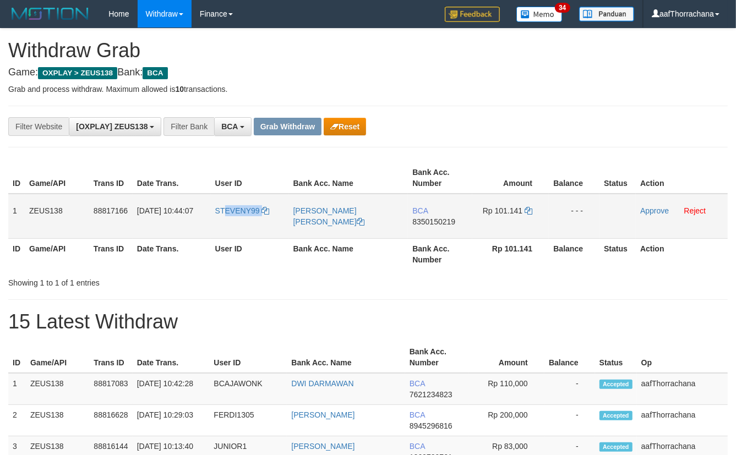
copy link "EVENY99"
copy tr "STEVENY99"
copy link "STEVENY99"
drag, startPoint x: 258, startPoint y: 215, endPoint x: 211, endPoint y: 211, distance: 47.0
click at [211, 211] on td "STEVENY99" at bounding box center [250, 216] width 78 height 45
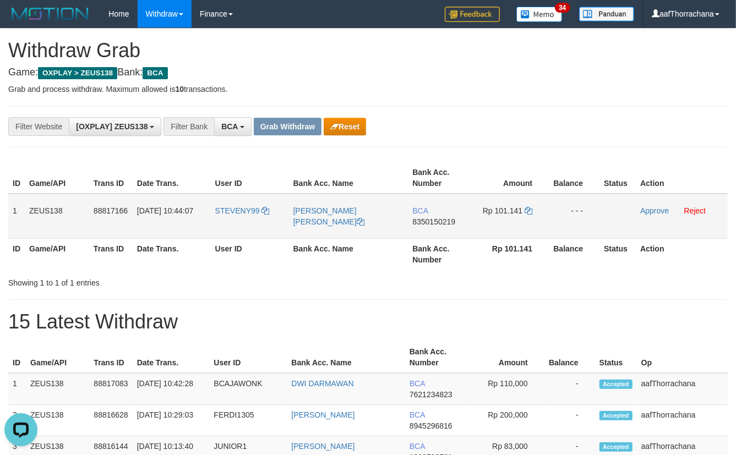
drag, startPoint x: 444, startPoint y: 209, endPoint x: 441, endPoint y: 214, distance: 6.2
click at [444, 208] on td "BCA 8350150219" at bounding box center [440, 216] width 64 height 45
click at [441, 214] on td "BCA 8350150219" at bounding box center [440, 216] width 64 height 45
click at [445, 220] on span "8350150219" at bounding box center [433, 221] width 43 height 9
drag, startPoint x: 428, startPoint y: 214, endPoint x: 432, endPoint y: 219, distance: 6.6
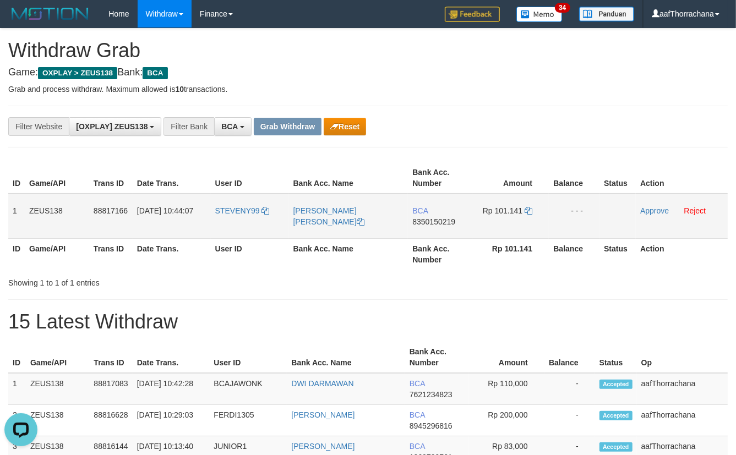
click at [431, 217] on td "BCA 8350150219" at bounding box center [440, 216] width 64 height 45
click at [435, 222] on span "8350150219" at bounding box center [433, 221] width 43 height 9
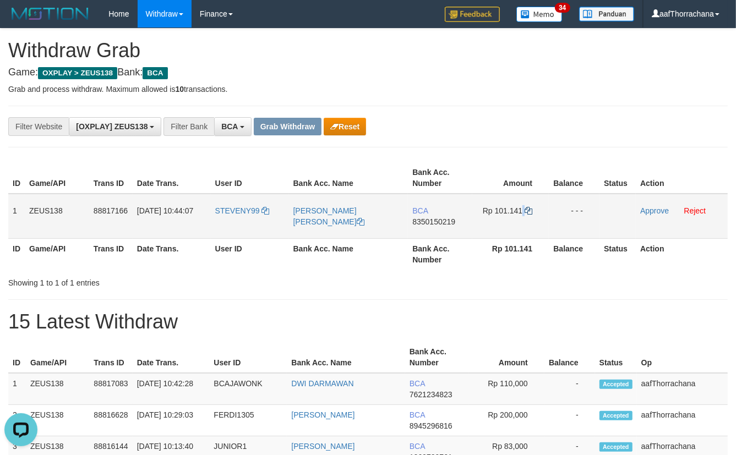
drag, startPoint x: 523, startPoint y: 205, endPoint x: 530, endPoint y: 206, distance: 7.8
click at [530, 206] on td "Rp 101.141" at bounding box center [510, 216] width 77 height 45
drag, startPoint x: 530, startPoint y: 208, endPoint x: 591, endPoint y: 199, distance: 61.8
click at [530, 208] on icon at bounding box center [529, 211] width 8 height 8
copy td
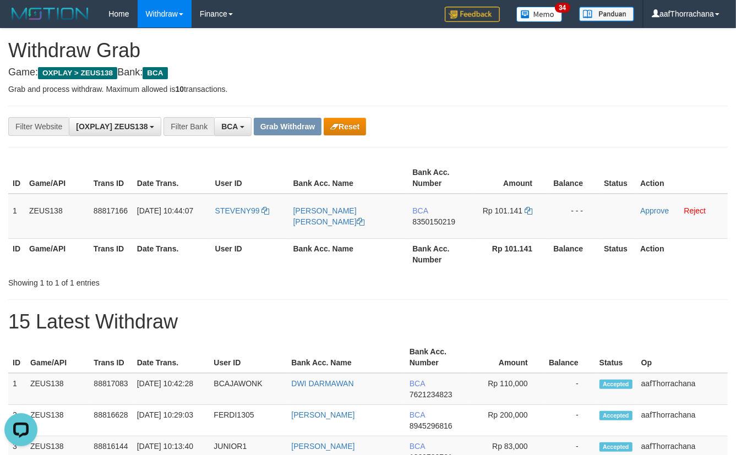
click at [595, 105] on div "**********" at bounding box center [368, 446] width 736 height 834
click at [603, 121] on div "**********" at bounding box center [306, 126] width 613 height 19
click at [601, 121] on div "**********" at bounding box center [306, 126] width 613 height 19
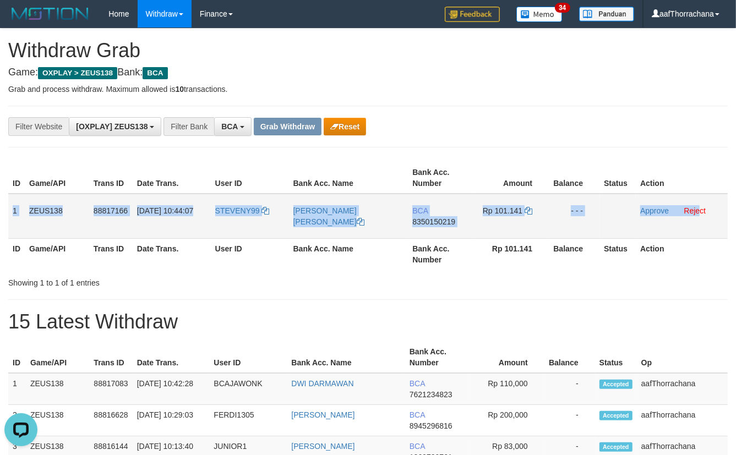
copy tr "1 ZEUS138 88817166 30/09/2025 10:44:07 STEVENY99 STEVEN YONATAN BCA 8350150219 …"
drag, startPoint x: 10, startPoint y: 205, endPoint x: 637, endPoint y: 215, distance: 626.1
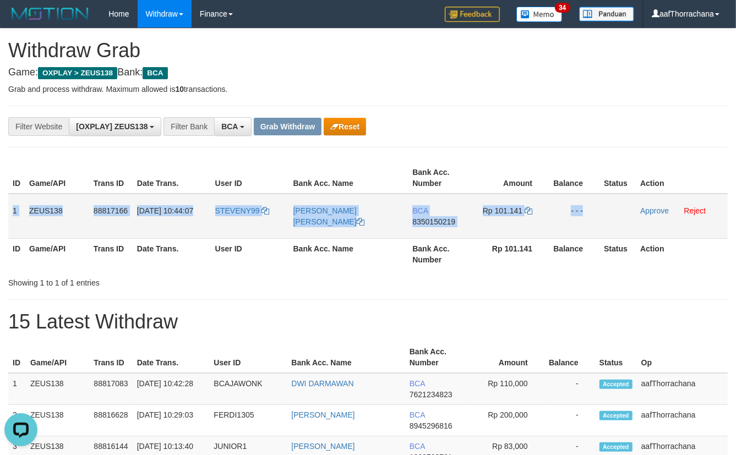
click at [637, 215] on tr "1 ZEUS138 88817166 30/09/2025 10:44:07 STEVENY99 STEVEN YONATAN BCA 8350150219 …" at bounding box center [368, 216] width 720 height 45
click at [646, 214] on link "Approve" at bounding box center [654, 210] width 29 height 9
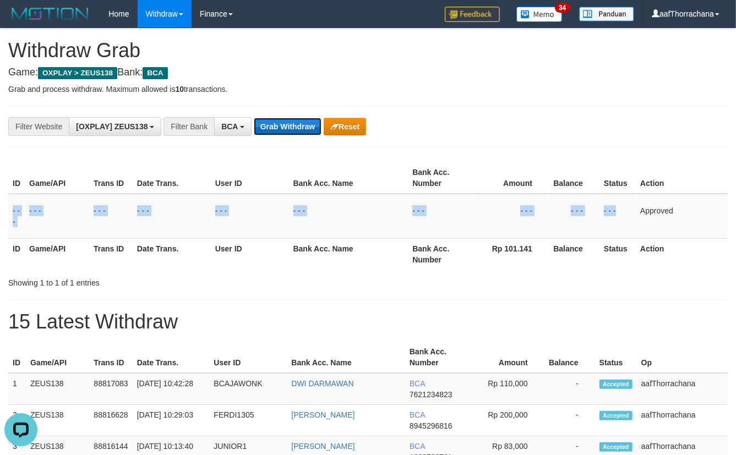
click at [291, 126] on button "Grab Withdraw" at bounding box center [288, 127] width 68 height 18
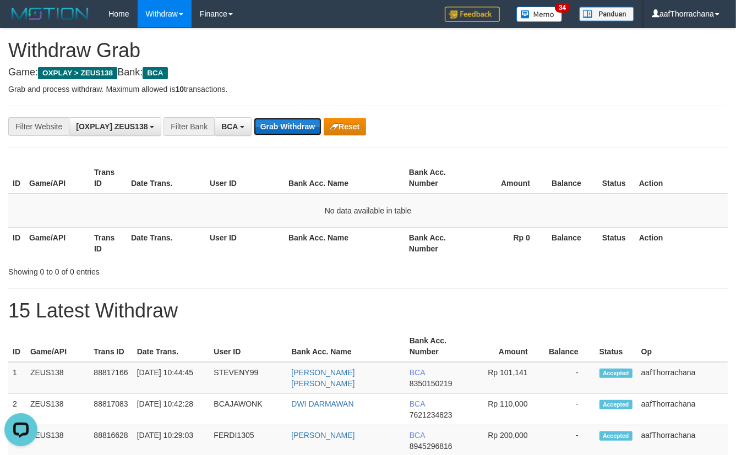
click at [271, 119] on button "Grab Withdraw" at bounding box center [288, 127] width 68 height 18
drag, startPoint x: 274, startPoint y: 121, endPoint x: 738, endPoint y: 204, distance: 470.9
click at [275, 123] on button "Grab Withdraw" at bounding box center [288, 127] width 68 height 18
click at [338, 121] on button "Reset" at bounding box center [345, 127] width 42 height 18
click at [304, 124] on button "Grab Withdraw" at bounding box center [288, 127] width 68 height 18
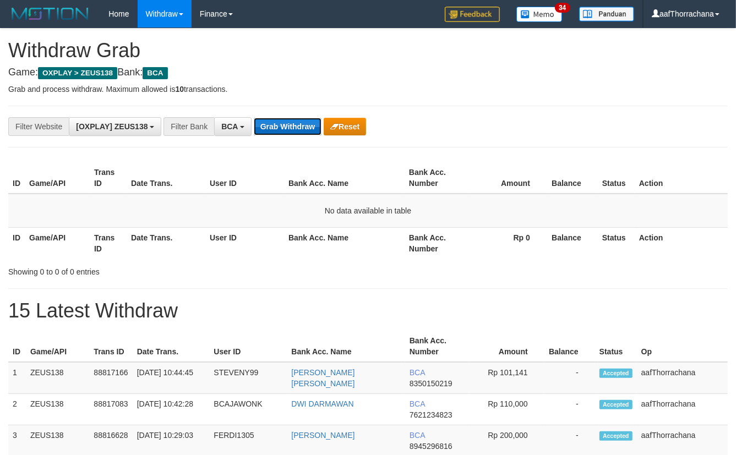
click at [304, 124] on button "Grab Withdraw" at bounding box center [288, 127] width 68 height 18
click at [536, 184] on th "Amount" at bounding box center [508, 177] width 77 height 31
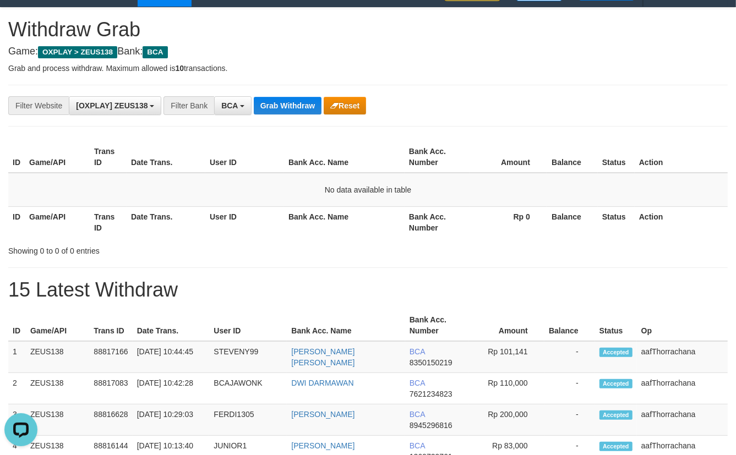
scroll to position [33, 0]
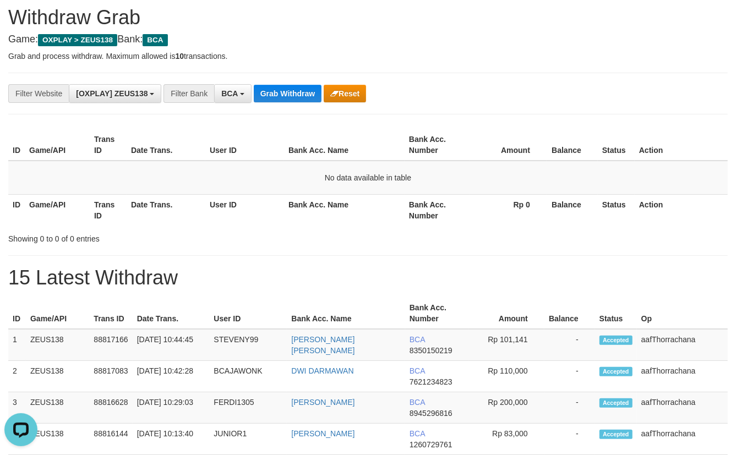
click at [550, 94] on div "**********" at bounding box center [306, 93] width 613 height 19
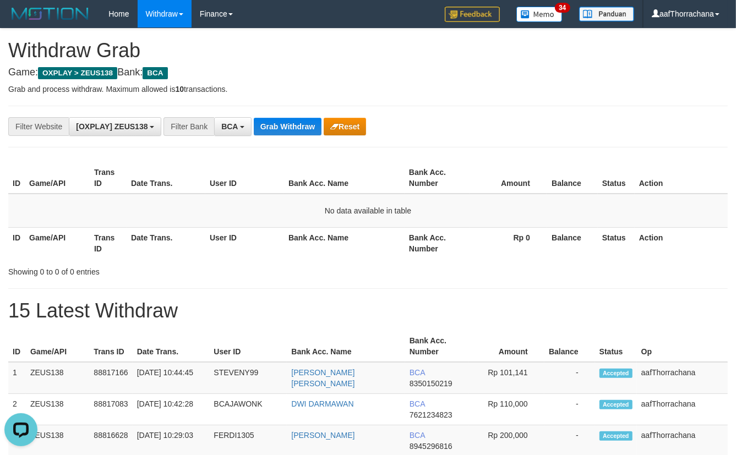
click at [553, 99] on div "**********" at bounding box center [368, 456] width 736 height 855
click at [281, 129] on button "Grab Withdraw" at bounding box center [288, 127] width 68 height 18
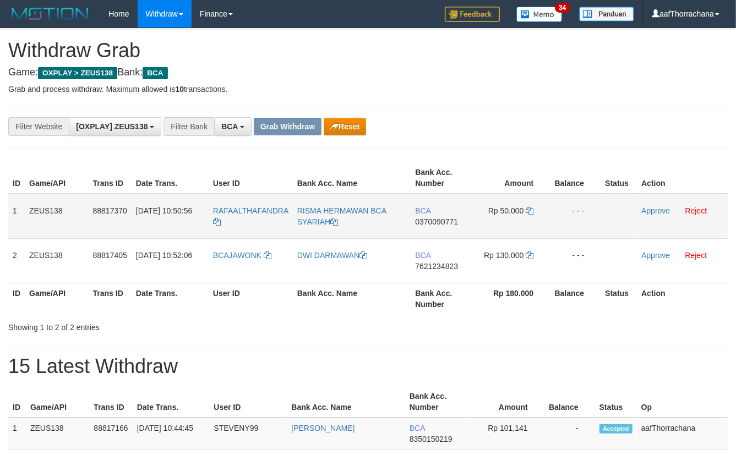
copy tr
copy tr "FAALTHAFANDRA"
copy tr "RAFAALTHAFANDRA"
drag, startPoint x: 293, startPoint y: 205, endPoint x: 233, endPoint y: 204, distance: 59.5
click at [211, 204] on tr "1 ZEUS138 88817370 [DATE] 10:50:56 RAFAALTHAFANDRA [PERSON_NAME] BCA SYARIAH BC…" at bounding box center [368, 216] width 720 height 45
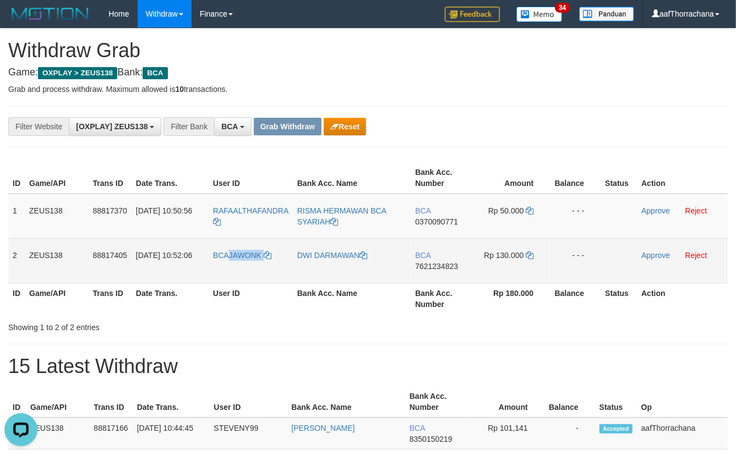
copy link "JAWONK"
copy link "BCAJAWONK"
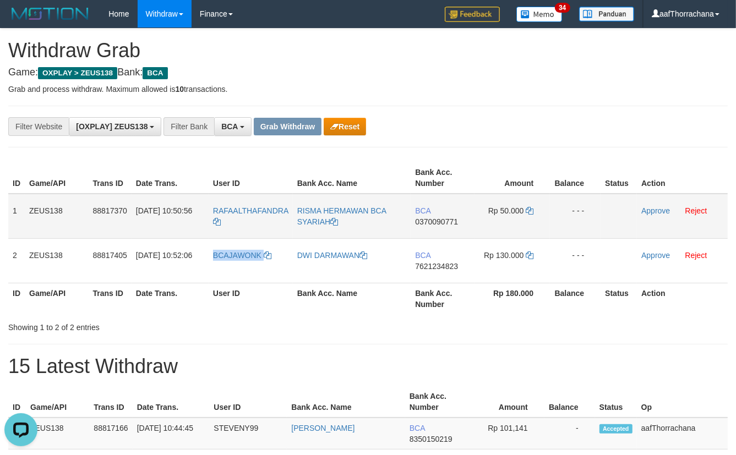
drag, startPoint x: 280, startPoint y: 248, endPoint x: 589, endPoint y: 205, distance: 311.3
click at [212, 253] on td "BCAJAWONK" at bounding box center [251, 260] width 84 height 45
click at [455, 226] on td "BCA 0370090771" at bounding box center [443, 216] width 64 height 45
click at [452, 219] on span "0370090771" at bounding box center [436, 221] width 43 height 9
click at [448, 218] on span "0370090771" at bounding box center [436, 221] width 43 height 9
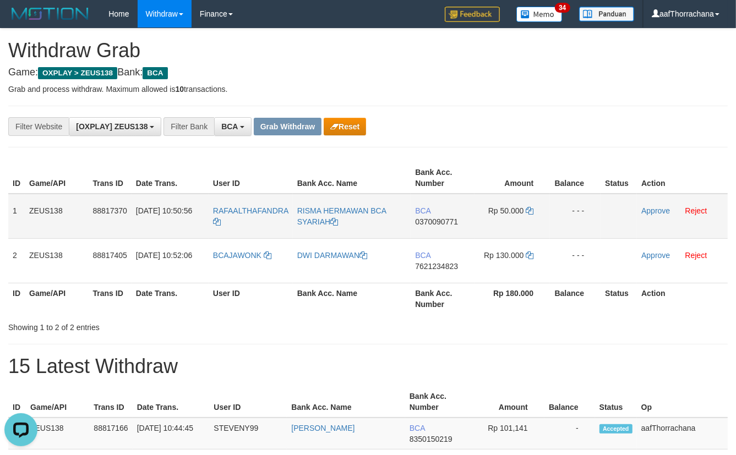
click at [448, 218] on span "0370090771" at bounding box center [436, 221] width 43 height 9
click at [528, 208] on icon at bounding box center [530, 211] width 8 height 8
click at [606, 108] on div "**********" at bounding box center [368, 127] width 720 height 42
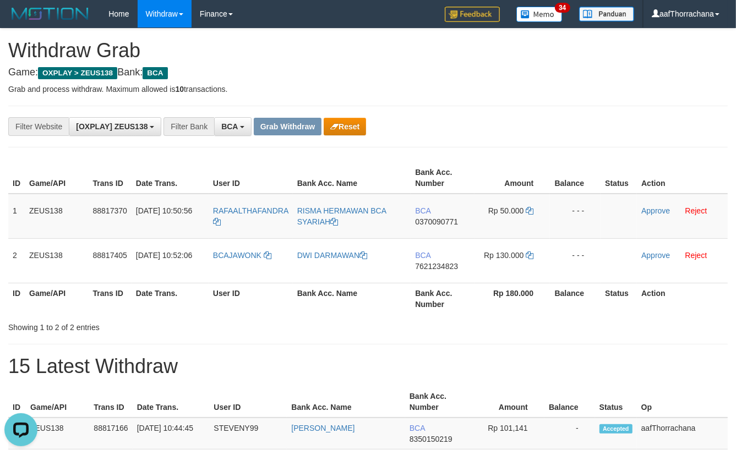
click at [526, 85] on p "Grab and process withdraw. Maximum allowed is 10 transactions." at bounding box center [368, 89] width 720 height 11
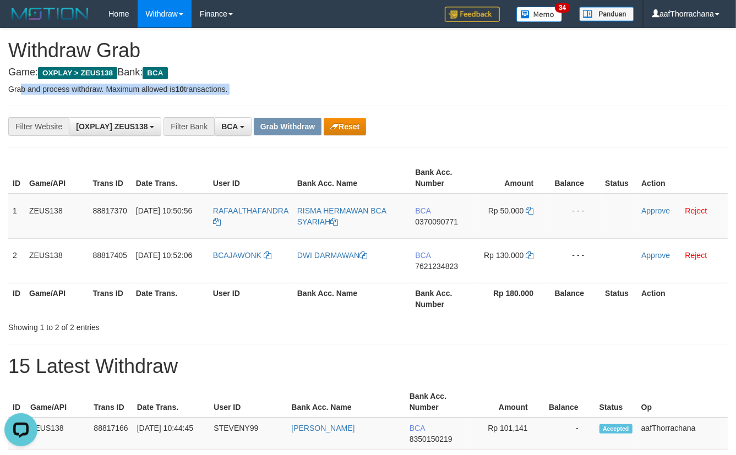
click at [526, 85] on p "Grab and process withdraw. Maximum allowed is 10 transactions." at bounding box center [368, 89] width 720 height 11
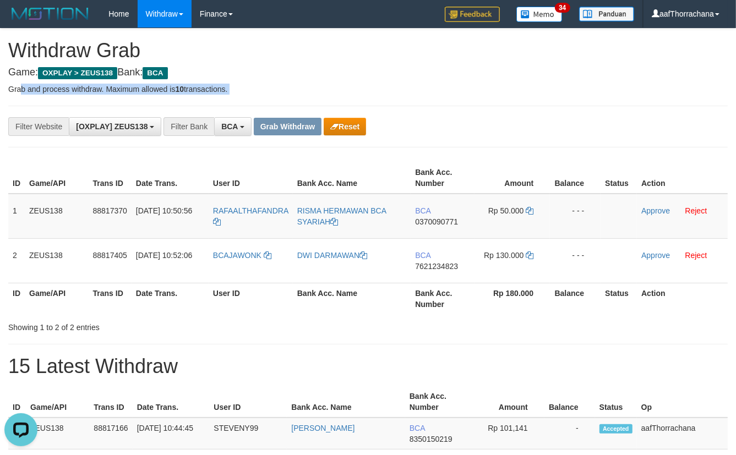
click at [526, 85] on p "Grab and process withdraw. Maximum allowed is 10 transactions." at bounding box center [368, 89] width 720 height 11
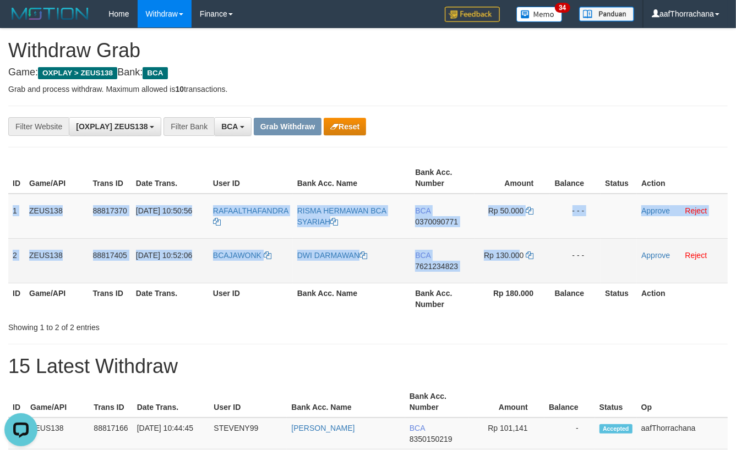
copy tbody "1 ZEUS138 88817370 30/09/2025 10:50:56 RAFAALTHAFANDRA RISMA HERMAWAN BCA SYARI…"
drag, startPoint x: 9, startPoint y: 207, endPoint x: 673, endPoint y: 221, distance: 664.8
click at [606, 256] on tbody "1 ZEUS138 88817370 30/09/2025 10:50:56 RAFAALTHAFANDRA RISMA HERMAWAN BCA SYARI…" at bounding box center [368, 239] width 720 height 90
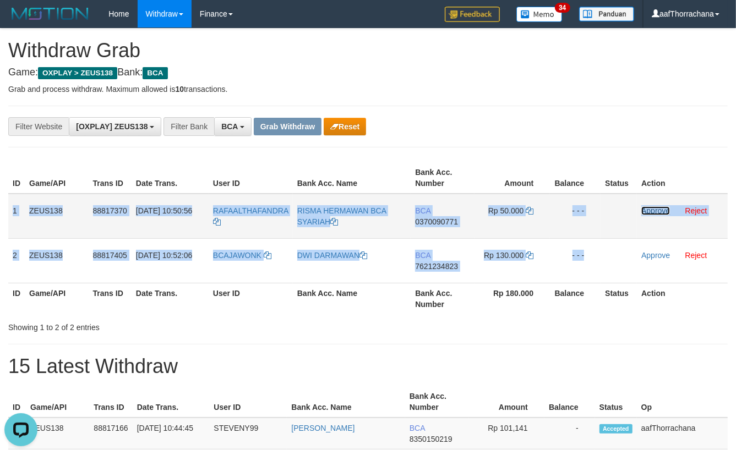
click at [647, 211] on link "Approve" at bounding box center [655, 210] width 29 height 9
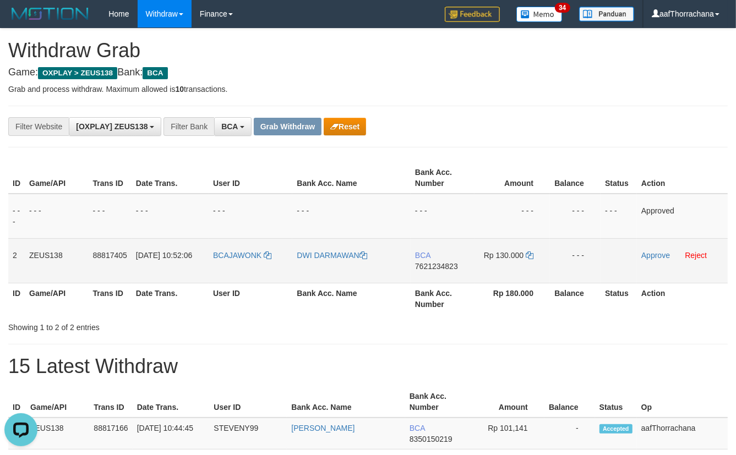
click at [447, 264] on span "7621234823" at bounding box center [436, 266] width 43 height 9
click at [528, 253] on icon at bounding box center [530, 256] width 8 height 8
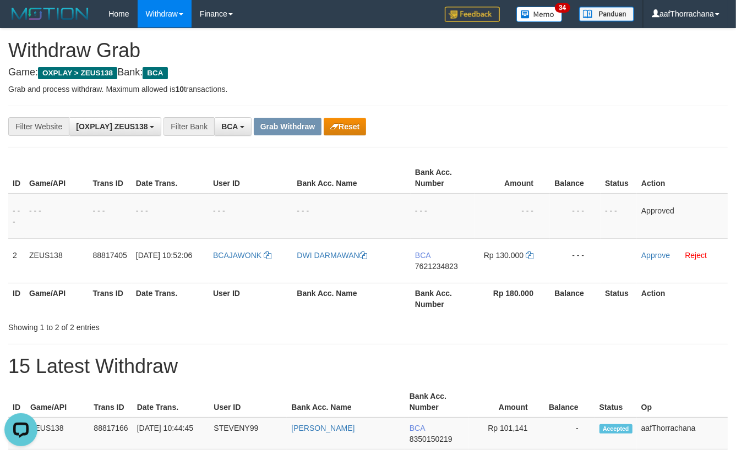
click at [593, 76] on h4 "Game: OXPLAY > ZEUS138 Bank: BCA" at bounding box center [368, 72] width 720 height 11
click at [569, 84] on p "Grab and process withdraw. Maximum allowed is 10 transactions." at bounding box center [368, 89] width 720 height 11
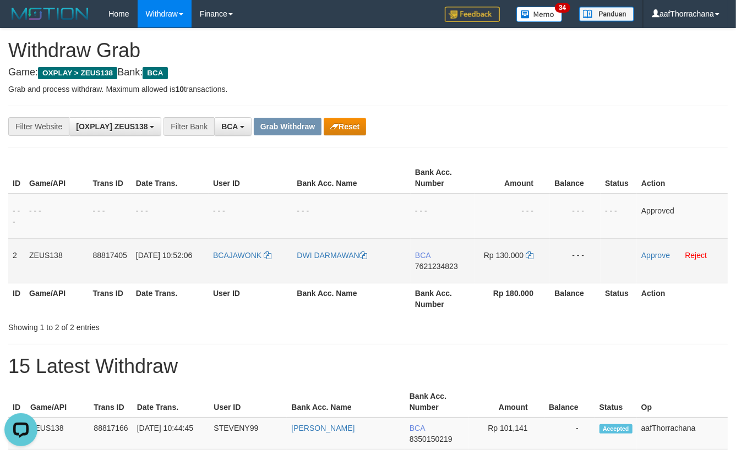
drag, startPoint x: 634, startPoint y: 252, endPoint x: 655, endPoint y: 259, distance: 22.1
click at [647, 257] on tr "2 ZEUS138 88817405 30/09/2025 10:52:06 BCAJAWONK DWI DARMAWAN BCA 7621234823 Rp…" at bounding box center [368, 260] width 720 height 45
click at [668, 263] on td "Approve Reject" at bounding box center [682, 260] width 91 height 45
click at [659, 257] on link "Approve" at bounding box center [655, 255] width 29 height 9
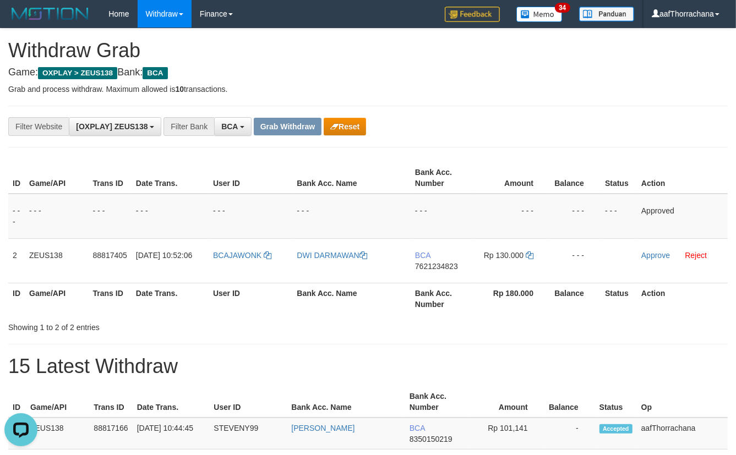
click at [608, 121] on div "**********" at bounding box center [306, 126] width 613 height 19
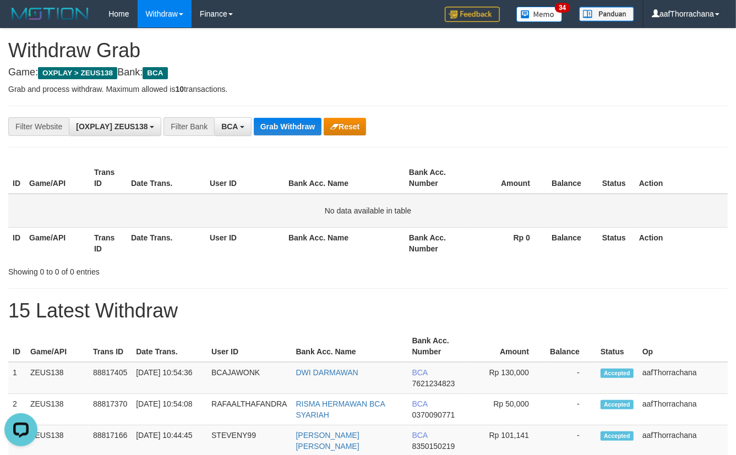
click at [539, 223] on td "No data available in table" at bounding box center [368, 211] width 720 height 34
click at [565, 177] on th "Balance" at bounding box center [572, 177] width 51 height 31
click at [565, 176] on th "Balance" at bounding box center [572, 177] width 51 height 31
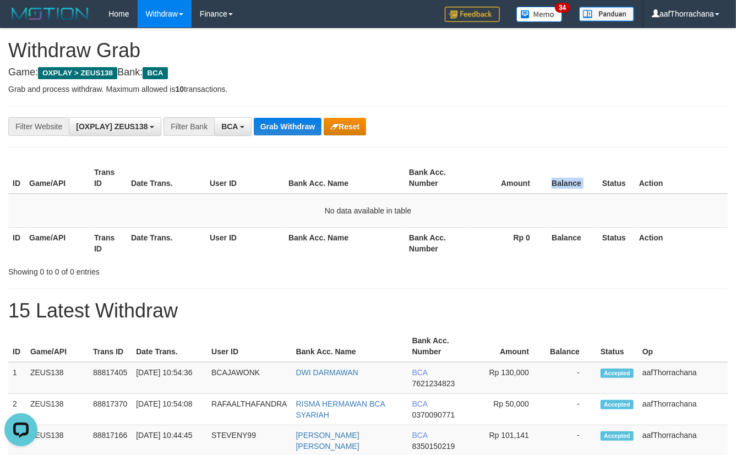
click at [565, 176] on th "Balance" at bounding box center [572, 177] width 51 height 31
click at [308, 117] on div "**********" at bounding box center [306, 126] width 613 height 19
click at [308, 118] on button "Grab Withdraw" at bounding box center [288, 127] width 68 height 18
click at [313, 132] on button "Grab Withdraw" at bounding box center [288, 127] width 68 height 18
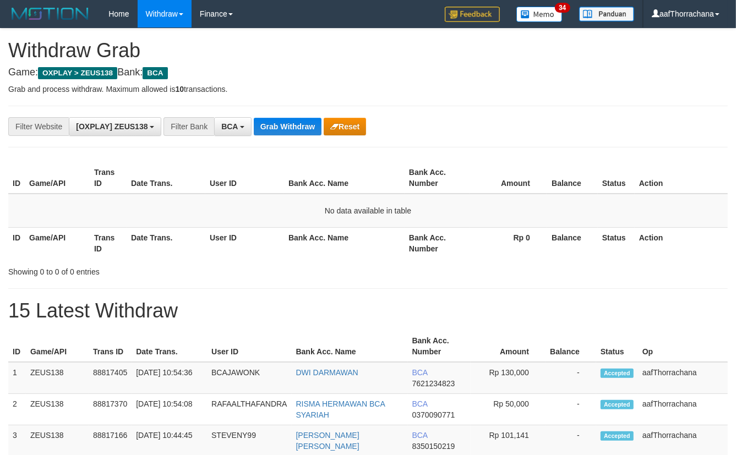
click at [291, 142] on div "**********" at bounding box center [368, 127] width 720 height 42
click at [300, 130] on button "Grab Withdraw" at bounding box center [288, 127] width 68 height 18
click at [308, 116] on div "**********" at bounding box center [368, 127] width 720 height 42
click at [307, 124] on button "Grab Withdraw" at bounding box center [288, 127] width 68 height 18
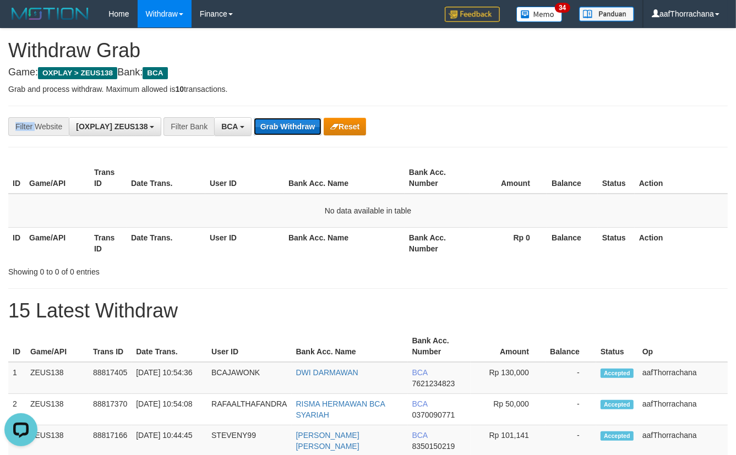
click at [307, 124] on button "Grab Withdraw" at bounding box center [288, 127] width 68 height 18
click at [420, 144] on div "**********" at bounding box center [368, 127] width 720 height 42
click at [277, 121] on button "Grab Withdraw" at bounding box center [288, 127] width 68 height 18
click at [627, 175] on th "Status" at bounding box center [616, 177] width 37 height 31
click at [281, 123] on button "Grab Withdraw" at bounding box center [288, 127] width 68 height 18
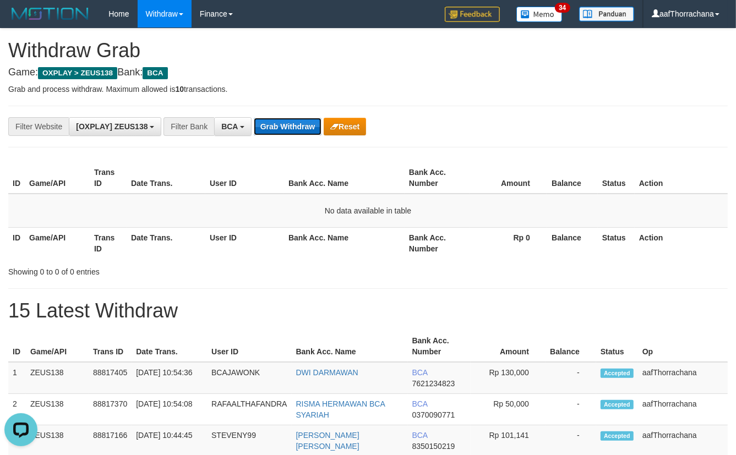
click at [281, 123] on button "Grab Withdraw" at bounding box center [288, 127] width 68 height 18
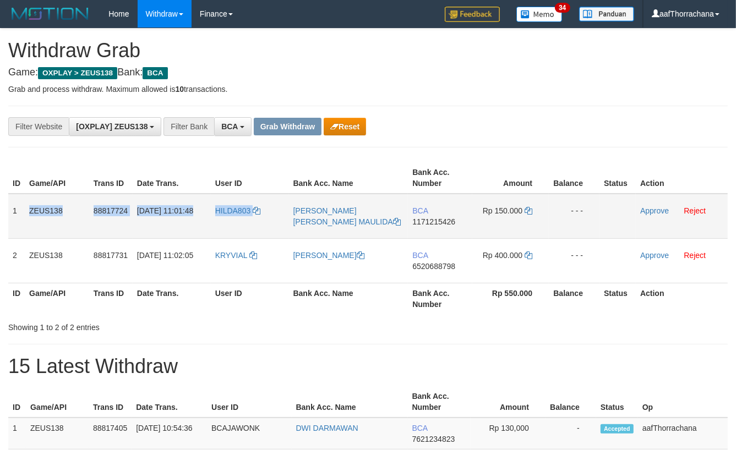
copy tr "ZEUS138 88817724 [DATE] 11:01:48 HILDA803"
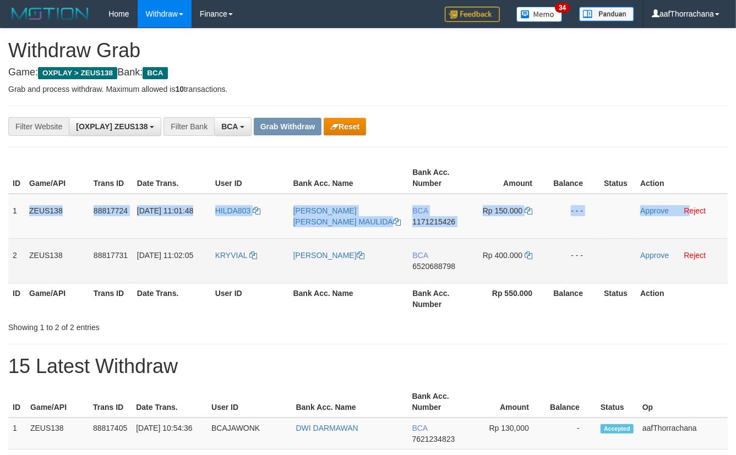
copy tr "ZEUS138 88817724 [DATE] 11:01:48 HILDA803 [PERSON_NAME] [PERSON_NAME] MAULIDA B…"
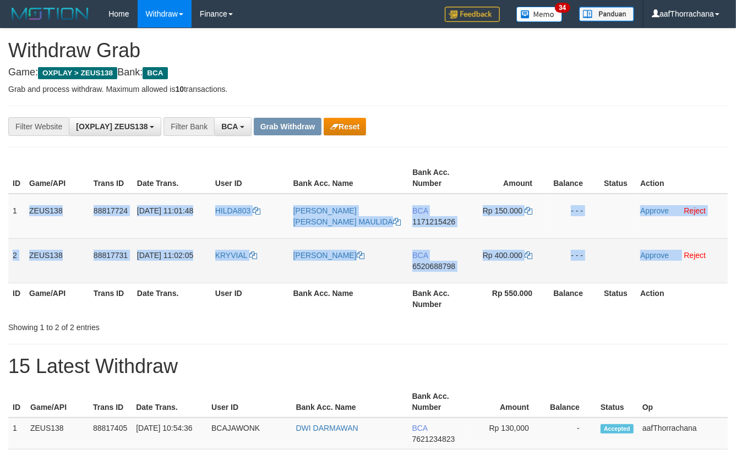
drag, startPoint x: 16, startPoint y: 211, endPoint x: 681, endPoint y: 254, distance: 666.0
click at [681, 254] on tbody "1 ZEUS138 88817724 [DATE] 11:01:48 HILDA803 [PERSON_NAME] [PERSON_NAME] MAULIDA…" at bounding box center [368, 239] width 720 height 90
copy tbody "ZEUS138 88817724 [DATE] 11:01:48 HILDA803 [PERSON_NAME] [PERSON_NAME] MAULIDA B…"
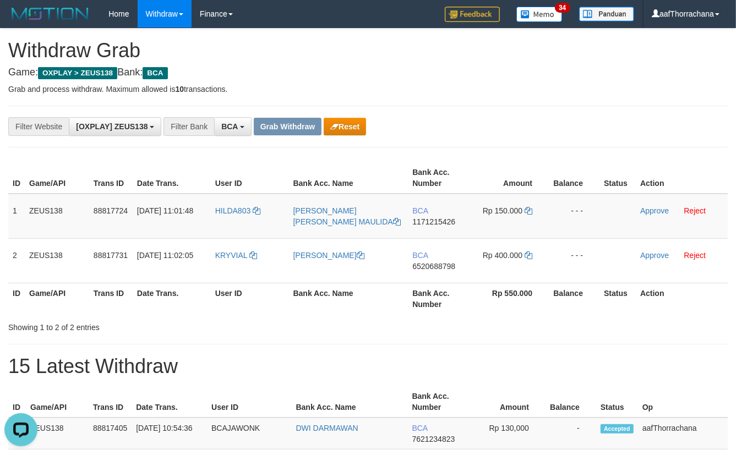
drag, startPoint x: 471, startPoint y: 93, endPoint x: 407, endPoint y: 147, distance: 83.6
click at [471, 94] on p "Grab and process withdraw. Maximum allowed is 10 transactions." at bounding box center [368, 89] width 720 height 11
copy tr "HILDA803"
copy link "HILDA803"
drag, startPoint x: 254, startPoint y: 207, endPoint x: 216, endPoint y: 211, distance: 37.7
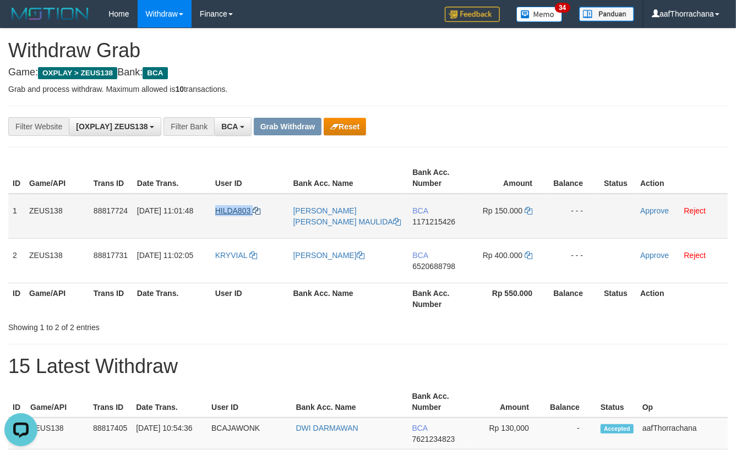
click at [216, 211] on td "HILDA803" at bounding box center [250, 216] width 78 height 45
drag, startPoint x: 237, startPoint y: 207, endPoint x: 324, endPoint y: 224, distance: 88.7
click at [240, 208] on tr "1 ZEUS138 88817724 30/09/2025 11:01:48 HILDA803 HILDA TIRTHA MAULIDA BCA 117121…" at bounding box center [368, 216] width 720 height 45
copy tr "03"
click at [291, 205] on td "[PERSON_NAME] [PERSON_NAME] MAULIDA" at bounding box center [348, 216] width 119 height 45
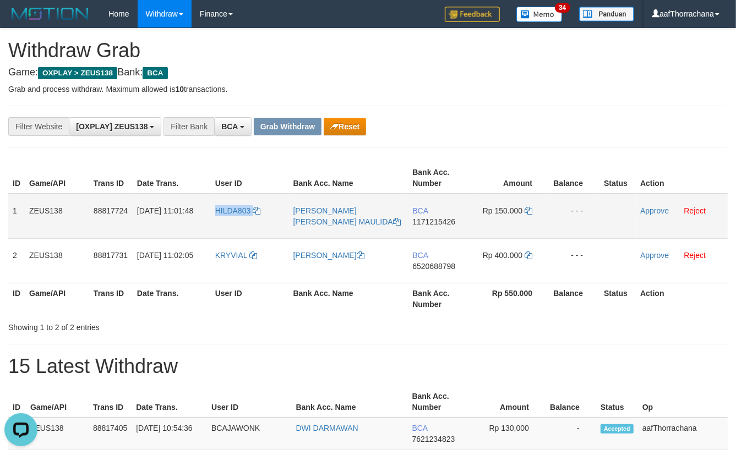
copy link "HILDA803"
drag, startPoint x: 206, startPoint y: 209, endPoint x: 214, endPoint y: 206, distance: 8.2
click at [214, 206] on td "HILDA803" at bounding box center [250, 216] width 78 height 45
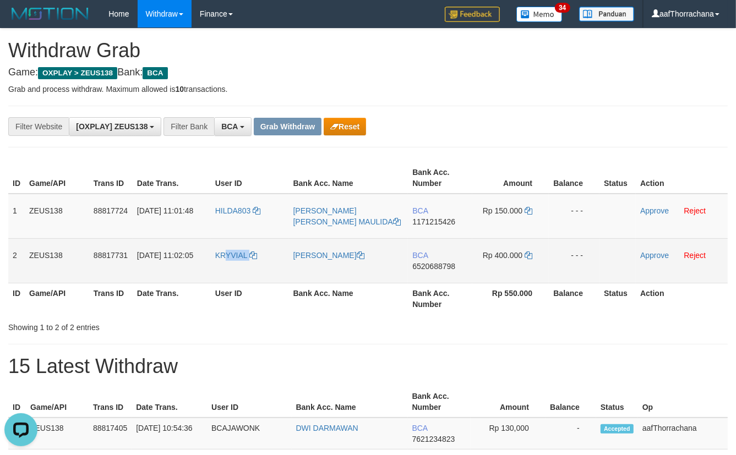
copy link "YVIAL"
copy link "KRYVIAL"
drag, startPoint x: 267, startPoint y: 247, endPoint x: 343, endPoint y: 246, distance: 76.5
click at [218, 253] on td "KRYVIAL" at bounding box center [250, 260] width 78 height 45
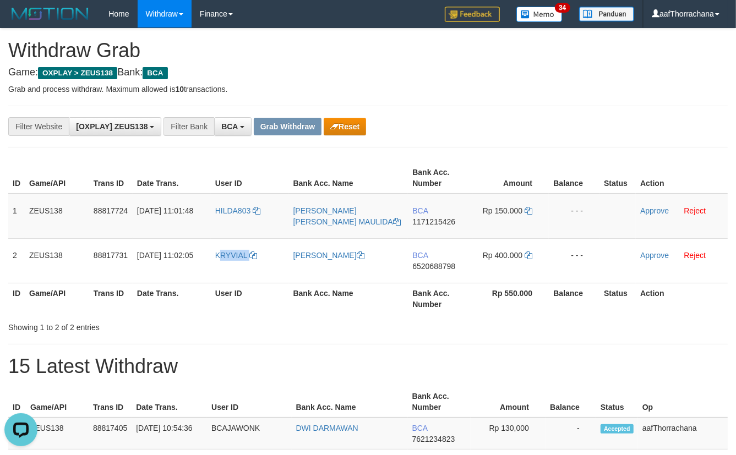
copy link "RYVIAL"
drag, startPoint x: 249, startPoint y: 215, endPoint x: 249, endPoint y: 224, distance: 8.8
click at [249, 220] on td "HILDA803" at bounding box center [250, 216] width 78 height 45
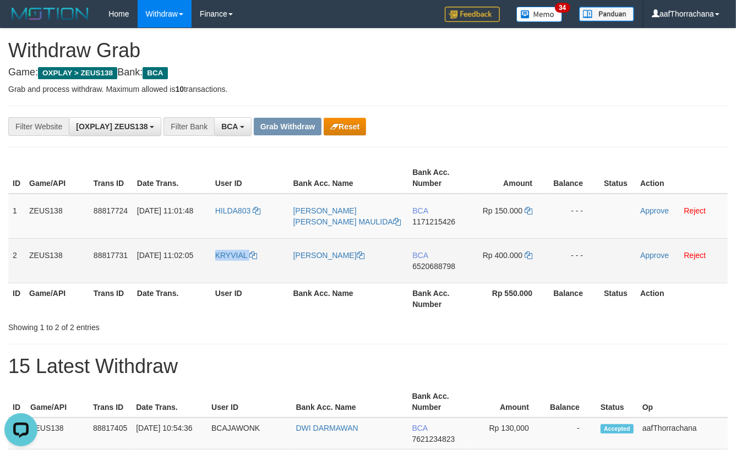
drag, startPoint x: 254, startPoint y: 249, endPoint x: 214, endPoint y: 255, distance: 41.1
click at [214, 255] on td "KRYVIAL" at bounding box center [250, 260] width 78 height 45
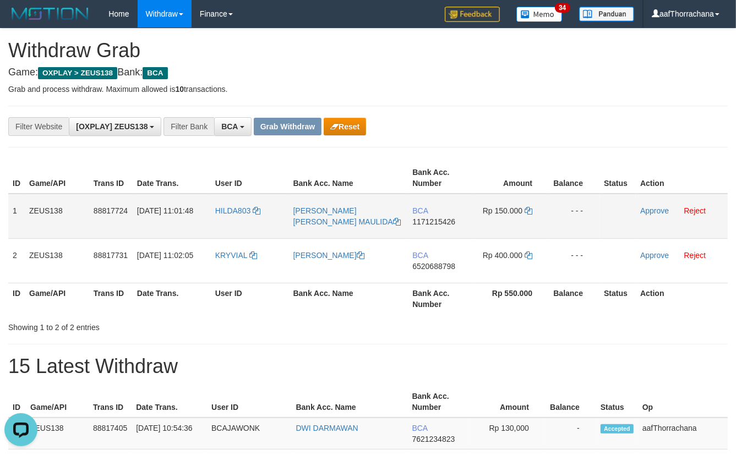
drag, startPoint x: 437, startPoint y: 264, endPoint x: 438, endPoint y: 236, distance: 28.7
click at [436, 263] on span "6520688798" at bounding box center [433, 266] width 43 height 9
click at [439, 209] on td "BCA 1171215426" at bounding box center [440, 216] width 64 height 45
drag, startPoint x: 439, startPoint y: 222, endPoint x: 489, endPoint y: 206, distance: 52.1
click at [440, 222] on span "1171215426" at bounding box center [433, 221] width 43 height 9
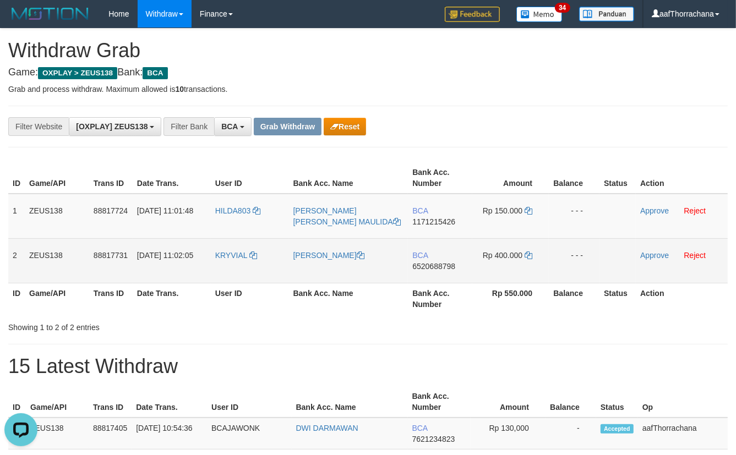
drag, startPoint x: 402, startPoint y: 264, endPoint x: 442, endPoint y: 264, distance: 40.2
click at [404, 263] on td "[PERSON_NAME]" at bounding box center [348, 260] width 119 height 45
click at [443, 264] on span "6520688798" at bounding box center [433, 266] width 43 height 9
click at [441, 262] on span "6520688798" at bounding box center [433, 266] width 43 height 9
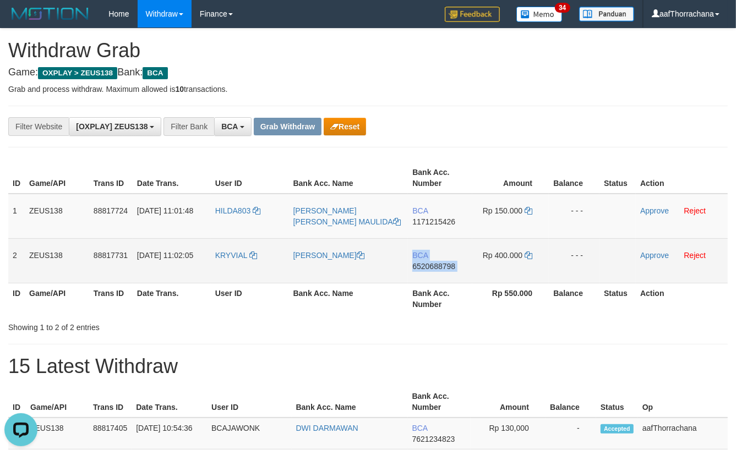
click at [441, 262] on span "6520688798" at bounding box center [433, 266] width 43 height 9
click at [426, 258] on span "BCA" at bounding box center [419, 255] width 15 height 9
drag, startPoint x: 427, startPoint y: 260, endPoint x: 432, endPoint y: 267, distance: 8.3
click at [428, 260] on td "BCA 6520688798" at bounding box center [440, 260] width 64 height 45
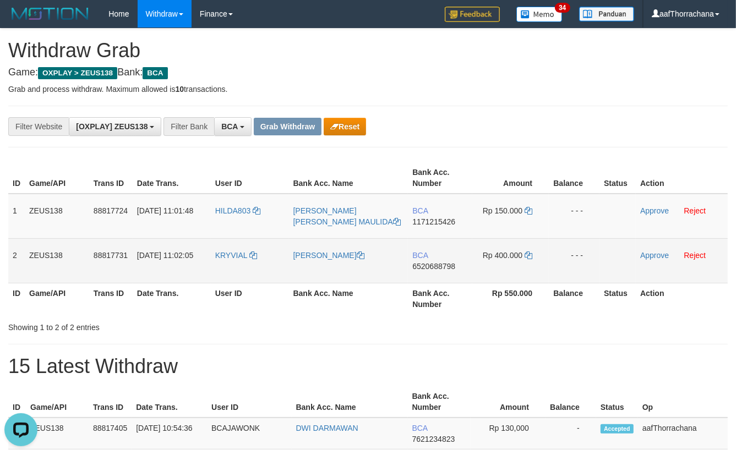
drag, startPoint x: 432, startPoint y: 267, endPoint x: 561, endPoint y: 249, distance: 130.0
click at [433, 267] on span "6520688798" at bounding box center [433, 266] width 43 height 9
click at [527, 255] on icon at bounding box center [529, 256] width 8 height 8
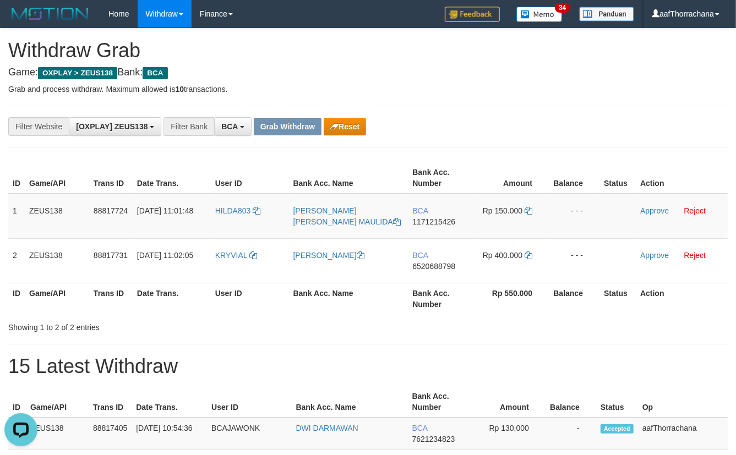
drag, startPoint x: 503, startPoint y: 102, endPoint x: 484, endPoint y: 133, distance: 36.4
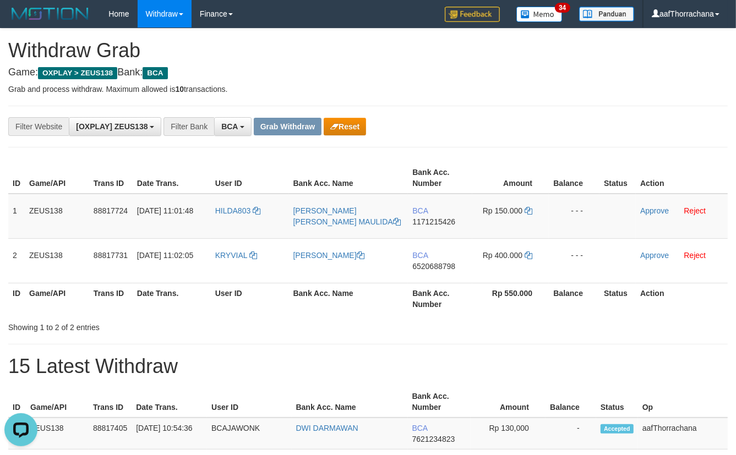
click at [503, 121] on div "**********" at bounding box center [306, 126] width 613 height 19
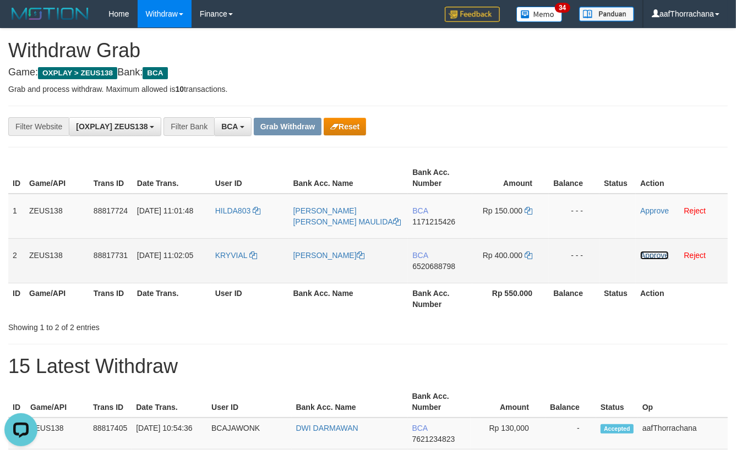
click at [648, 255] on link "Approve" at bounding box center [654, 255] width 29 height 9
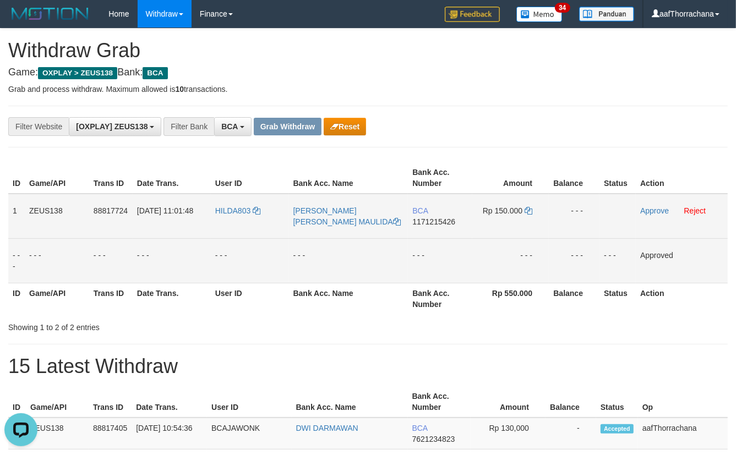
click at [452, 220] on span "1171215426" at bounding box center [433, 221] width 43 height 9
click at [522, 204] on td "Rp 150.000" at bounding box center [510, 216] width 77 height 45
click at [523, 204] on td "Rp 150.000" at bounding box center [510, 216] width 77 height 45
click at [525, 214] on icon at bounding box center [529, 211] width 8 height 8
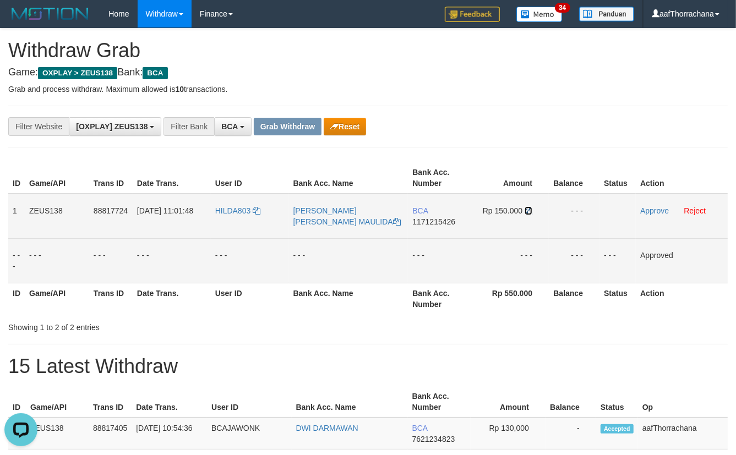
click at [527, 213] on icon at bounding box center [529, 211] width 8 height 8
drag, startPoint x: 495, startPoint y: 70, endPoint x: 498, endPoint y: 86, distance: 15.8
click at [495, 72] on h4 "Game: OXPLAY > ZEUS138 Bank: BCA" at bounding box center [368, 72] width 720 height 11
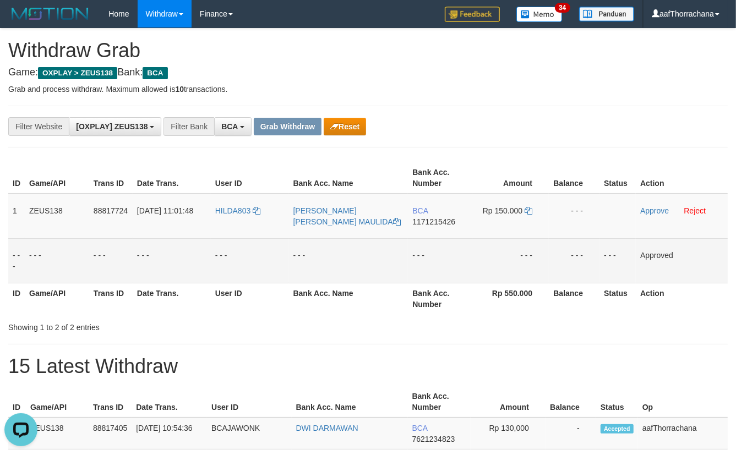
click at [642, 210] on link "Approve" at bounding box center [654, 210] width 29 height 9
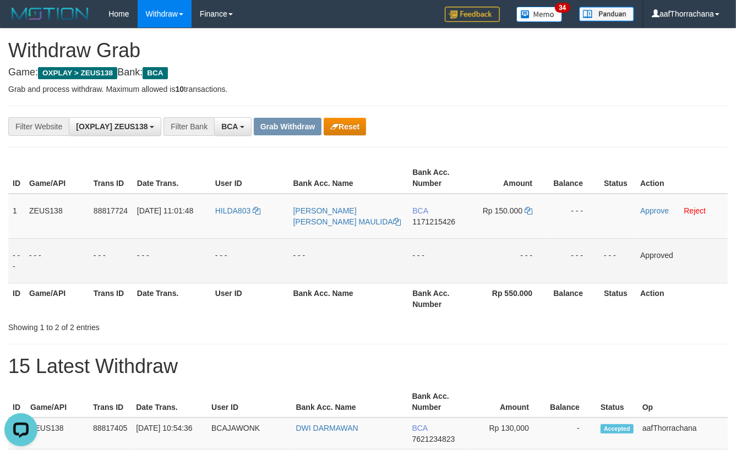
drag, startPoint x: 274, startPoint y: 113, endPoint x: 284, endPoint y: 123, distance: 13.6
click at [275, 116] on div "**********" at bounding box center [368, 127] width 720 height 42
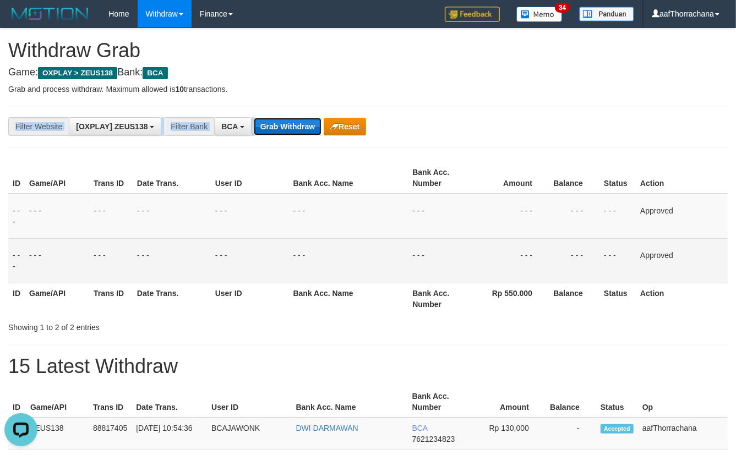
drag, startPoint x: 287, startPoint y: 123, endPoint x: 303, endPoint y: 131, distance: 17.2
click at [288, 123] on button "Grab Withdraw" at bounding box center [288, 127] width 68 height 18
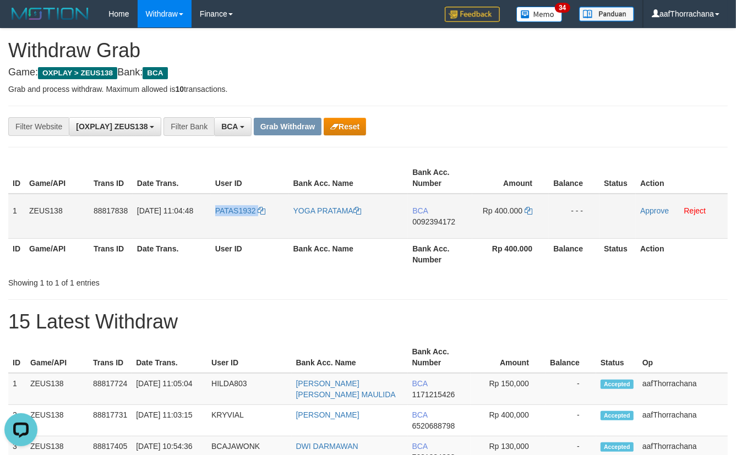
copy link "PATAS1932"
drag, startPoint x: 252, startPoint y: 209, endPoint x: 211, endPoint y: 208, distance: 40.8
click at [211, 208] on td "PATAS1932" at bounding box center [250, 216] width 78 height 45
click at [435, 219] on span "0092394172" at bounding box center [433, 221] width 43 height 9
drag, startPoint x: 436, startPoint y: 209, endPoint x: 441, endPoint y: 215, distance: 7.4
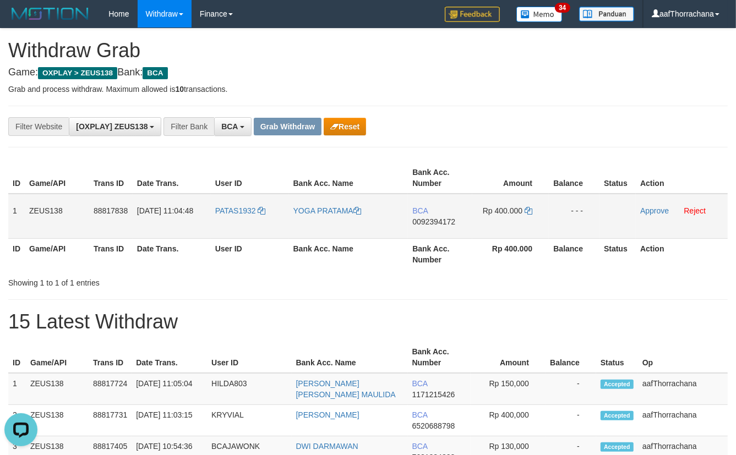
click at [437, 211] on td "BCA 0092394172" at bounding box center [440, 216] width 64 height 45
click at [443, 215] on td "BCA 0092394172" at bounding box center [440, 216] width 64 height 45
drag, startPoint x: 443, startPoint y: 215, endPoint x: 447, endPoint y: 229, distance: 14.2
click at [444, 219] on td "BCA 0092394172" at bounding box center [440, 216] width 64 height 45
click at [447, 228] on td "BCA 0092394172" at bounding box center [440, 216] width 64 height 45
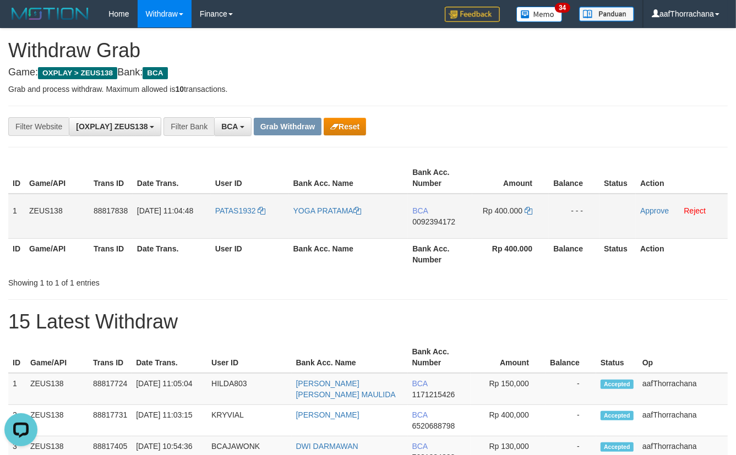
click at [444, 226] on td "BCA 0092394172" at bounding box center [440, 216] width 64 height 45
click at [443, 226] on td "BCA 0092394172" at bounding box center [440, 216] width 64 height 45
click at [443, 225] on span "0092394172" at bounding box center [433, 221] width 43 height 9
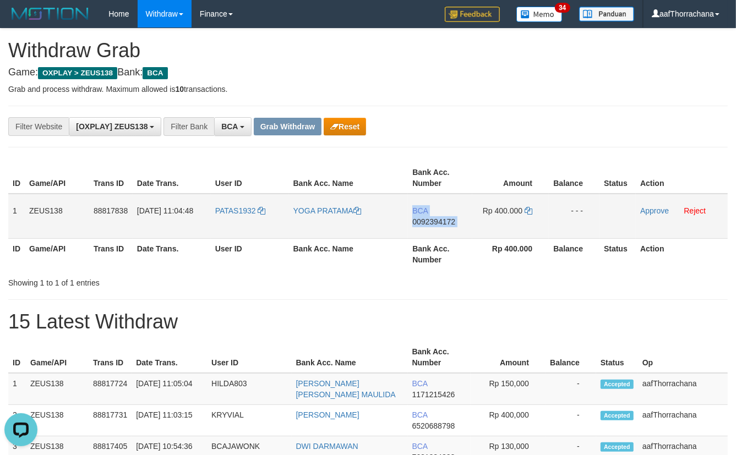
copy tr "BCA 0092394172"
click at [442, 224] on span "0092394172" at bounding box center [433, 221] width 43 height 9
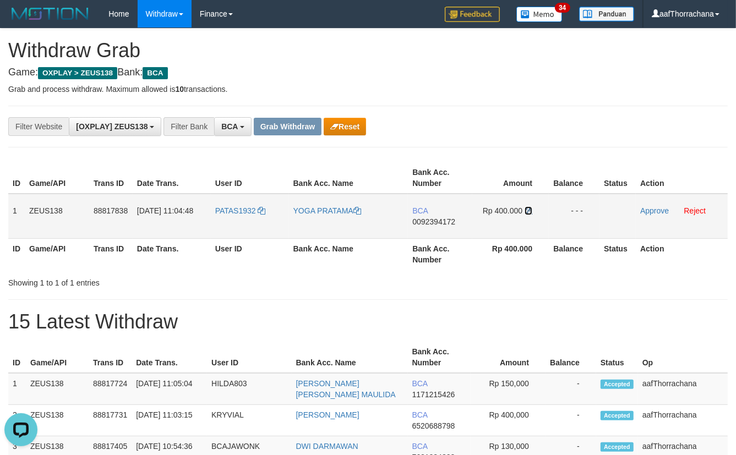
click at [529, 209] on icon at bounding box center [529, 211] width 8 height 8
drag, startPoint x: 511, startPoint y: 123, endPoint x: 503, endPoint y: 134, distance: 13.8
click at [511, 123] on div "**********" at bounding box center [306, 126] width 613 height 19
click at [480, 111] on div "**********" at bounding box center [368, 127] width 720 height 42
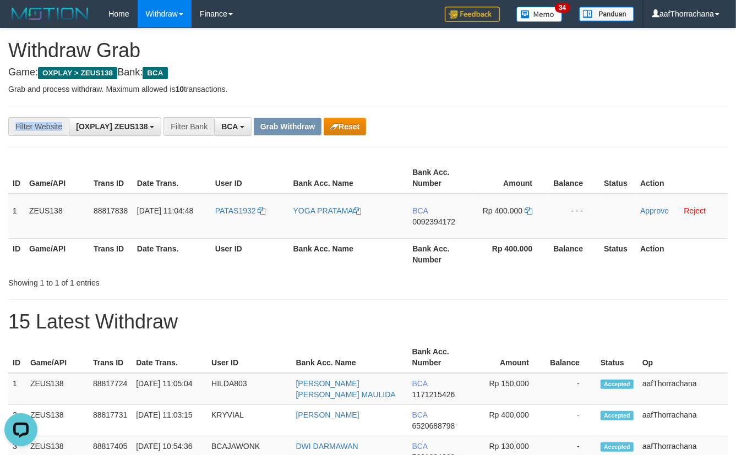
click at [480, 111] on div "**********" at bounding box center [368, 127] width 720 height 42
click at [478, 111] on div "**********" at bounding box center [368, 127] width 720 height 42
click at [478, 112] on div "**********" at bounding box center [368, 127] width 720 height 42
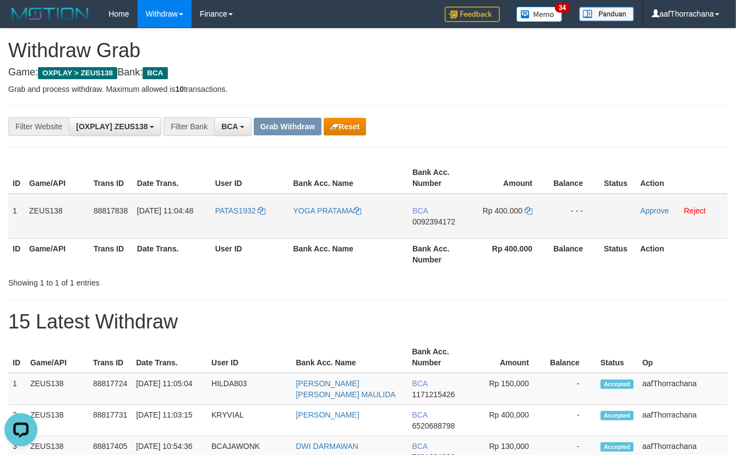
click at [19, 209] on td "1" at bounding box center [16, 216] width 17 height 45
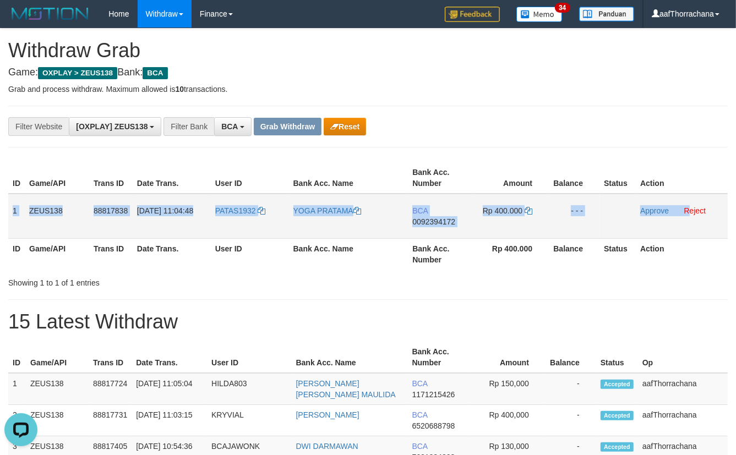
copy tr "1 ZEUS138 88817838 30/09/2025 11:04:48 PATAS1932 YOGA PRATAMA BCA 0092394172 Rp…"
drag, startPoint x: 10, startPoint y: 206, endPoint x: 666, endPoint y: 217, distance: 655.9
click at [674, 226] on tr "1 ZEUS138 88817838 30/09/2025 11:04:48 PATAS1932 YOGA PRATAMA BCA 0092394172 Rp…" at bounding box center [368, 216] width 720 height 45
copy tr "1 ZEUS138 88817838 30/09/2025 11:04:48 PATAS1932 YOGA PRATAMA BCA 0092394172 Rp…"
click at [663, 211] on link "Approve" at bounding box center [654, 210] width 29 height 9
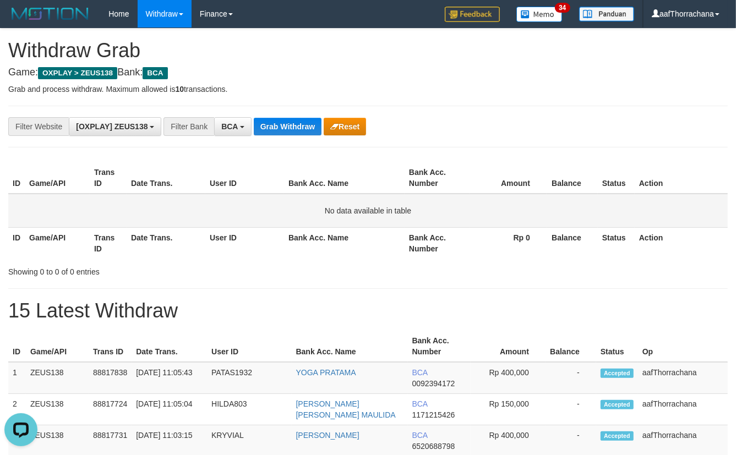
click at [632, 209] on td "No data available in table" at bounding box center [368, 211] width 720 height 34
click at [632, 116] on div "**********" at bounding box center [368, 127] width 720 height 42
drag, startPoint x: 632, startPoint y: 116, endPoint x: 637, endPoint y: 121, distance: 6.2
click at [637, 121] on div "**********" at bounding box center [368, 127] width 720 height 42
click at [279, 122] on button "Grab Withdraw" at bounding box center [288, 127] width 68 height 18
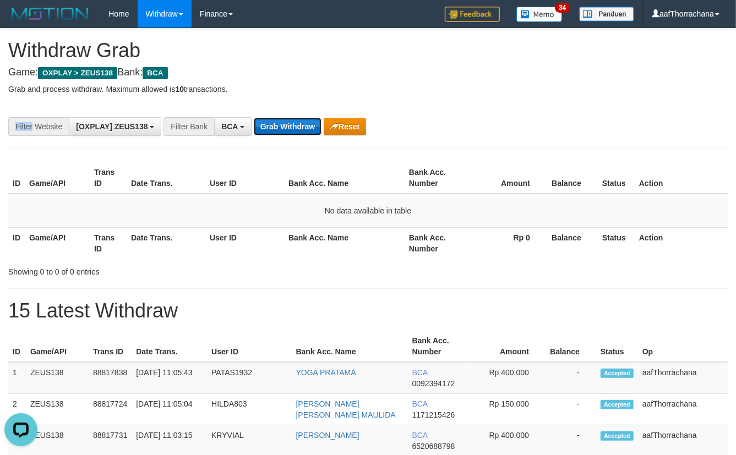
click at [279, 122] on button "Grab Withdraw" at bounding box center [288, 127] width 68 height 18
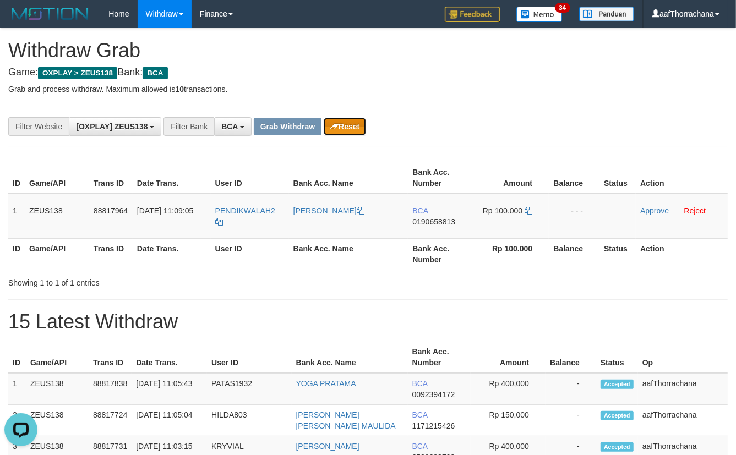
click at [346, 121] on button "Reset" at bounding box center [345, 127] width 42 height 18
drag, startPoint x: 478, startPoint y: 91, endPoint x: 471, endPoint y: 93, distance: 7.5
click at [476, 91] on p "Grab and process withdraw. Maximum allowed is 10 transactions." at bounding box center [368, 89] width 720 height 11
copy span "ALAH"
drag, startPoint x: 247, startPoint y: 206, endPoint x: 300, endPoint y: 213, distance: 53.2
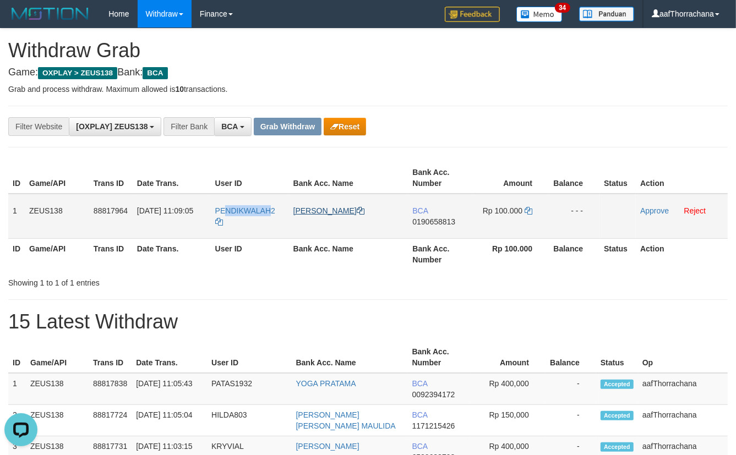
click at [231, 209] on td "PENDIKWALAH2" at bounding box center [250, 216] width 78 height 45
copy span "PENDIKWALAH2"
drag, startPoint x: 286, startPoint y: 202, endPoint x: 215, endPoint y: 208, distance: 70.7
click at [215, 208] on td "PENDIKWALAH2" at bounding box center [250, 216] width 78 height 45
drag, startPoint x: 389, startPoint y: 223, endPoint x: 419, endPoint y: 213, distance: 31.5
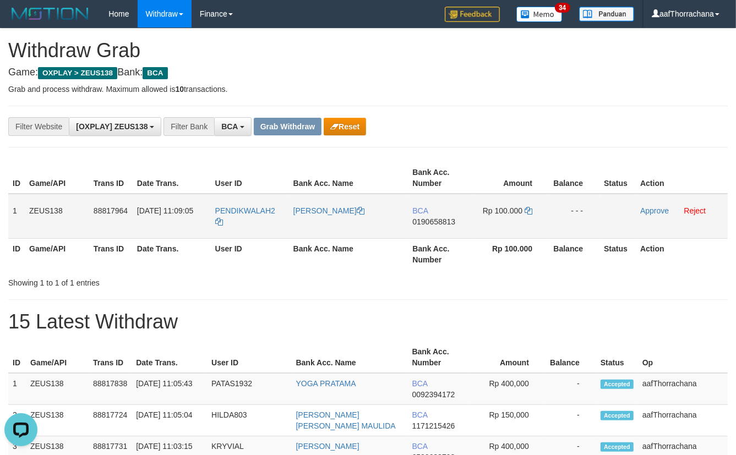
click at [391, 222] on td "[PERSON_NAME]" at bounding box center [348, 216] width 119 height 45
click at [433, 214] on td "BCA 0190658813" at bounding box center [440, 216] width 64 height 45
drag, startPoint x: 433, startPoint y: 214, endPoint x: 437, endPoint y: 220, distance: 6.7
click at [433, 215] on td "BCA 0190658813" at bounding box center [440, 216] width 64 height 45
drag, startPoint x: 437, startPoint y: 219, endPoint x: 517, endPoint y: 204, distance: 81.3
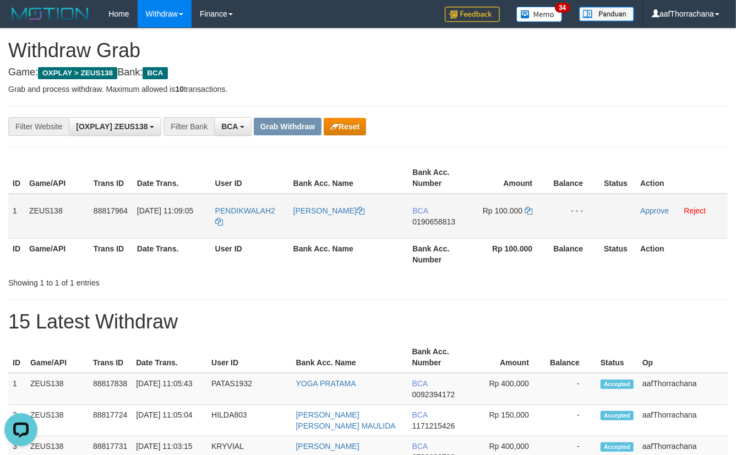
click at [438, 219] on span "0190658813" at bounding box center [433, 221] width 43 height 9
click at [425, 217] on span "0190658813" at bounding box center [433, 221] width 43 height 9
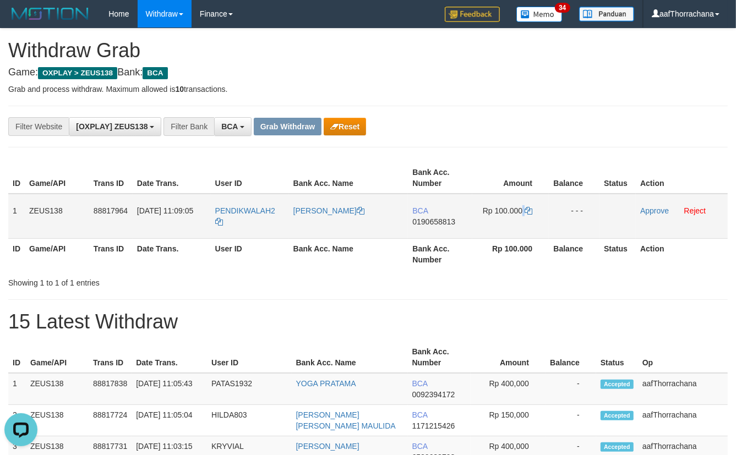
click at [524, 204] on td "Rp 100.000" at bounding box center [510, 216] width 77 height 45
click at [531, 208] on icon at bounding box center [529, 211] width 8 height 8
click at [520, 128] on div "**********" at bounding box center [306, 126] width 613 height 19
click at [518, 124] on div "**********" at bounding box center [306, 126] width 613 height 19
click at [518, 123] on div "**********" at bounding box center [306, 126] width 613 height 19
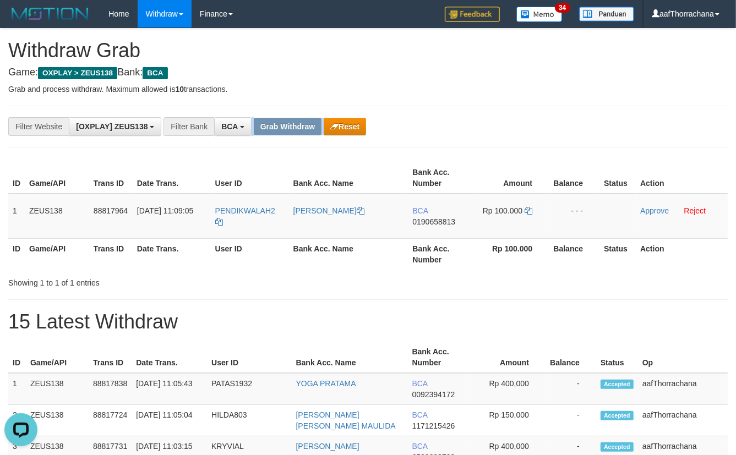
click at [518, 123] on div "**********" at bounding box center [306, 126] width 613 height 19
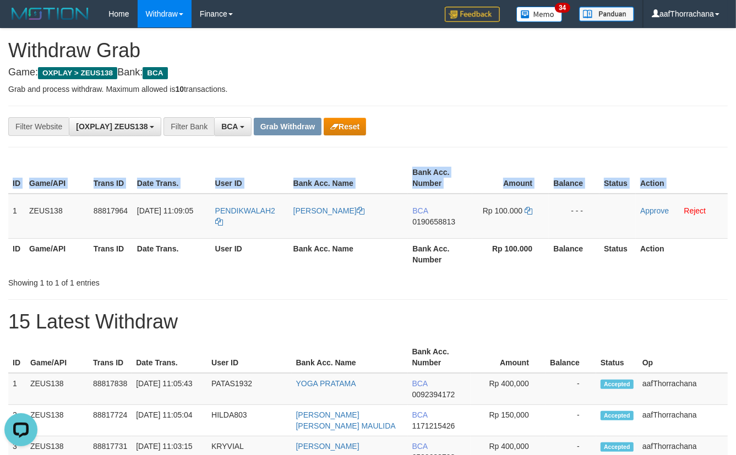
copy table "ID Game/API Trans ID Date Trans. User ID Bank Acc. Name Bank Acc. Number Amount…"
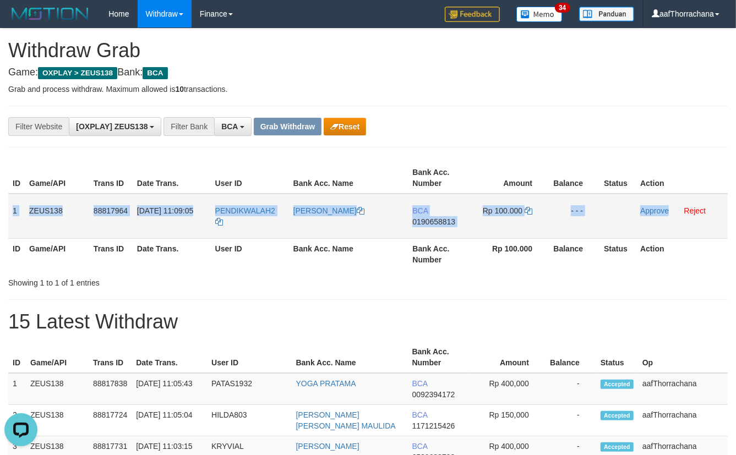
copy tr "1 ZEUS138 88817964 30/09/2025 11:09:05 PENDIKWALAH2 ACHMAD EFENDI BCA 019065881…"
drag, startPoint x: 12, startPoint y: 208, endPoint x: 658, endPoint y: 207, distance: 646.4
click at [664, 215] on tr "1 ZEUS138 88817964 30/09/2025 11:09:05 PENDIKWALAH2 ACHMAD EFENDI BCA 019065881…" at bounding box center [368, 216] width 720 height 45
copy tr "1 ZEUS138 88817964 30/09/2025 11:09:05 PENDIKWALAH2 ACHMAD EFENDI BCA 019065881…"
click at [658, 207] on link "Approve" at bounding box center [654, 210] width 29 height 9
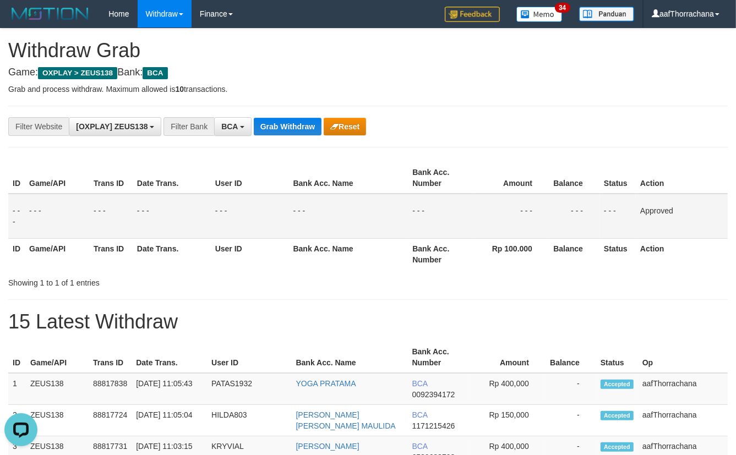
click at [292, 140] on div "**********" at bounding box center [368, 127] width 720 height 42
click at [292, 135] on div "**********" at bounding box center [368, 127] width 720 height 42
click at [292, 134] on button "Grab Withdraw" at bounding box center [288, 127] width 68 height 18
click at [295, 132] on button "Grab Withdraw" at bounding box center [288, 127] width 68 height 18
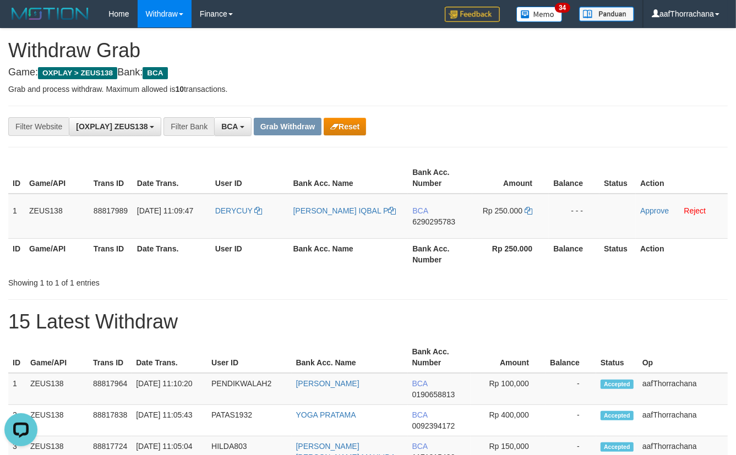
drag, startPoint x: 513, startPoint y: 109, endPoint x: 506, endPoint y: 117, distance: 10.5
click at [508, 114] on div "**********" at bounding box center [368, 127] width 720 height 42
copy tr "11:09:47 DERYCUY"
copy link "ERYCUY"
copy link "DERYCUY"
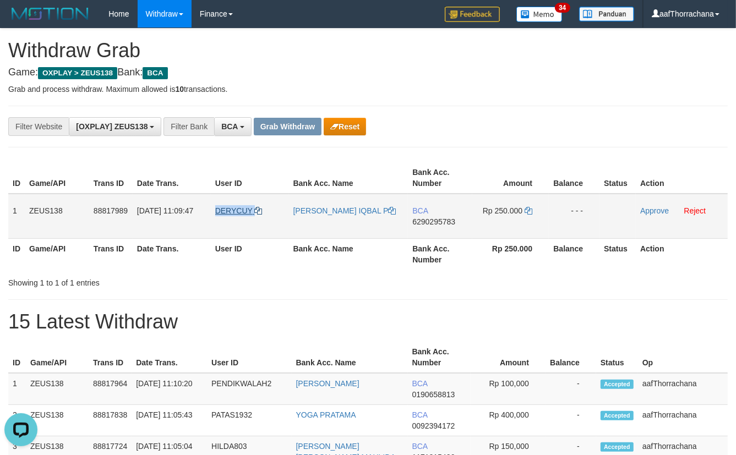
drag, startPoint x: 209, startPoint y: 205, endPoint x: 280, endPoint y: 188, distance: 73.7
click at [215, 209] on td "DERYCUY" at bounding box center [250, 216] width 78 height 45
drag, startPoint x: 428, startPoint y: 219, endPoint x: 461, endPoint y: 212, distance: 33.8
click at [429, 219] on span "6290295783" at bounding box center [433, 221] width 43 height 9
click at [442, 218] on span "6290295783" at bounding box center [433, 221] width 43 height 9
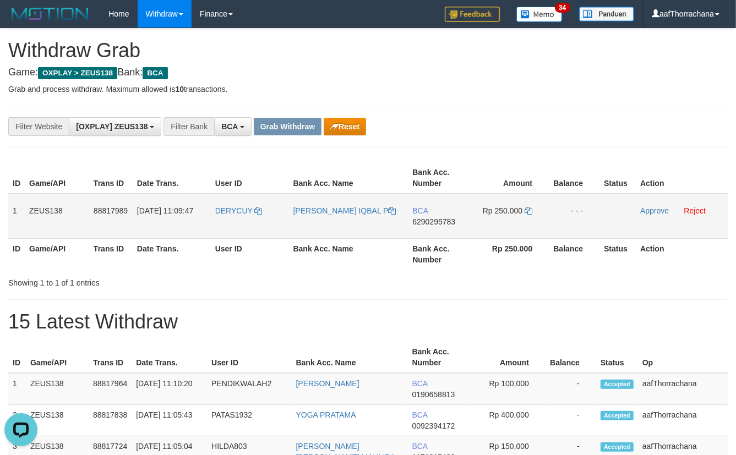
click at [441, 217] on span "6290295783" at bounding box center [433, 221] width 43 height 9
click at [530, 214] on td "Rp 250.000" at bounding box center [510, 216] width 77 height 45
click at [529, 213] on icon at bounding box center [529, 211] width 8 height 8
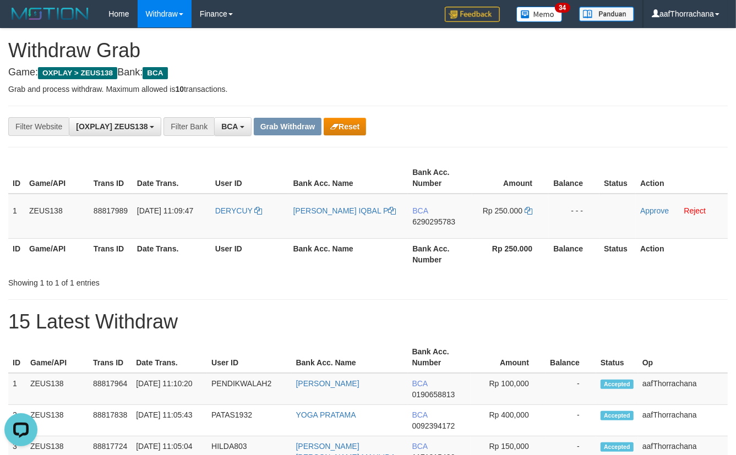
click at [528, 124] on div "**********" at bounding box center [306, 126] width 613 height 19
click at [526, 121] on div "**********" at bounding box center [306, 126] width 613 height 19
click at [527, 120] on div "**********" at bounding box center [306, 126] width 613 height 19
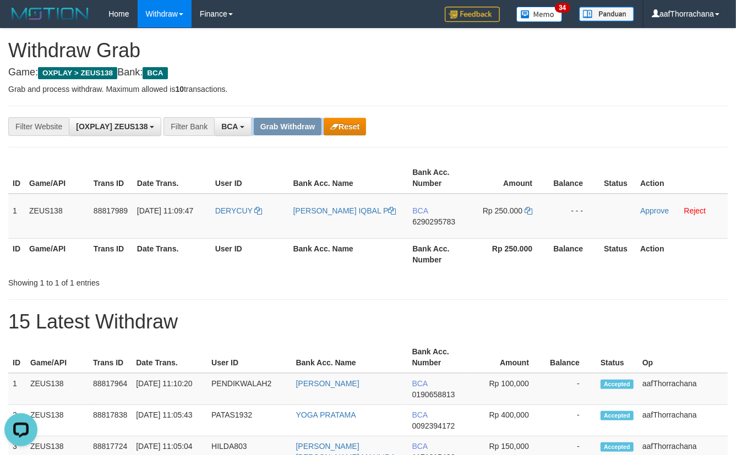
click at [527, 119] on div "**********" at bounding box center [306, 126] width 613 height 19
click at [528, 117] on div "**********" at bounding box center [306, 126] width 613 height 19
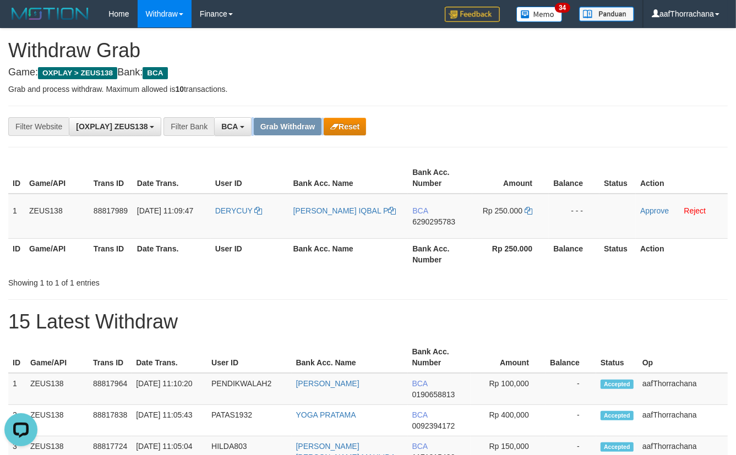
click at [528, 117] on div "**********" at bounding box center [306, 126] width 613 height 19
click at [530, 114] on div "**********" at bounding box center [368, 127] width 720 height 42
click at [579, 94] on p "Grab and process withdraw. Maximum allowed is 10 transactions." at bounding box center [368, 89] width 720 height 11
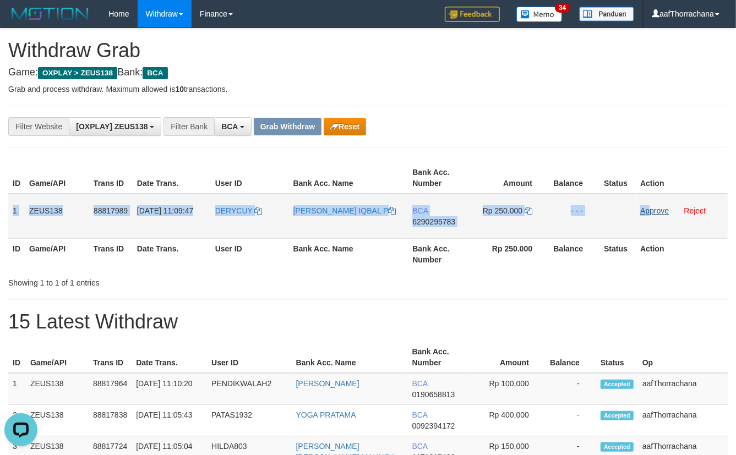
copy tr "1 ZEUS138 88817989 30/09/2025 11:09:47 DERYCUY DERY PAKSI IQBAL P BCA 629029578…"
drag, startPoint x: 10, startPoint y: 208, endPoint x: 649, endPoint y: 209, distance: 639.3
click at [645, 214] on tr "1 ZEUS138 88817989 30/09/2025 11:09:47 DERYCUY DERY PAKSI IQBAL P BCA 629029578…" at bounding box center [368, 216] width 720 height 45
copy tr "1 ZEUS138 88817989 30/09/2025 11:09:47 DERYCUY DERY PAKSI IQBAL P BCA 629029578…"
click at [650, 208] on link "Approve" at bounding box center [654, 210] width 29 height 9
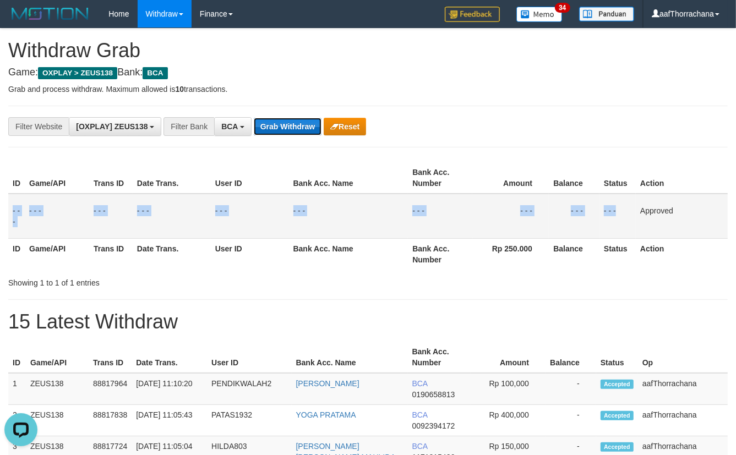
click at [287, 126] on button "Grab Withdraw" at bounding box center [288, 127] width 68 height 18
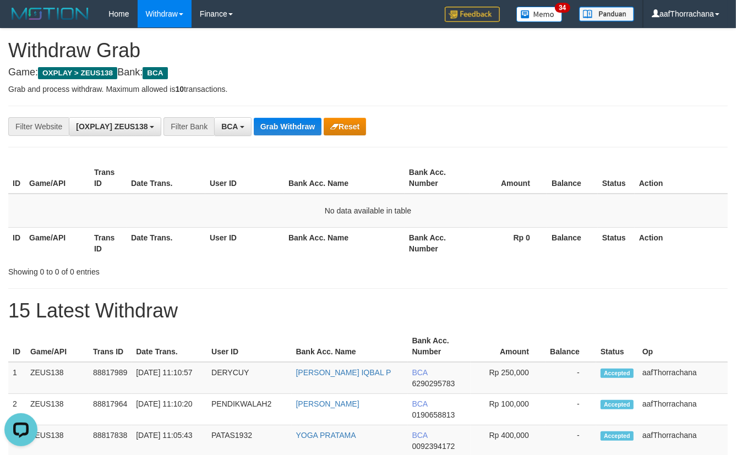
click at [282, 143] on div "**********" at bounding box center [368, 127] width 720 height 42
click at [283, 122] on button "Grab Withdraw" at bounding box center [288, 127] width 68 height 18
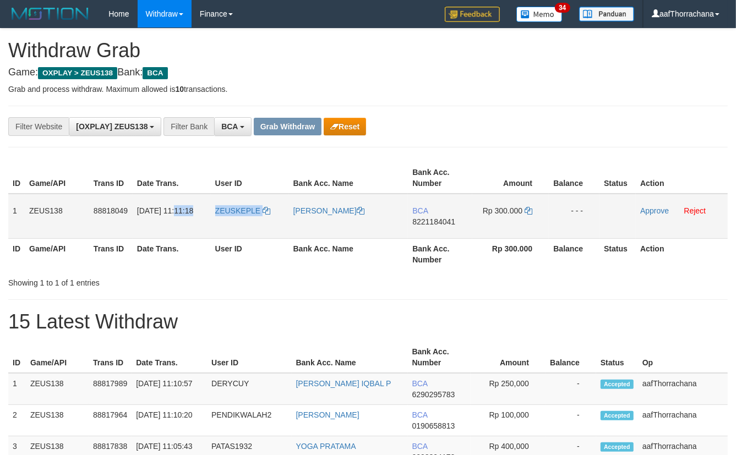
copy tr "11:11:18 ZEUSKEPLE"
copy link "ZEUSKEPLE"
copy link "EUSKEPLE"
copy link "ZEUSKEPLE"
drag, startPoint x: 271, startPoint y: 204, endPoint x: 215, endPoint y: 212, distance: 57.2
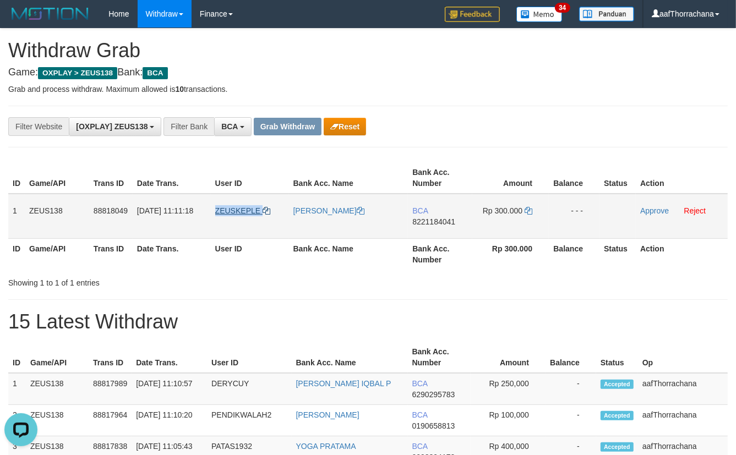
click at [215, 213] on td "ZEUSKEPLE" at bounding box center [250, 216] width 78 height 45
drag, startPoint x: 453, startPoint y: 231, endPoint x: 441, endPoint y: 230, distance: 12.2
click at [442, 230] on td "BCA 8221184041" at bounding box center [440, 216] width 64 height 45
drag, startPoint x: 435, startPoint y: 225, endPoint x: 452, endPoint y: 213, distance: 21.3
click at [436, 225] on span "8221184041" at bounding box center [433, 221] width 43 height 9
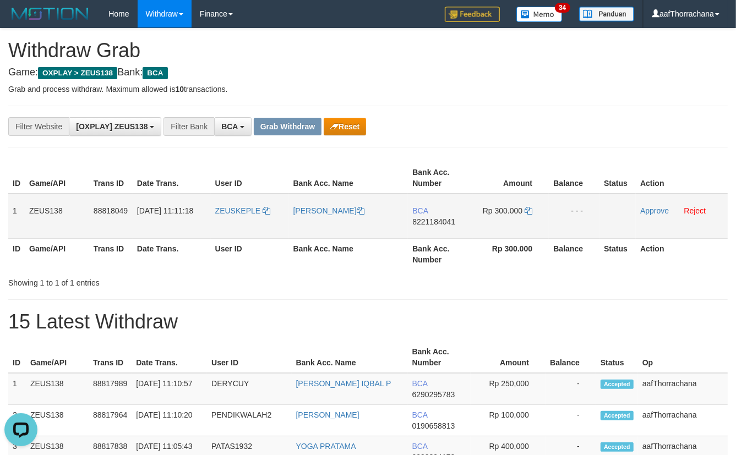
click at [440, 224] on span "8221184041" at bounding box center [433, 221] width 43 height 9
click at [448, 224] on span "8221184041" at bounding box center [433, 221] width 43 height 9
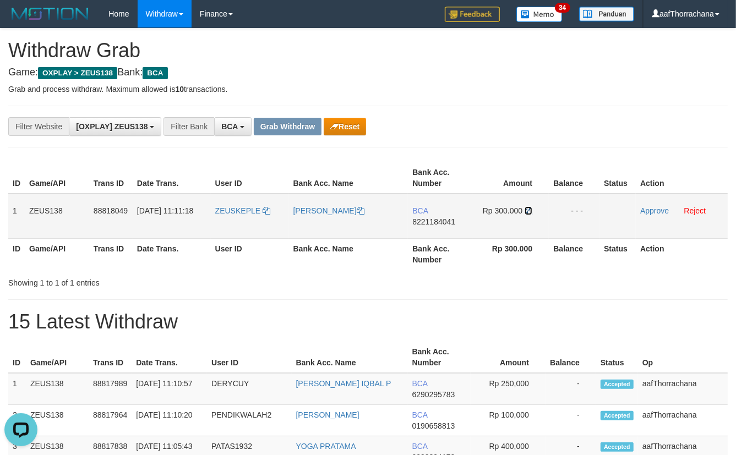
click at [528, 209] on icon at bounding box center [529, 211] width 8 height 8
click at [439, 119] on div "**********" at bounding box center [306, 126] width 613 height 19
click at [437, 114] on div "**********" at bounding box center [368, 127] width 720 height 42
click at [439, 111] on div "**********" at bounding box center [368, 127] width 720 height 42
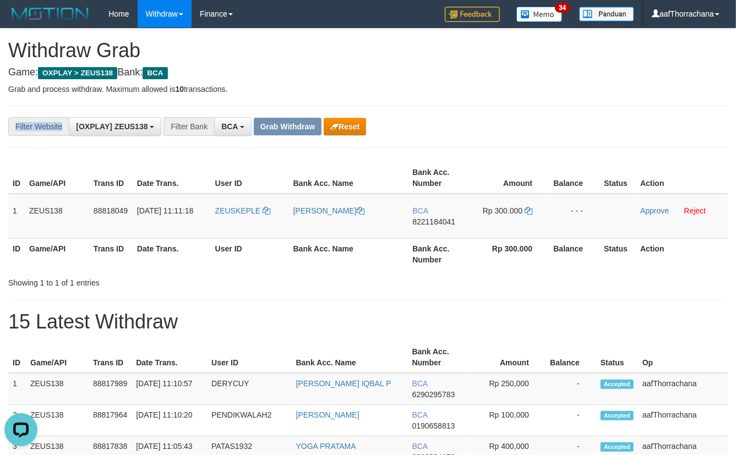
click at [439, 111] on div "**********" at bounding box center [368, 127] width 720 height 42
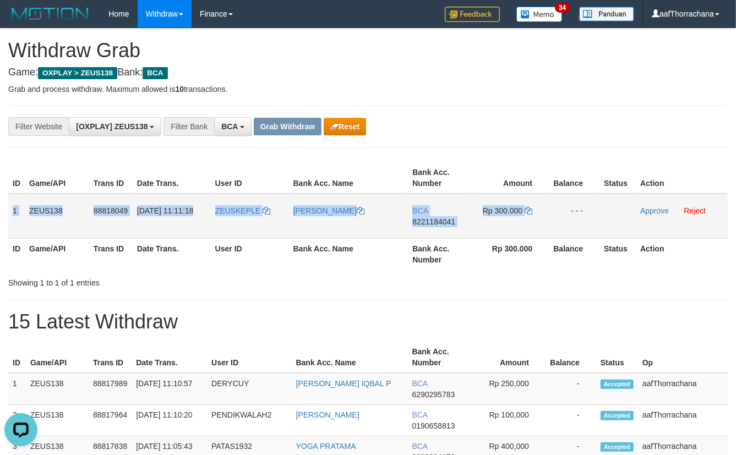
copy tr "1 ZEUS138 88818049 30/09/2025 11:11:18 ZEUSKEPLE ANTON WIDODO BCA 8221184041 Rp…"
drag, startPoint x: 11, startPoint y: 204, endPoint x: 635, endPoint y: 204, distance: 623.9
click at [615, 200] on tr "1 ZEUS138 88818049 30/09/2025 11:11:18 ZEUSKEPLE ANTON WIDODO BCA 8221184041 Rp…" at bounding box center [368, 216] width 720 height 45
copy tr "1 ZEUS138 88818049 30/09/2025 11:11:18 ZEUSKEPLE ANTON WIDODO BCA 8221184041 Rp…"
click at [642, 211] on link "Approve" at bounding box center [654, 210] width 29 height 9
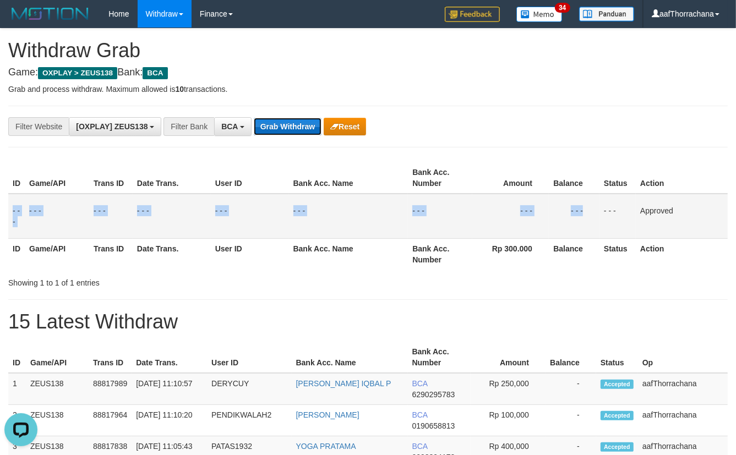
click at [289, 132] on button "Grab Withdraw" at bounding box center [288, 127] width 68 height 18
drag, startPoint x: 287, startPoint y: 130, endPoint x: 738, endPoint y: 107, distance: 451.0
click at [288, 130] on button "Grab Withdraw" at bounding box center [288, 127] width 68 height 18
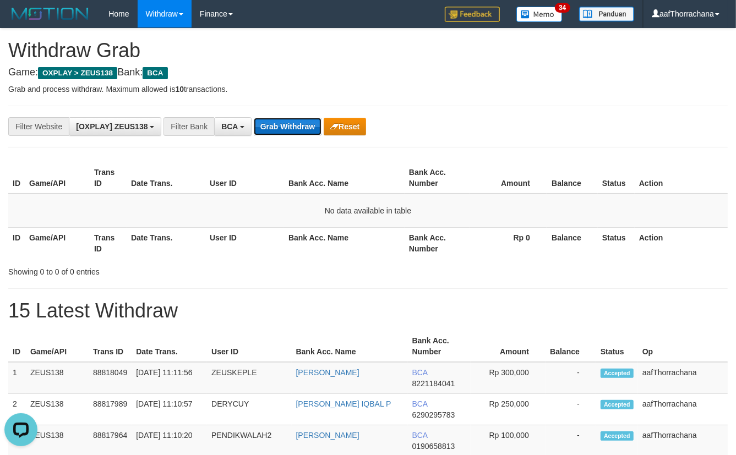
click at [266, 132] on button "Grab Withdraw" at bounding box center [288, 127] width 68 height 18
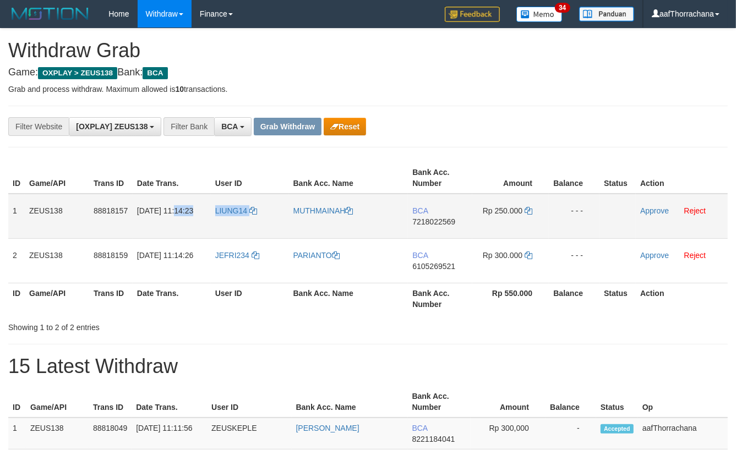
copy tr "11:14:23 LIUNG14"
copy tr "LIUNG14"
copy tr "11:14:23 LIUNG14"
drag, startPoint x: 273, startPoint y: 202, endPoint x: 209, endPoint y: 209, distance: 63.7
click at [209, 209] on tr "1 ZEUS138 88818157 [DATE] 11:14:23 LIUNG14 [GEOGRAPHIC_DATA] BCA 7218022569 Rp …" at bounding box center [368, 216] width 720 height 45
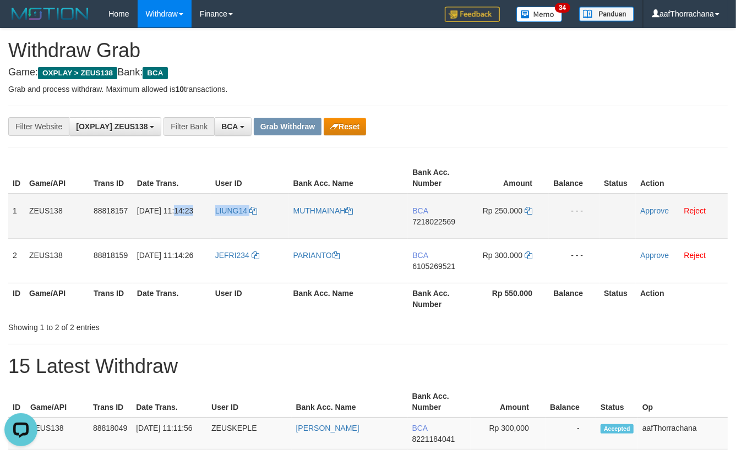
drag, startPoint x: 263, startPoint y: 215, endPoint x: 258, endPoint y: 186, distance: 29.5
click at [263, 215] on td "LIUNG14" at bounding box center [250, 216] width 78 height 45
drag, startPoint x: 255, startPoint y: 169, endPoint x: 259, endPoint y: 195, distance: 26.7
click at [254, 170] on th "User ID" at bounding box center [250, 177] width 78 height 31
drag, startPoint x: 264, startPoint y: 201, endPoint x: 213, endPoint y: 206, distance: 51.0
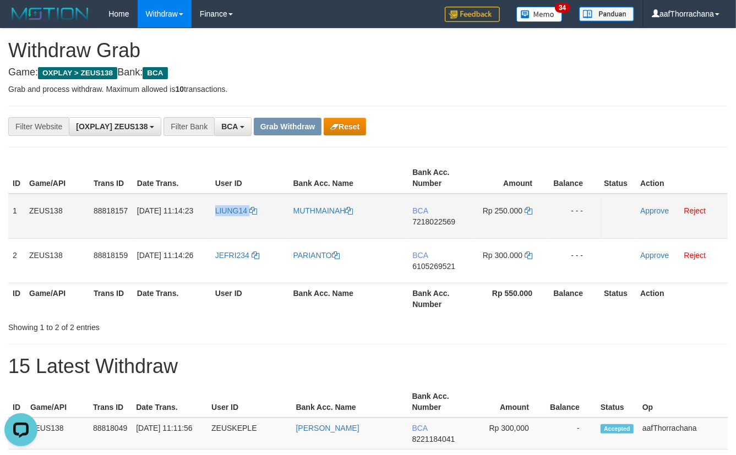
click at [213, 206] on td "LIUNG14" at bounding box center [250, 216] width 78 height 45
copy link "LIUNG14"
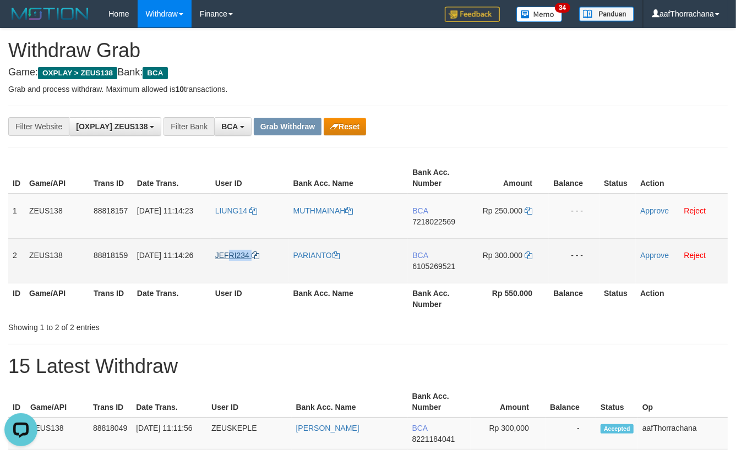
copy link "RI234"
copy link "EFRI234"
copy link "JEFRI234"
drag, startPoint x: 255, startPoint y: 248, endPoint x: 216, endPoint y: 253, distance: 40.0
click at [216, 253] on td "JEFRI234" at bounding box center [250, 260] width 78 height 45
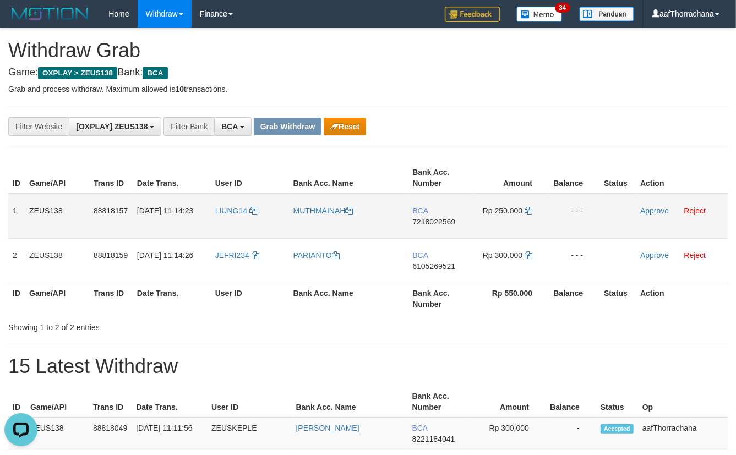
click at [423, 215] on td "BCA 7218022569" at bounding box center [440, 216] width 64 height 45
click at [432, 216] on td "BCA 7218022569" at bounding box center [440, 216] width 64 height 45
click at [428, 219] on span "7218022569" at bounding box center [433, 221] width 43 height 9
copy span "8"
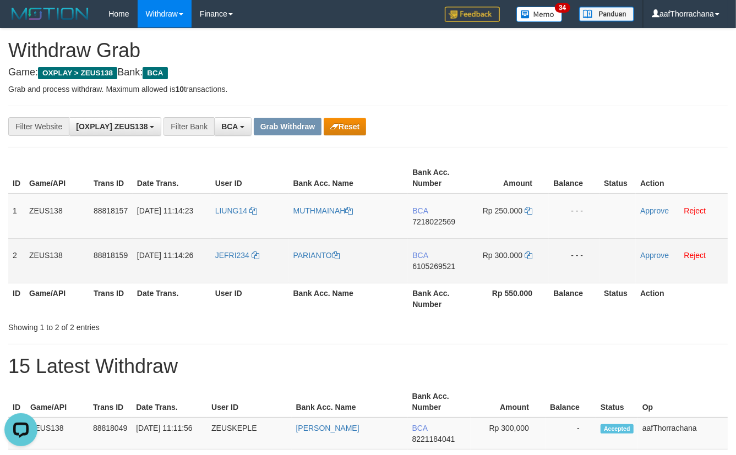
click at [452, 265] on span "6105269521" at bounding box center [433, 266] width 43 height 9
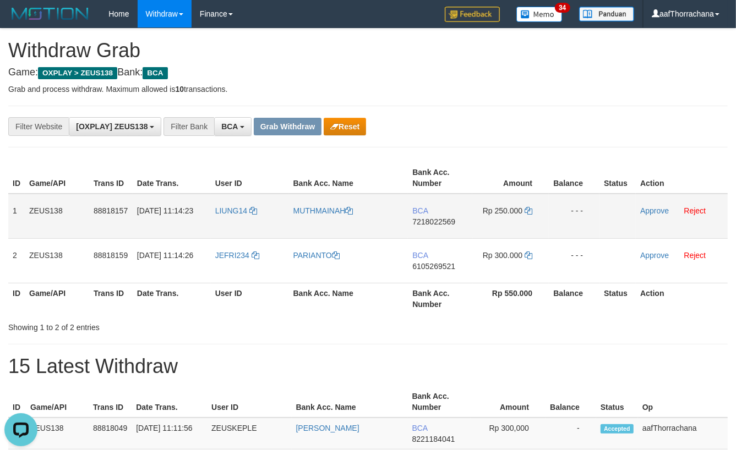
click at [423, 210] on span "BCA" at bounding box center [419, 210] width 15 height 9
click at [422, 214] on span "BCA" at bounding box center [419, 210] width 15 height 9
click at [438, 222] on span "7218022569" at bounding box center [433, 221] width 43 height 9
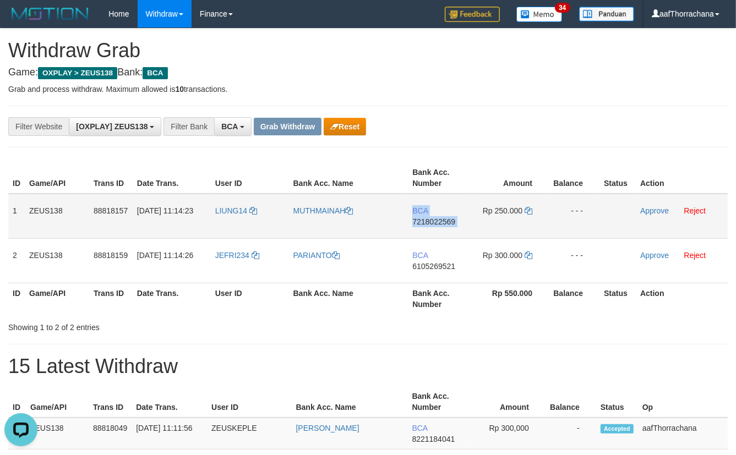
click at [438, 222] on span "7218022569" at bounding box center [433, 221] width 43 height 9
click at [530, 210] on icon at bounding box center [529, 211] width 8 height 8
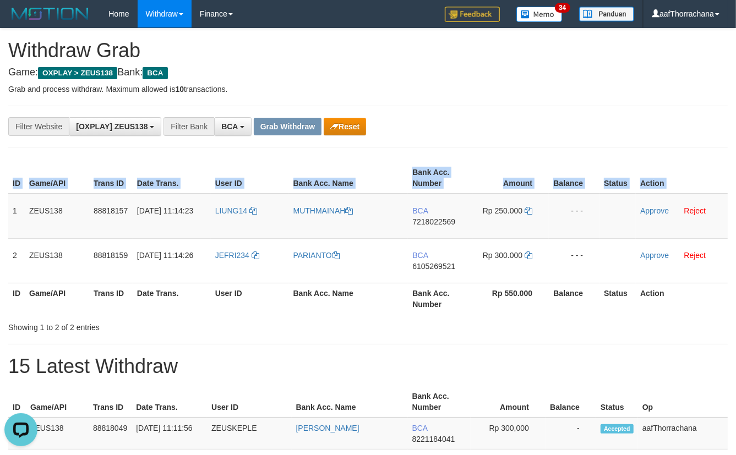
copy table "ID Game/API Trans ID Date Trans. User ID Bank Acc. Name Bank Acc. Number Amount…"
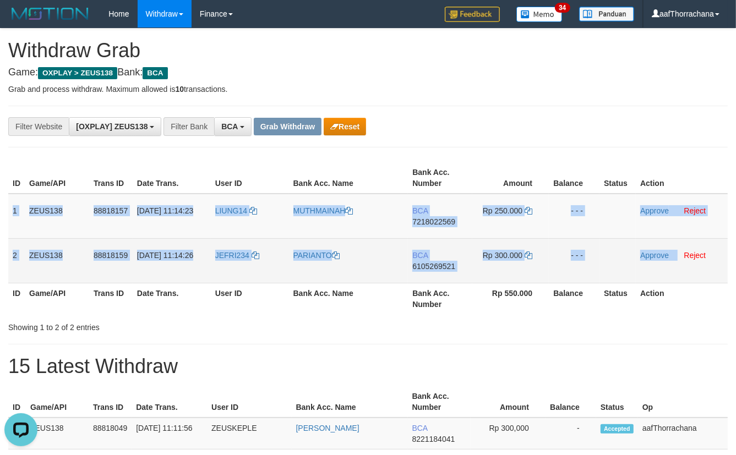
copy tbody "1 ZEUS138 88818157 30/09/2025 11:14:23 LIUNG14 MUTHMAINAH BCA 7218022569 Rp 250…"
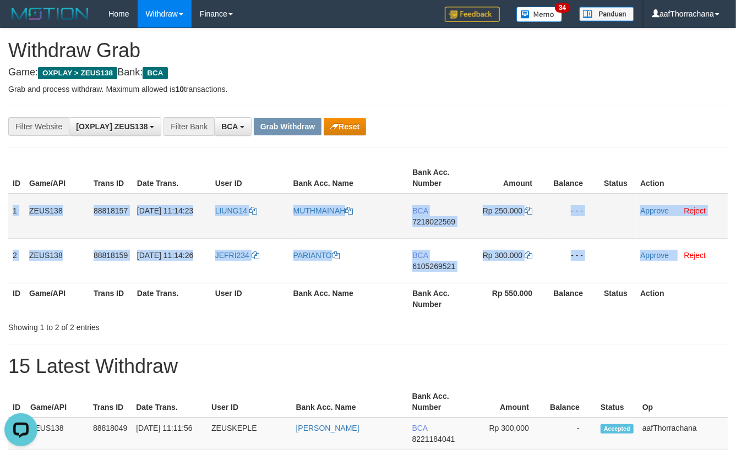
drag, startPoint x: 11, startPoint y: 199, endPoint x: 675, endPoint y: 233, distance: 664.9
click at [676, 239] on tbody "1 ZEUS138 88818157 30/09/2025 11:14:23 LIUNG14 MUTHMAINAH BCA 7218022569 Rp 250…" at bounding box center [368, 239] width 720 height 90
click at [668, 200] on td "Approve Reject" at bounding box center [682, 216] width 92 height 45
click at [667, 206] on link "Approve" at bounding box center [654, 210] width 29 height 9
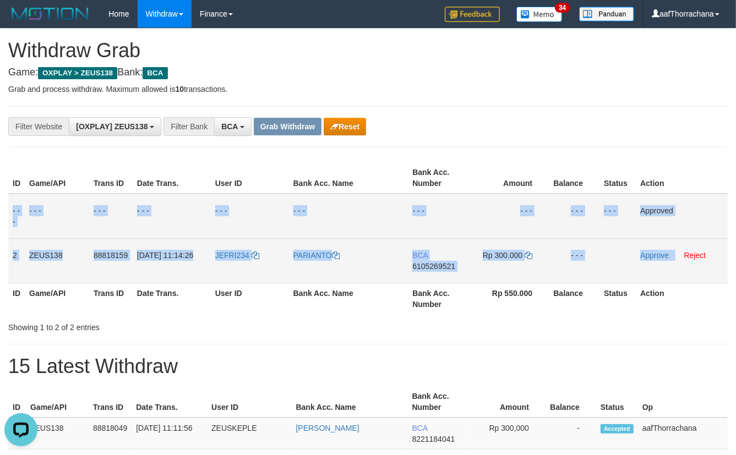
click at [446, 267] on span "6105269521" at bounding box center [433, 266] width 43 height 9
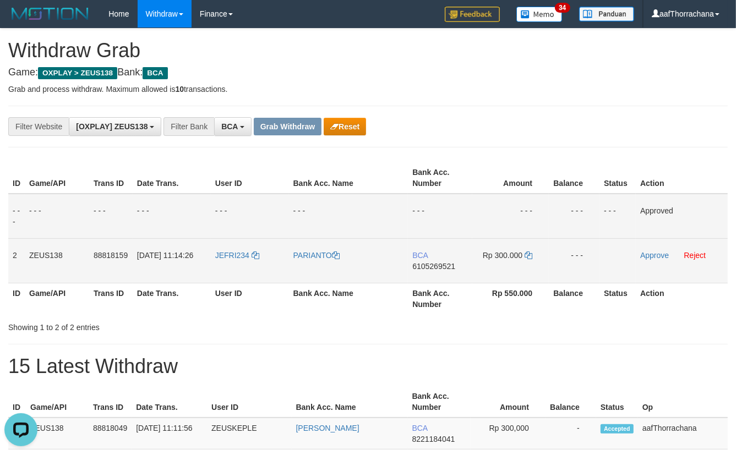
click at [521, 254] on span "Rp 300.000" at bounding box center [503, 255] width 40 height 9
click at [523, 254] on td "Rp 300.000" at bounding box center [510, 260] width 77 height 45
click at [530, 253] on icon at bounding box center [529, 256] width 8 height 8
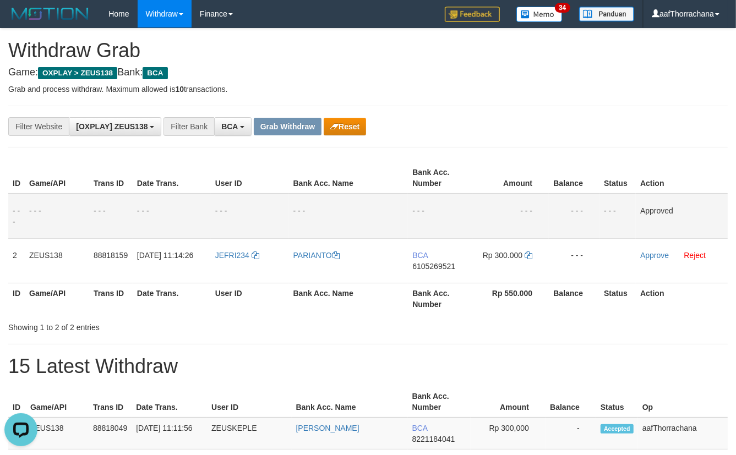
click at [548, 132] on div "**********" at bounding box center [306, 126] width 613 height 19
click at [520, 122] on div "**********" at bounding box center [306, 126] width 613 height 19
drag, startPoint x: 523, startPoint y: 114, endPoint x: 542, endPoint y: 97, distance: 25.7
click at [523, 113] on div "**********" at bounding box center [368, 127] width 720 height 42
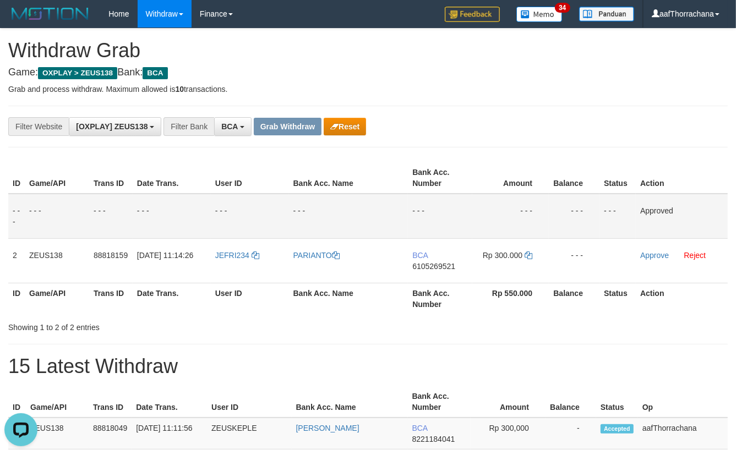
click at [536, 94] on p "Grab and process withdraw. Maximum allowed is 10 transactions." at bounding box center [368, 89] width 720 height 11
drag, startPoint x: 659, startPoint y: 255, endPoint x: 605, endPoint y: 229, distance: 60.6
click at [659, 256] on link "Approve" at bounding box center [654, 255] width 29 height 9
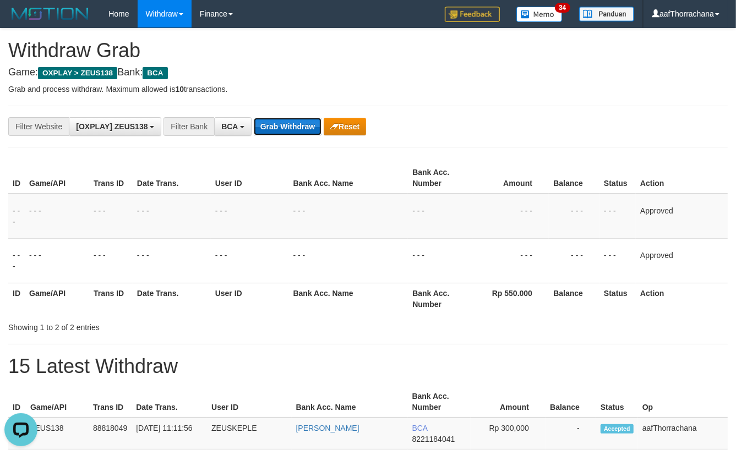
click at [294, 128] on button "Grab Withdraw" at bounding box center [288, 127] width 68 height 18
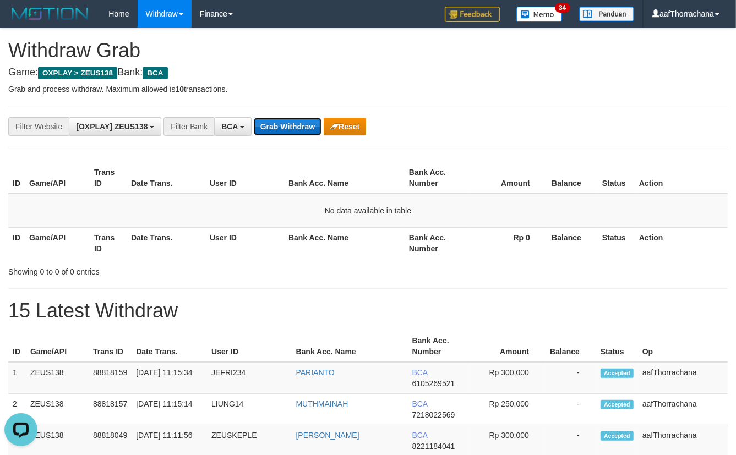
click at [297, 122] on button "Grab Withdraw" at bounding box center [288, 127] width 68 height 18
click at [314, 124] on button "Grab Withdraw" at bounding box center [288, 127] width 68 height 18
click at [314, 129] on button "Grab Withdraw" at bounding box center [288, 127] width 68 height 18
click at [302, 128] on button "Grab Withdraw" at bounding box center [288, 127] width 68 height 18
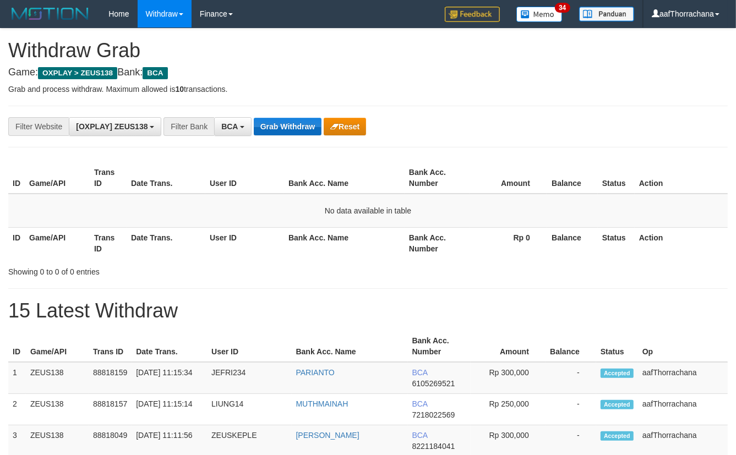
click at [302, 128] on button "Grab Withdraw" at bounding box center [288, 127] width 68 height 18
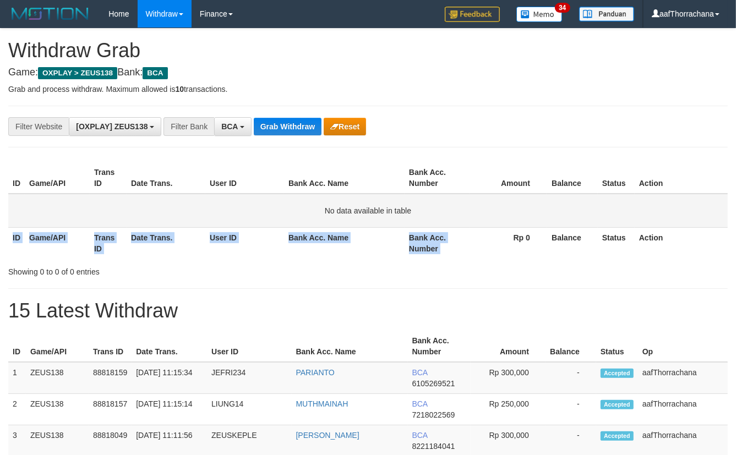
click at [466, 226] on table "ID Game/API Trans ID Date Trans. User ID Bank Acc. Name Bank Acc. Number Amount…" at bounding box center [368, 210] width 720 height 96
click at [466, 224] on td "No data available in table" at bounding box center [368, 211] width 720 height 34
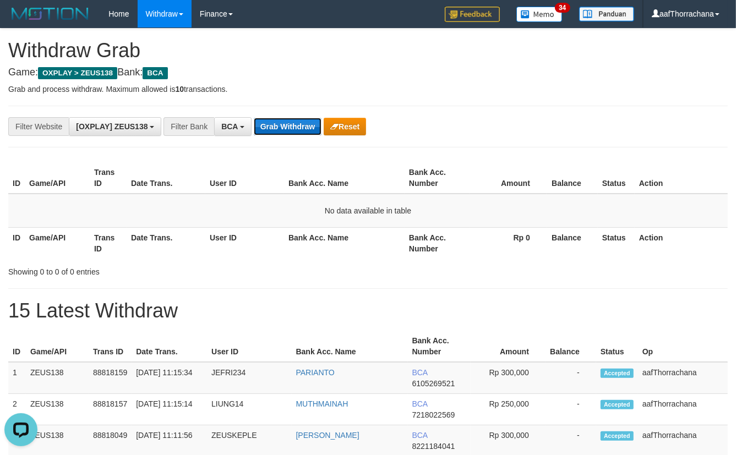
click at [285, 119] on button "Grab Withdraw" at bounding box center [288, 127] width 68 height 18
drag, startPoint x: 286, startPoint y: 119, endPoint x: 608, endPoint y: 262, distance: 351.8
click at [290, 121] on button "Grab Withdraw" at bounding box center [288, 127] width 68 height 18
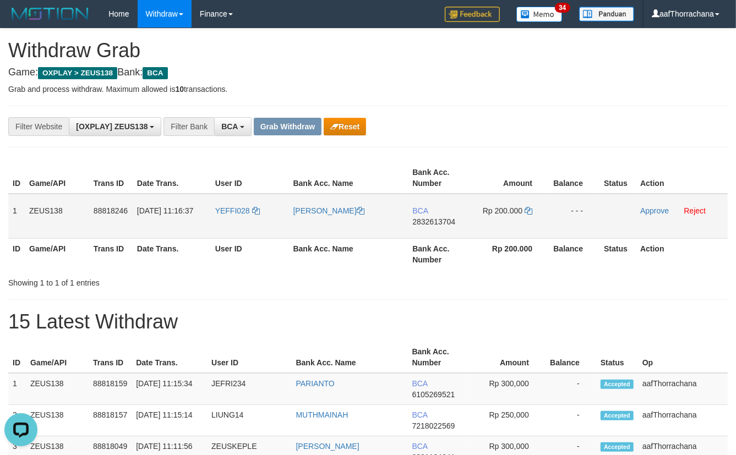
click at [446, 224] on span "2832613704" at bounding box center [433, 221] width 43 height 9
click at [453, 227] on td "BCA 2832613704" at bounding box center [440, 216] width 64 height 45
click at [455, 221] on span "2832613704" at bounding box center [433, 221] width 43 height 9
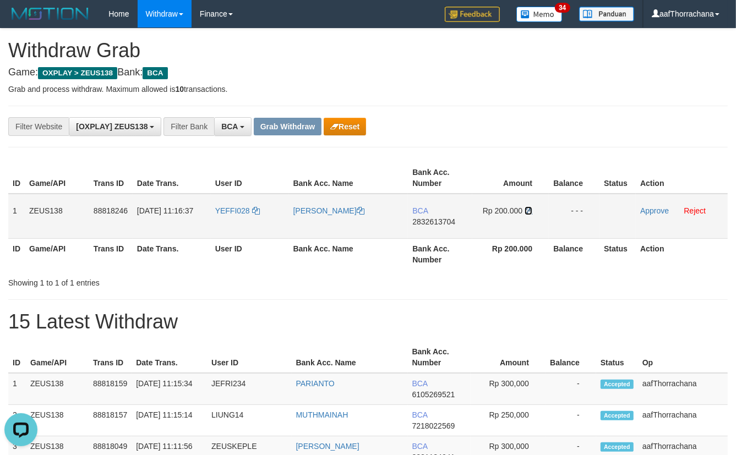
click at [529, 207] on icon at bounding box center [529, 211] width 8 height 8
copy link "YEFFI028"
drag, startPoint x: 248, startPoint y: 205, endPoint x: 220, endPoint y: 210, distance: 28.1
click at [215, 212] on td "YEFFI028" at bounding box center [250, 216] width 78 height 45
drag, startPoint x: 655, startPoint y: 160, endPoint x: 590, endPoint y: 142, distance: 67.3
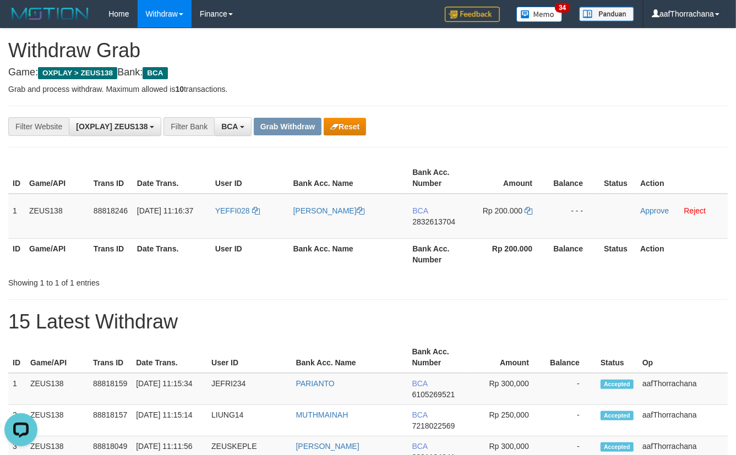
click at [654, 160] on div "ID Game/API Trans ID Date Trans. User ID Bank Acc. Name Bank Acc. Number Amount…" at bounding box center [368, 216] width 736 height 114
click at [496, 126] on div "**********" at bounding box center [306, 126] width 613 height 19
click at [496, 127] on div "**********" at bounding box center [306, 126] width 613 height 19
click at [487, 117] on div "**********" at bounding box center [306, 126] width 613 height 19
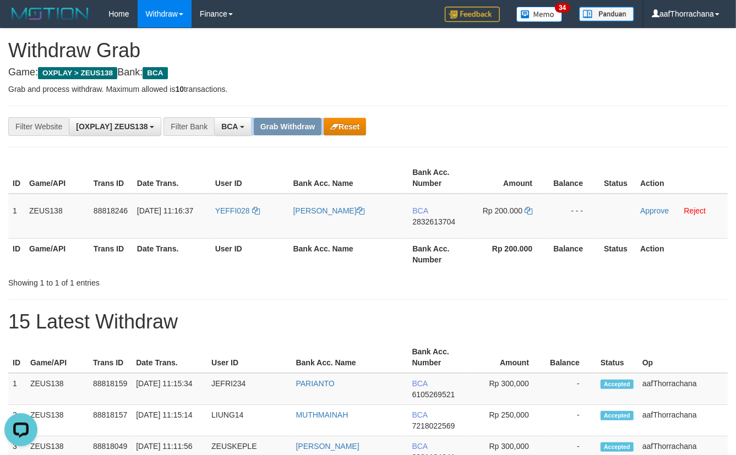
click at [487, 117] on div "**********" at bounding box center [306, 126] width 613 height 19
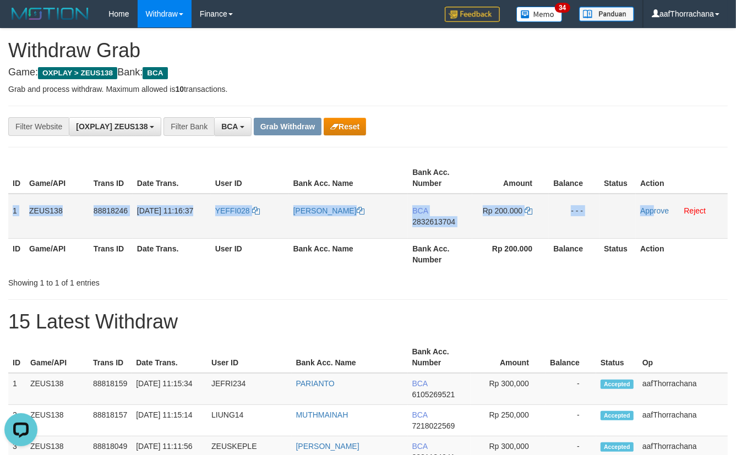
copy tr "1 ZEUS138 88818246 30/09/2025 11:16:37 YEFFI028 YEFFI ADINA BCA 2832613704 Rp 2…"
drag, startPoint x: 51, startPoint y: 206, endPoint x: 652, endPoint y: 209, distance: 601.3
click at [654, 214] on tr "1 ZEUS138 88818246 30/09/2025 11:16:37 YEFFI028 YEFFI ADINA BCA 2832613704 Rp 2…" at bounding box center [368, 216] width 720 height 45
drag, startPoint x: 652, startPoint y: 209, endPoint x: 318, endPoint y: 156, distance: 338.5
click at [652, 209] on link "Approve" at bounding box center [654, 210] width 29 height 9
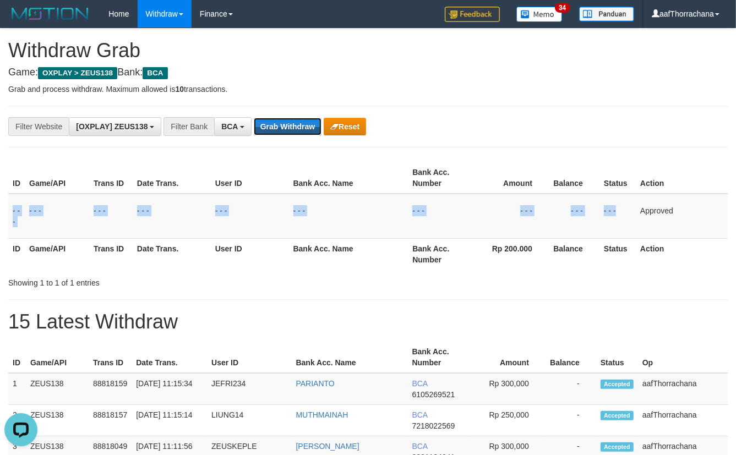
click at [302, 118] on button "Grab Withdraw" at bounding box center [288, 127] width 68 height 18
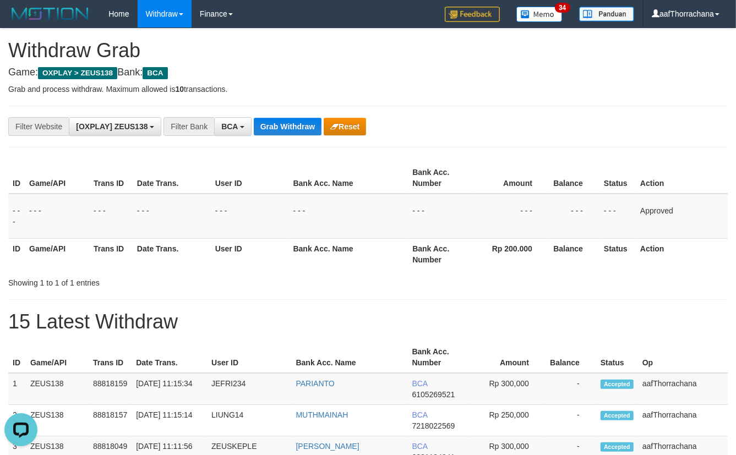
click at [305, 115] on div "**********" at bounding box center [368, 127] width 720 height 42
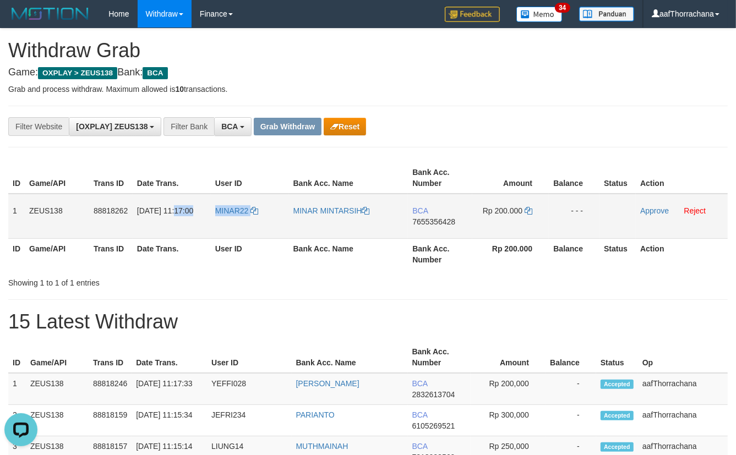
copy tr "11:17:00 MINAR22"
copy link "MINAR22"
drag, startPoint x: 258, startPoint y: 206, endPoint x: 211, endPoint y: 209, distance: 46.4
click at [211, 209] on td "MINAR22" at bounding box center [250, 216] width 78 height 45
drag, startPoint x: 454, startPoint y: 212, endPoint x: 449, endPoint y: 217, distance: 7.4
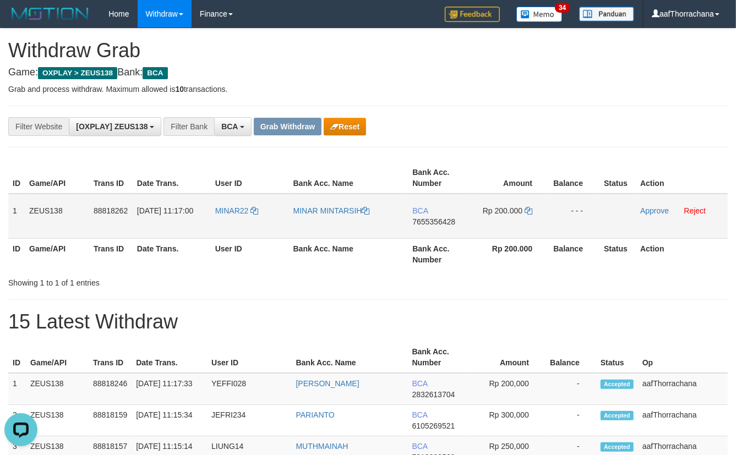
click at [453, 214] on td "BCA 7655356428" at bounding box center [440, 216] width 64 height 45
drag, startPoint x: 449, startPoint y: 217, endPoint x: 463, endPoint y: 216, distance: 13.8
click at [449, 217] on span "7655356428" at bounding box center [433, 221] width 43 height 9
copy span "2"
click at [427, 220] on span "7655356428" at bounding box center [433, 221] width 43 height 9
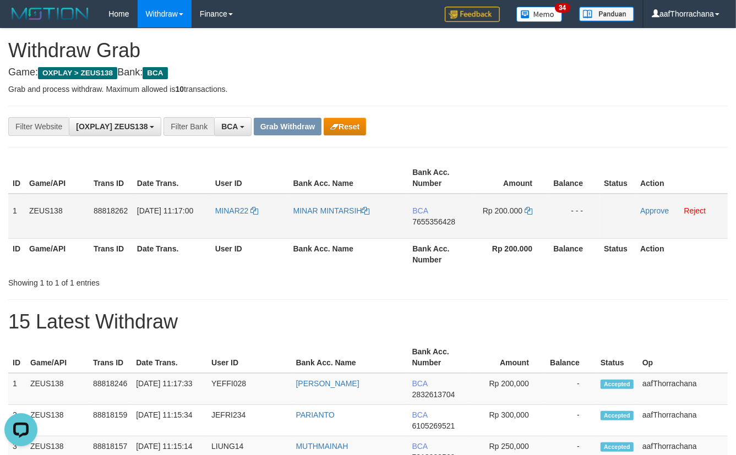
click at [427, 220] on span "7655356428" at bounding box center [433, 221] width 43 height 9
click at [527, 209] on icon at bounding box center [529, 211] width 8 height 8
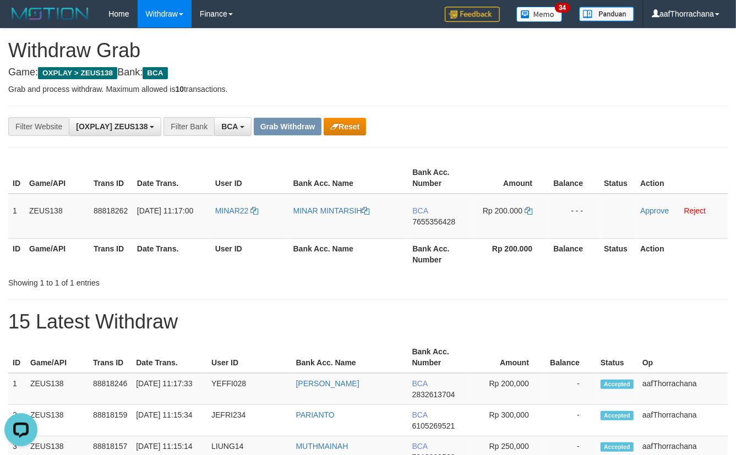
click at [537, 90] on p "Grab and process withdraw. Maximum allowed is 10 transactions." at bounding box center [368, 89] width 720 height 11
click at [558, 84] on p "Grab and process withdraw. Maximum allowed is 10 transactions." at bounding box center [368, 89] width 720 height 11
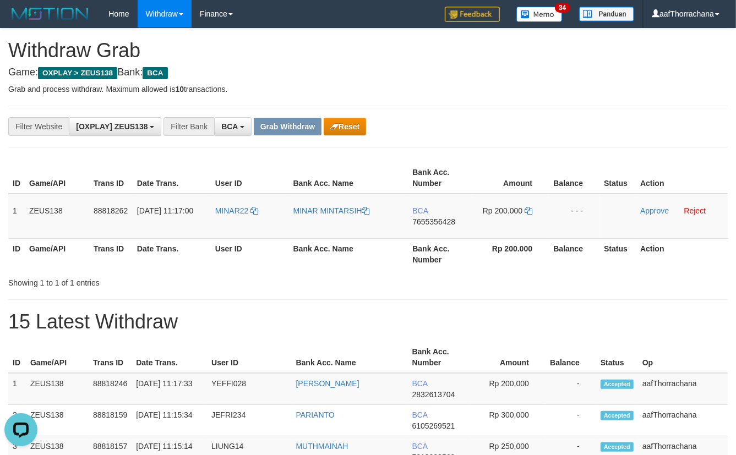
click at [557, 84] on p "Grab and process withdraw. Maximum allowed is 10 transactions." at bounding box center [368, 89] width 720 height 11
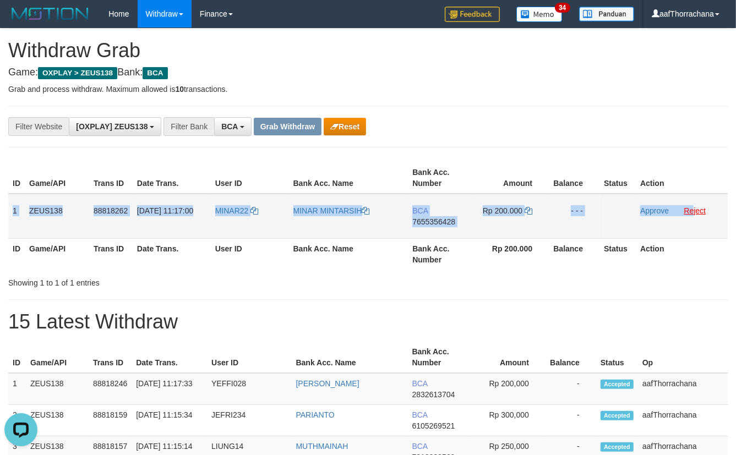
copy tr "1 ZEUS138 88818262 30/09/2025 11:17:00 MINAR22 MINAR MINTARSIH BCA 7655356428 R…"
drag, startPoint x: 11, startPoint y: 206, endPoint x: 644, endPoint y: 214, distance: 633.3
click at [644, 214] on tr "1 ZEUS138 88818262 30/09/2025 11:17:00 MINAR22 MINAR MINTARSIH BCA 7655356428 R…" at bounding box center [368, 216] width 720 height 45
click at [650, 209] on link "Approve" at bounding box center [654, 210] width 29 height 9
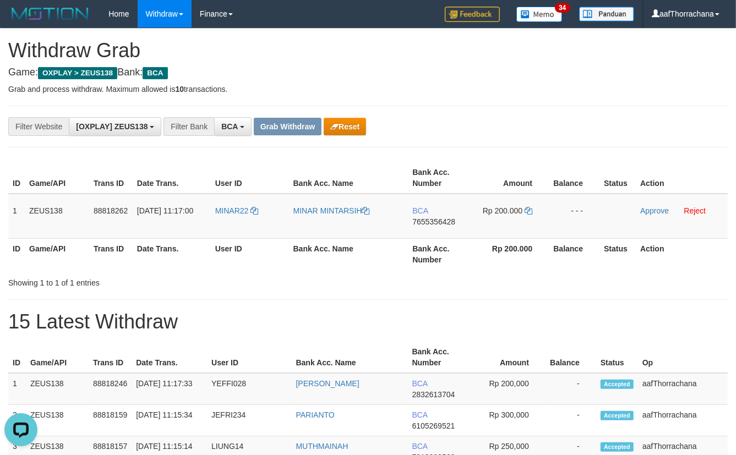
click at [607, 113] on div "**********" at bounding box center [368, 127] width 720 height 42
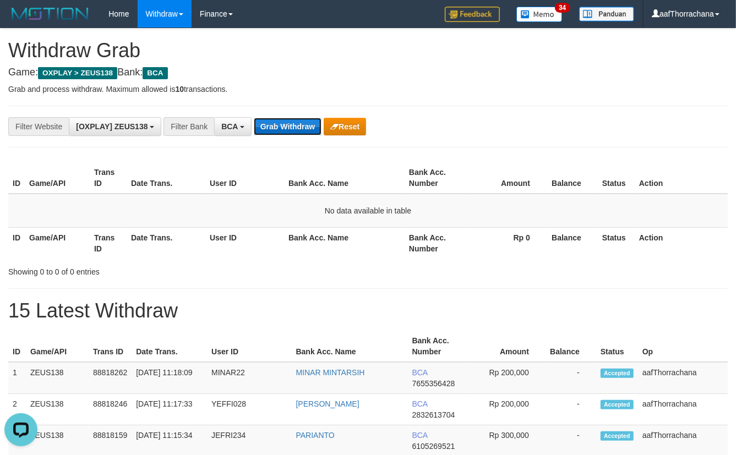
click at [264, 132] on button "Grab Withdraw" at bounding box center [288, 127] width 68 height 18
click at [268, 129] on button "Grab Withdraw" at bounding box center [288, 127] width 68 height 18
click at [269, 128] on button "Grab Withdraw" at bounding box center [288, 127] width 68 height 18
drag, startPoint x: 357, startPoint y: 177, endPoint x: 308, endPoint y: 149, distance: 56.0
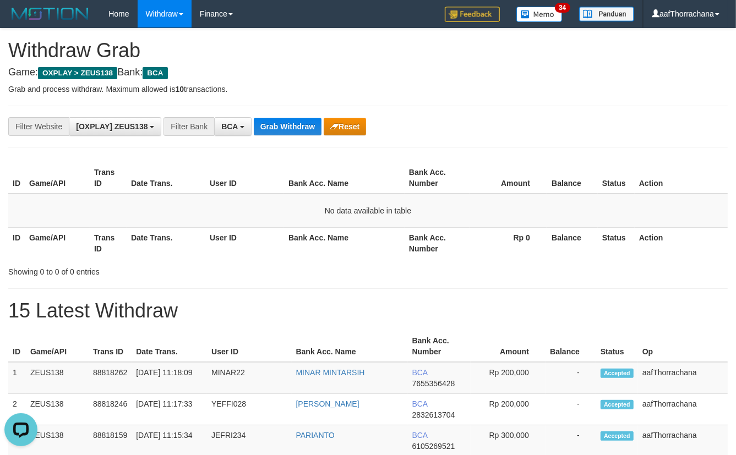
click at [355, 177] on th "Bank Acc. Name" at bounding box center [344, 177] width 121 height 31
click at [308, 145] on div "**********" at bounding box center [368, 127] width 720 height 42
click at [306, 130] on button "Grab Withdraw" at bounding box center [288, 127] width 68 height 18
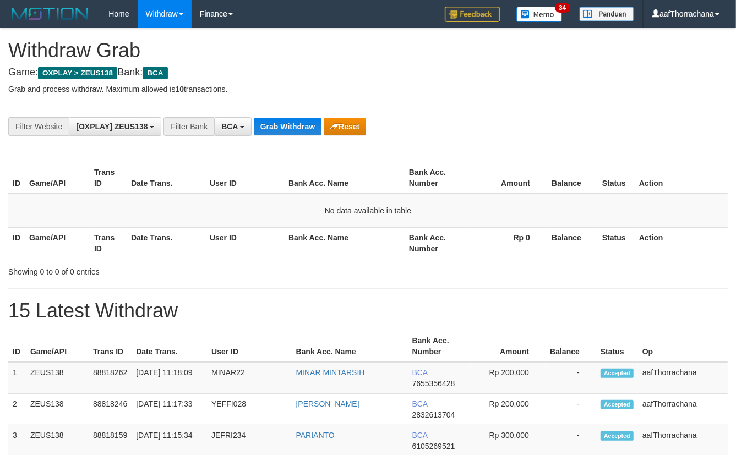
click at [313, 126] on button "Grab Withdraw" at bounding box center [288, 127] width 68 height 18
click at [317, 122] on button "Grab Withdraw" at bounding box center [288, 127] width 68 height 18
click at [316, 122] on button "Grab Withdraw" at bounding box center [288, 127] width 68 height 18
drag, startPoint x: 528, startPoint y: 185, endPoint x: 523, endPoint y: 179, distance: 8.2
click at [528, 184] on th "Amount" at bounding box center [508, 177] width 77 height 31
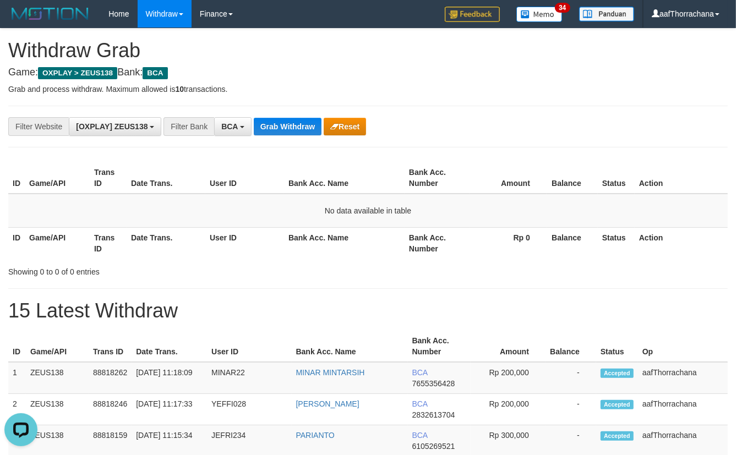
click at [522, 177] on th "Amount" at bounding box center [508, 177] width 77 height 31
click at [556, 214] on td "No data available in table" at bounding box center [368, 211] width 720 height 34
drag, startPoint x: 558, startPoint y: 140, endPoint x: 561, endPoint y: 148, distance: 8.2
click at [558, 140] on div "**********" at bounding box center [368, 127] width 720 height 42
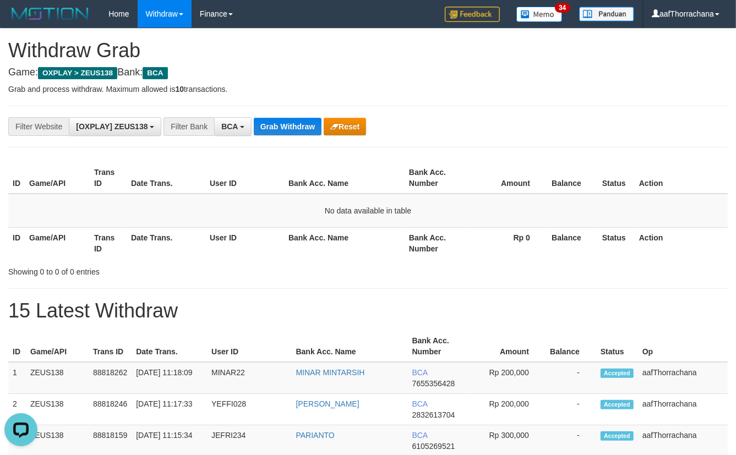
click at [289, 134] on div "**********" at bounding box center [306, 126] width 613 height 19
click at [289, 134] on button "Grab Withdraw" at bounding box center [288, 127] width 68 height 18
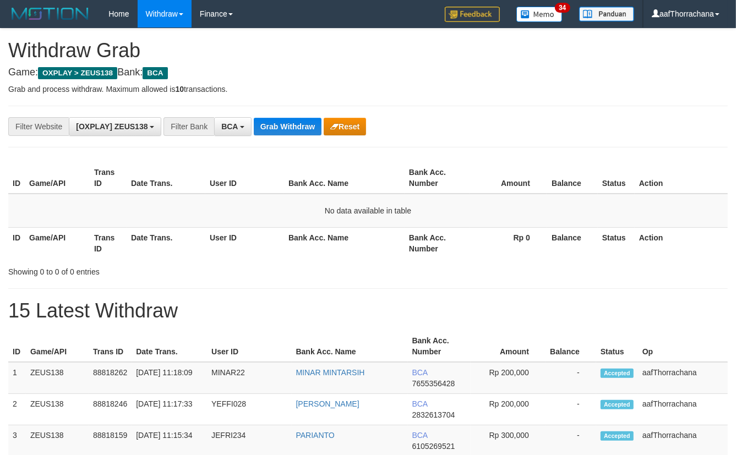
click at [481, 200] on td "No data available in table" at bounding box center [368, 211] width 720 height 34
click at [476, 197] on td "No data available in table" at bounding box center [368, 211] width 720 height 34
click at [475, 197] on td "No data available in table" at bounding box center [368, 211] width 720 height 34
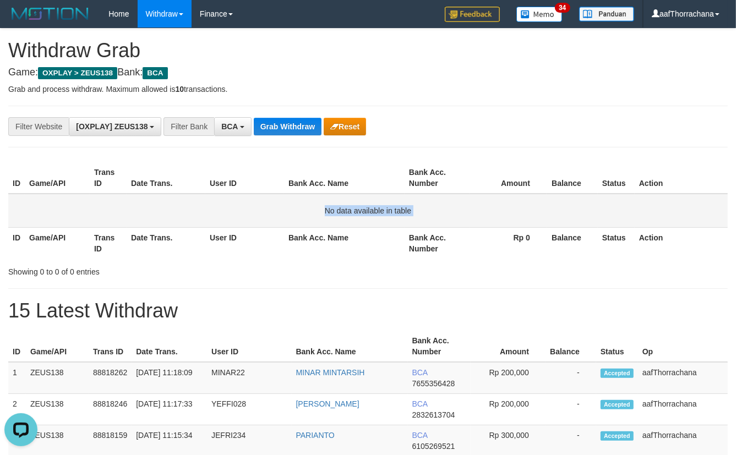
click at [475, 197] on td "No data available in table" at bounding box center [368, 211] width 720 height 34
click at [474, 196] on td "No data available in table" at bounding box center [368, 211] width 720 height 34
click at [474, 192] on th "Amount" at bounding box center [508, 177] width 77 height 31
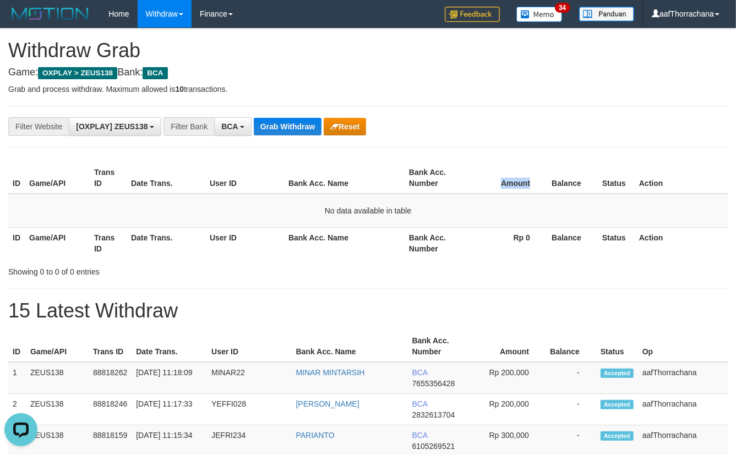
click at [474, 192] on th "Amount" at bounding box center [508, 177] width 77 height 31
drag, startPoint x: 445, startPoint y: 202, endPoint x: 445, endPoint y: 196, distance: 6.1
click at [445, 202] on td "No data available in table" at bounding box center [368, 211] width 720 height 34
